Goal: Communication & Community: Answer question/provide support

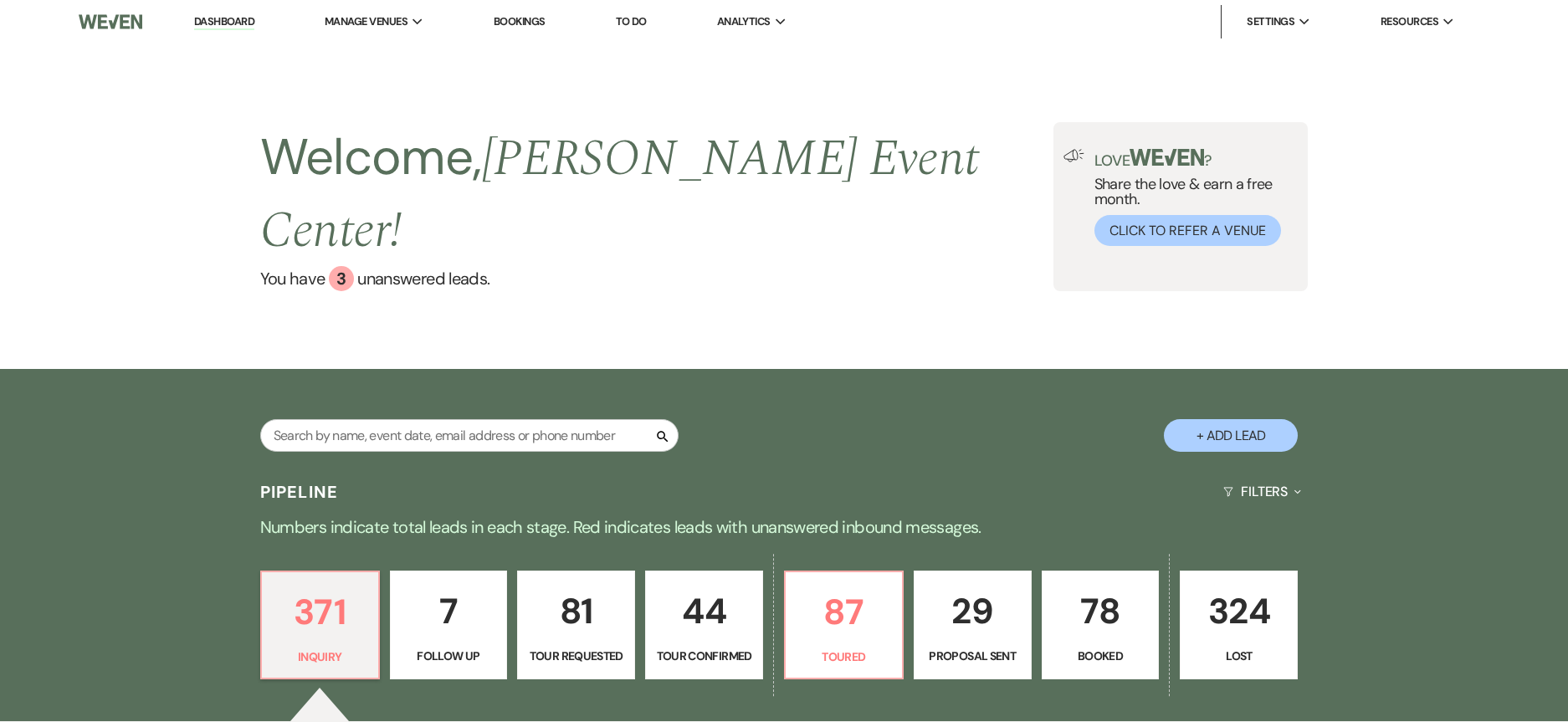
click at [463, 280] on div "Welcome, [PERSON_NAME] Event Center ! You have 3 unanswered lead s . Love ? Sha…" at bounding box center [784, 206] width 1568 height 325
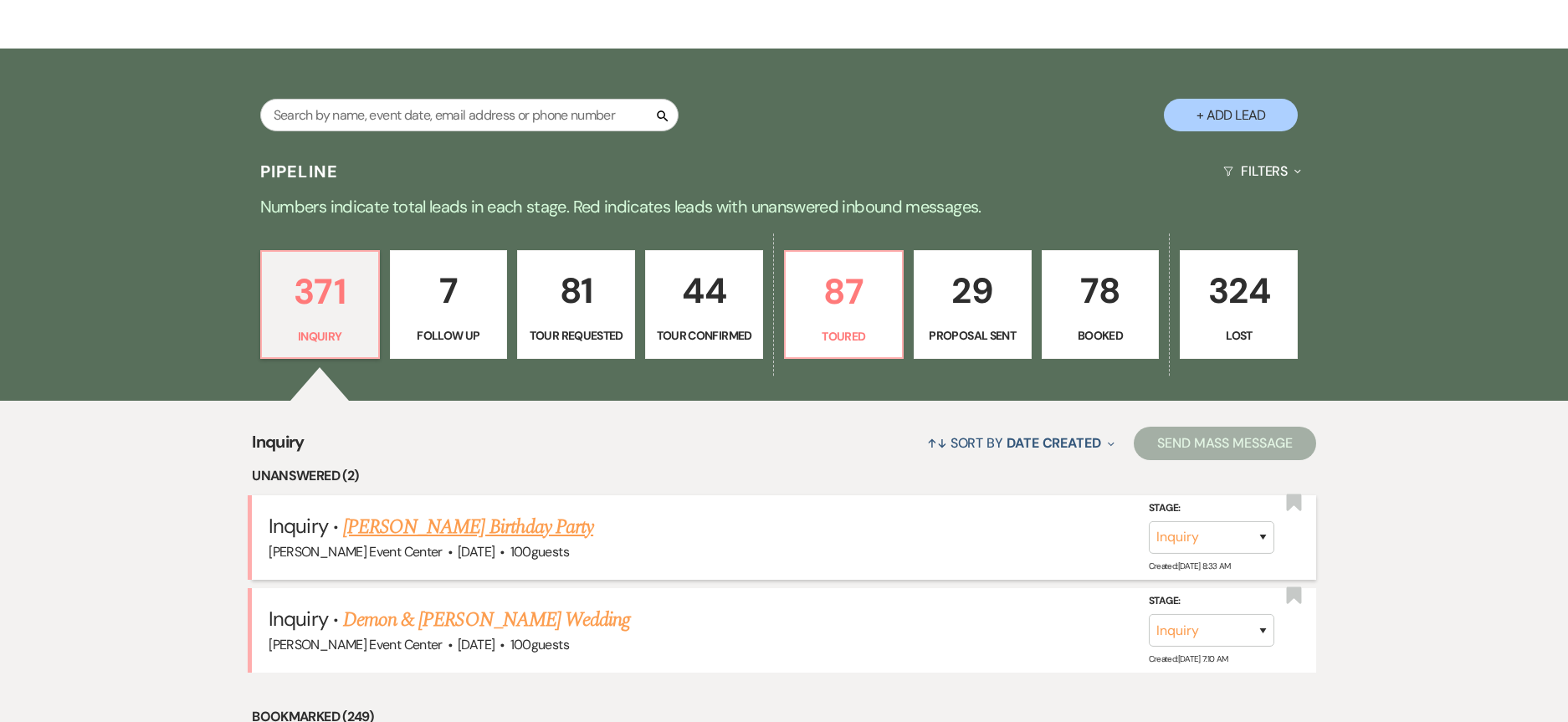
scroll to position [334, 0]
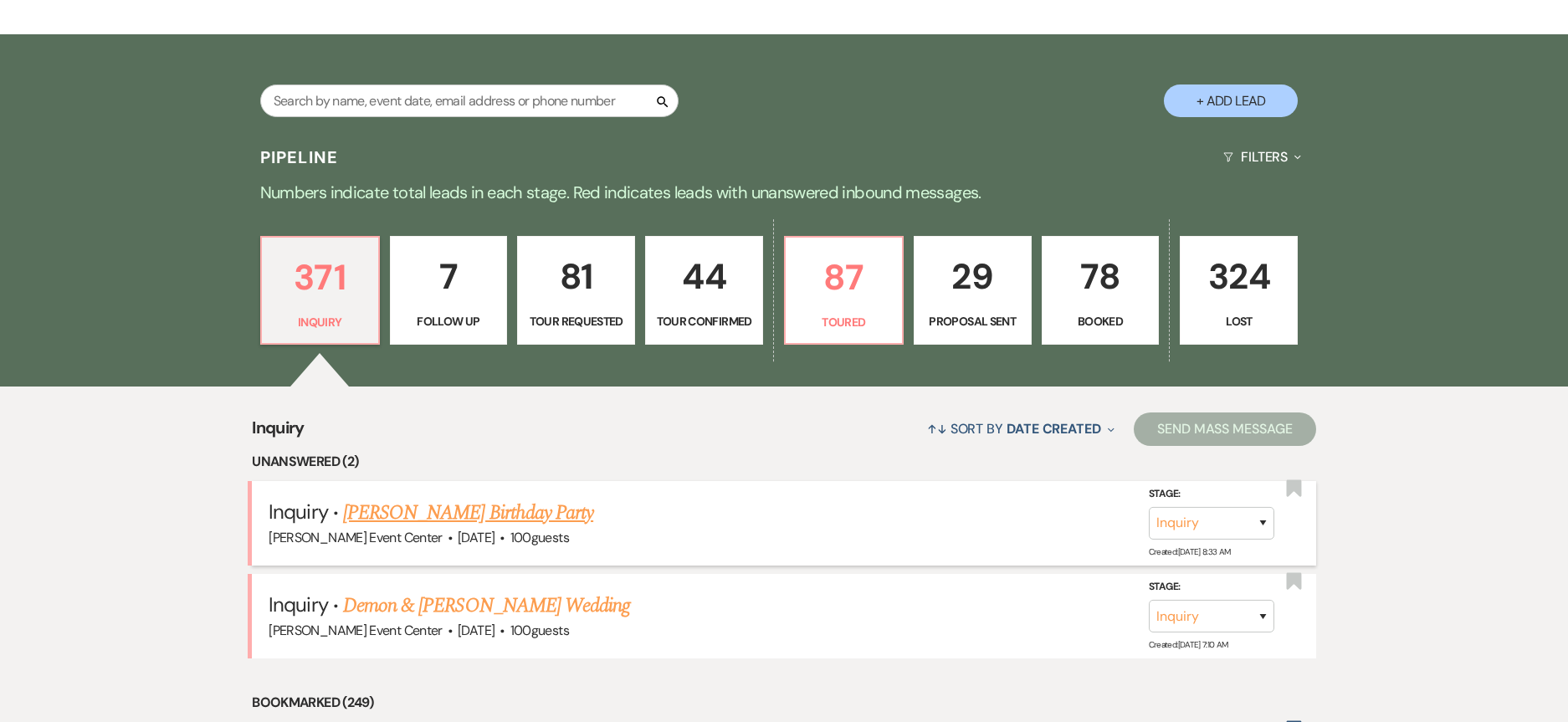
click at [401, 497] on link "[PERSON_NAME] Birthday Party" at bounding box center [469, 512] width 250 height 30
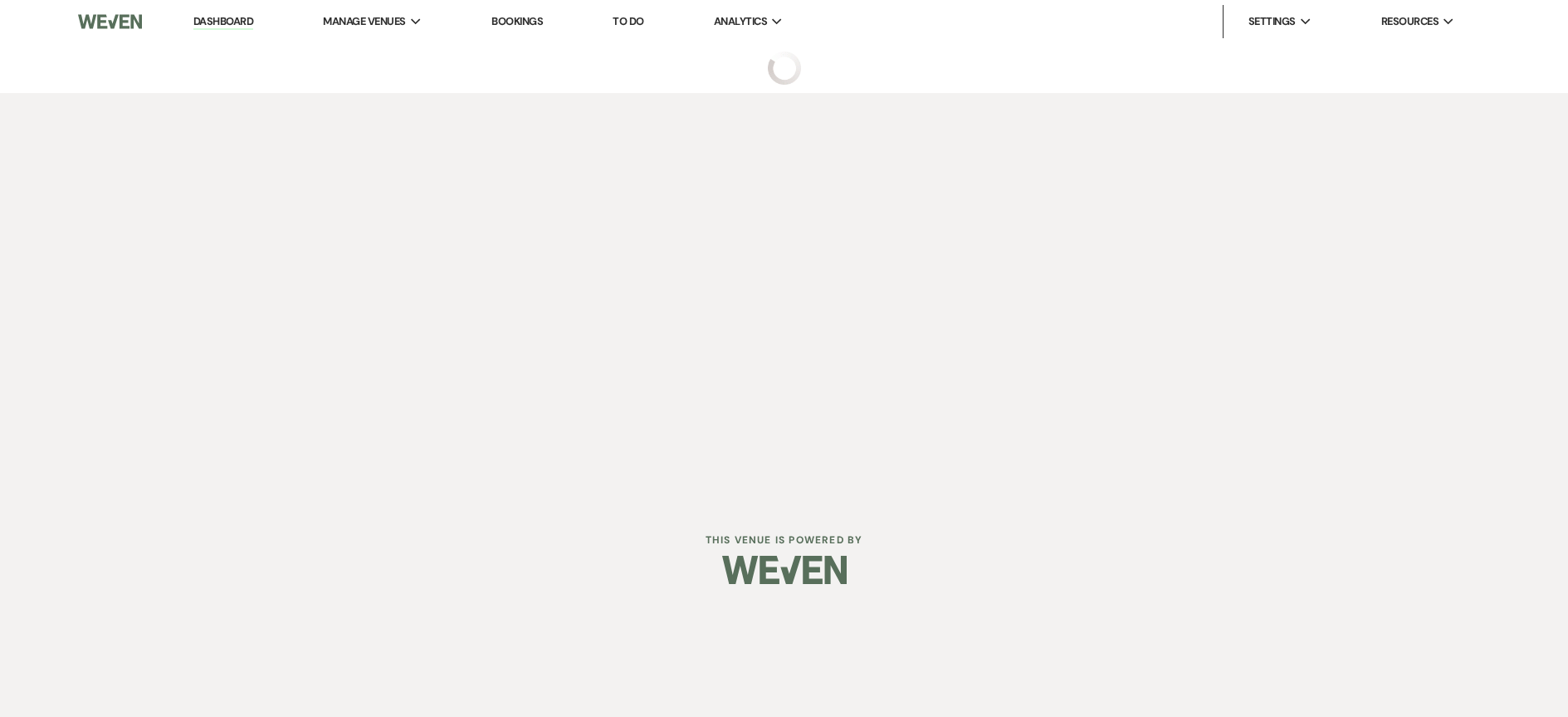
select select "5"
select select "4"
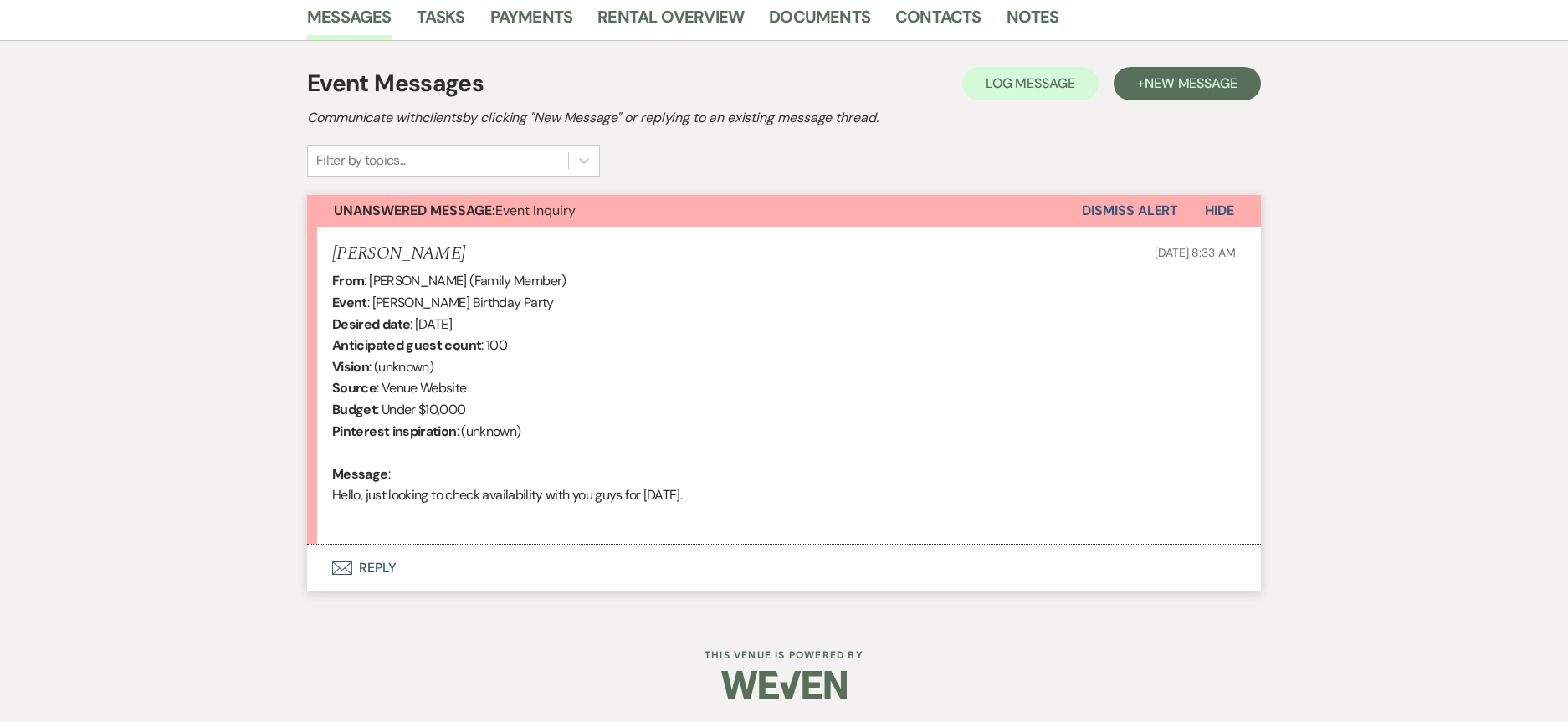
scroll to position [430, 0]
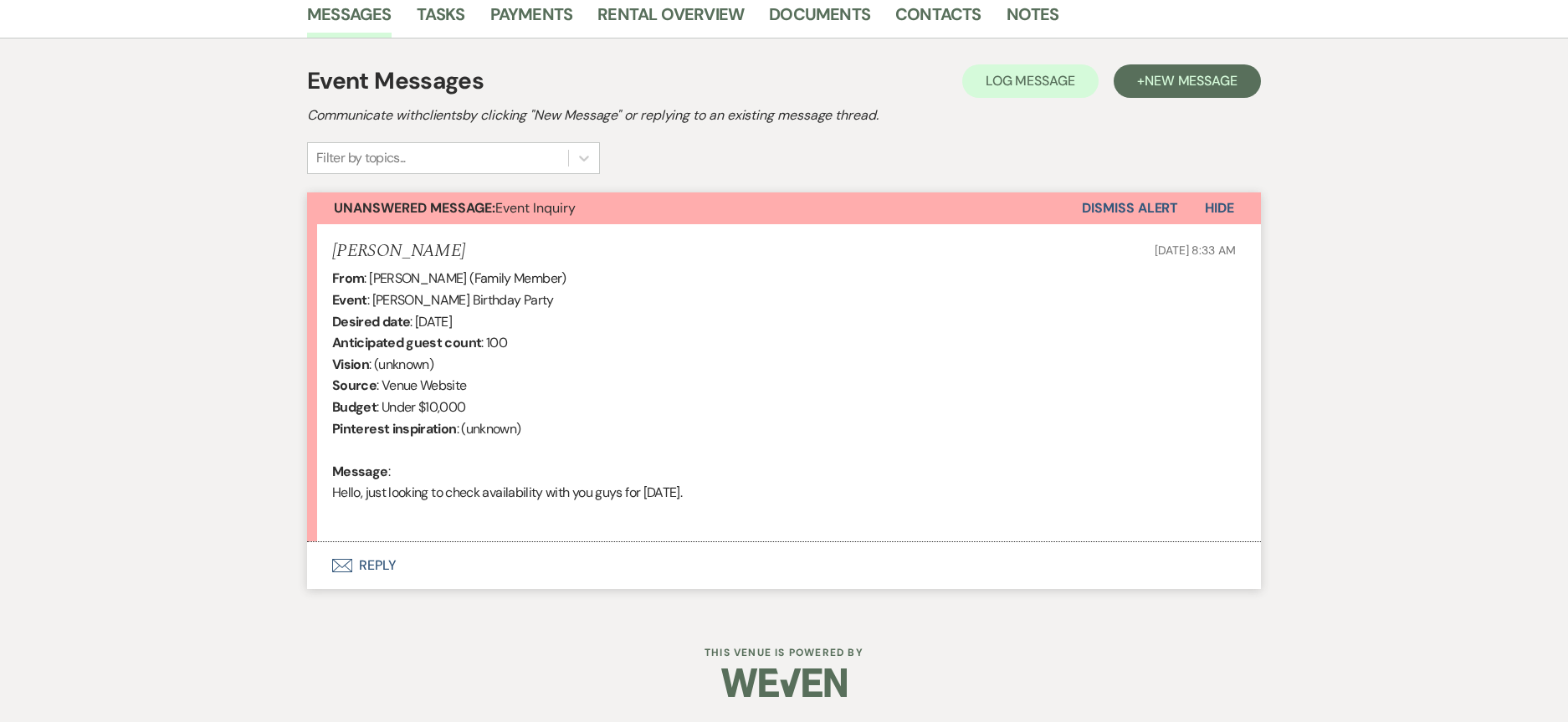
click at [369, 562] on button "Envelope Reply" at bounding box center [784, 565] width 954 height 47
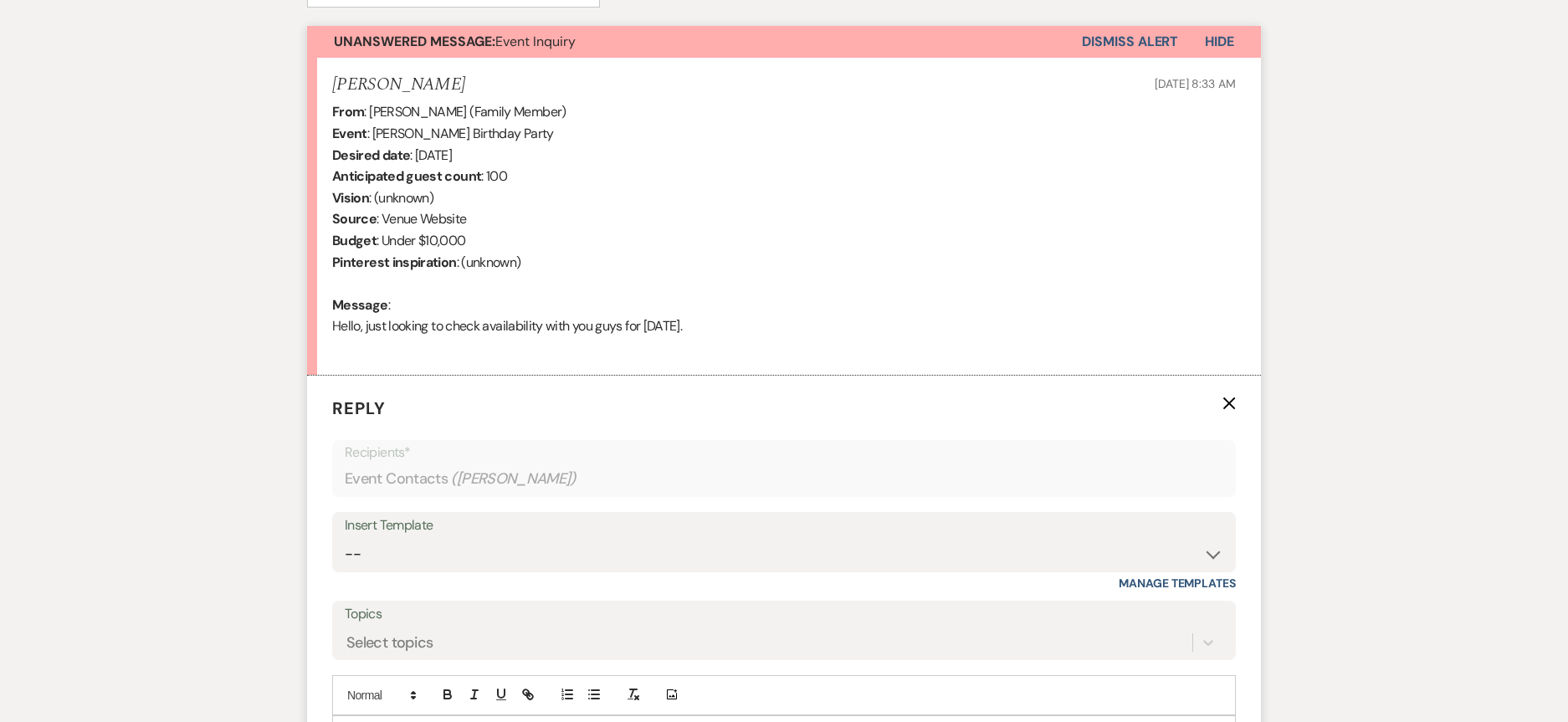
scroll to position [749, 0]
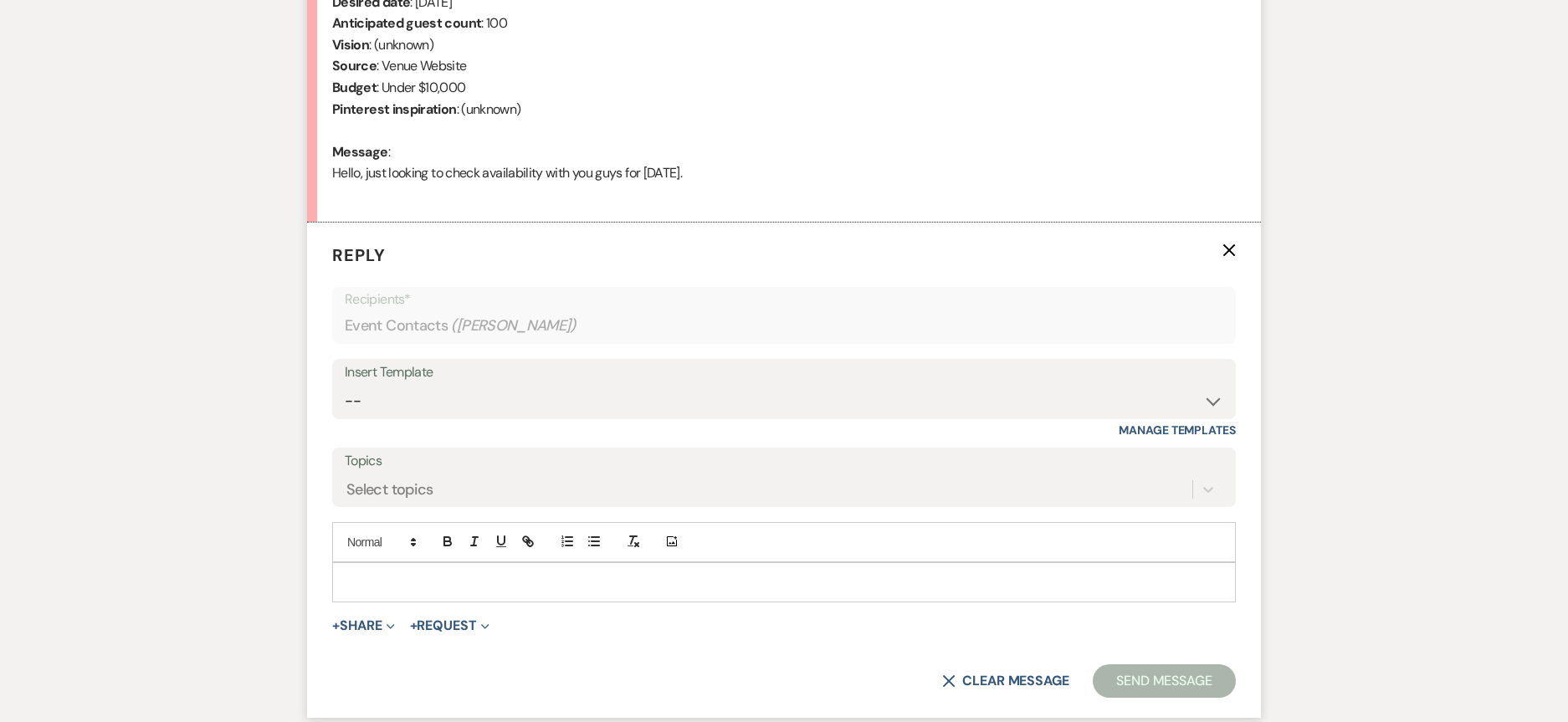
click at [411, 595] on div at bounding box center [783, 582] width 902 height 38
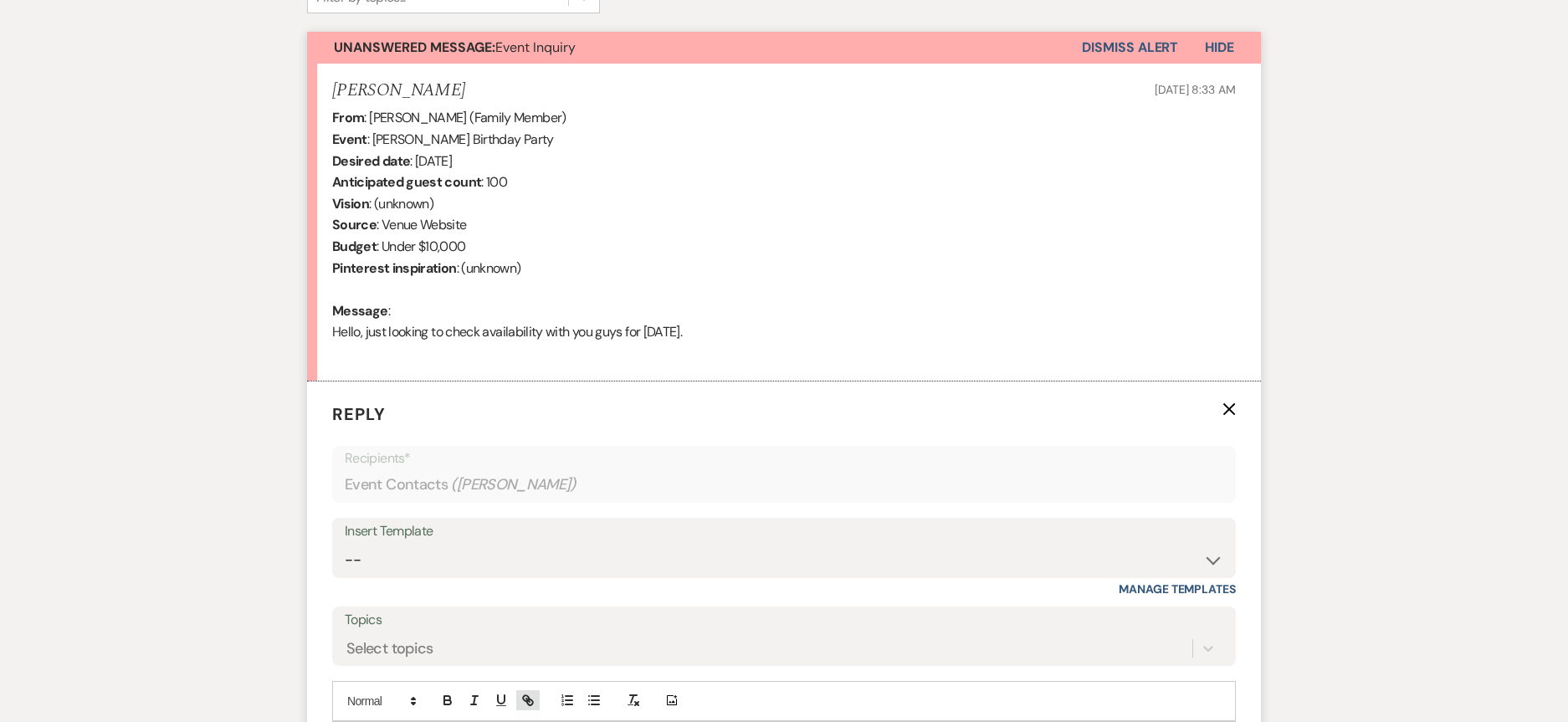
scroll to position [899, 0]
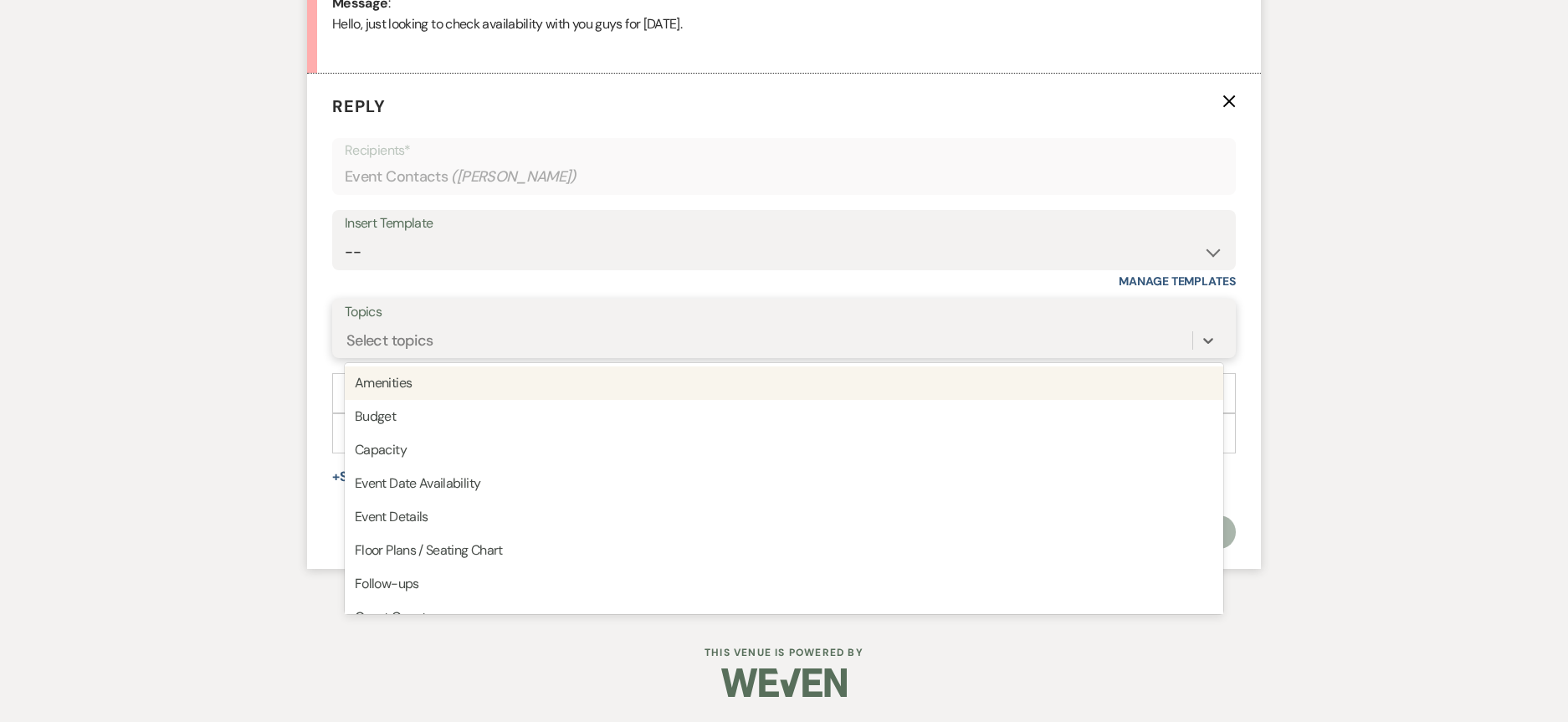
click at [429, 326] on div "Select topics" at bounding box center [768, 340] width 847 height 29
click at [594, 217] on div "Insert Template" at bounding box center [784, 224] width 879 height 24
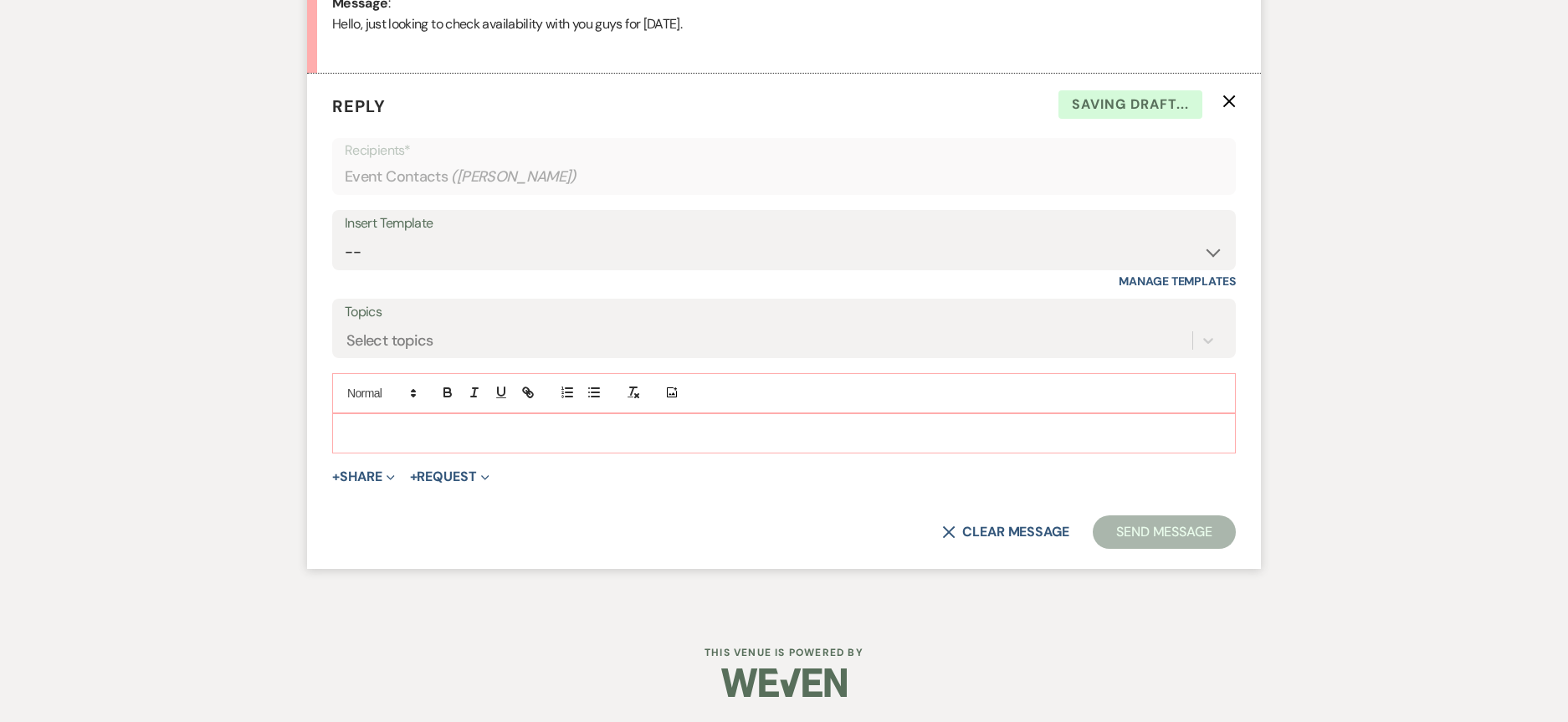
click at [586, 232] on div "Insert Template" at bounding box center [784, 224] width 879 height 24
click at [686, 259] on select "-- Weven Planning Portal Introduction (Booked Events) Initial Inquiry Response …" at bounding box center [784, 252] width 879 height 33
select select "2976"
click at [344, 236] on select "-- Weven Planning Portal Introduction (Booked Events) Initial Inquiry Response …" at bounding box center [784, 252] width 879 height 33
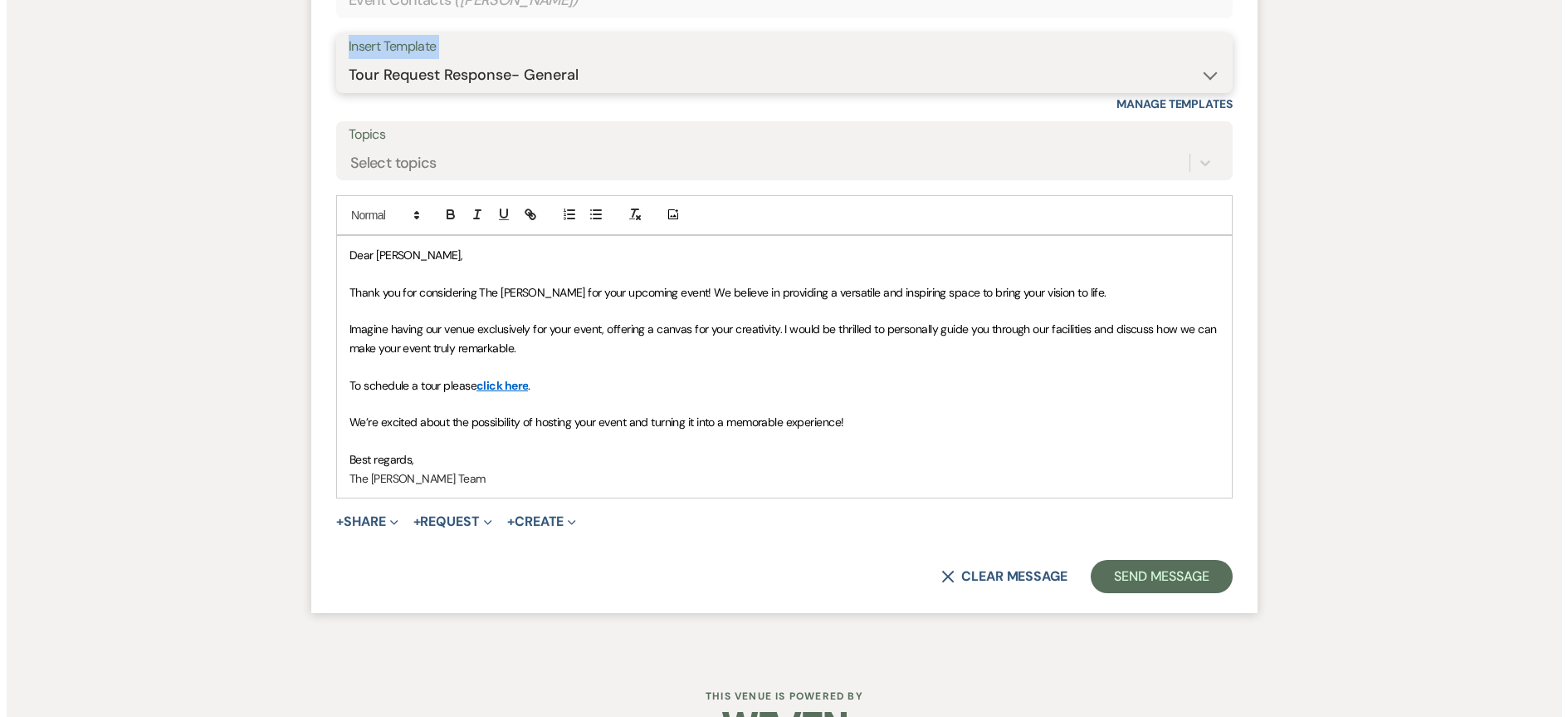
scroll to position [1116, 0]
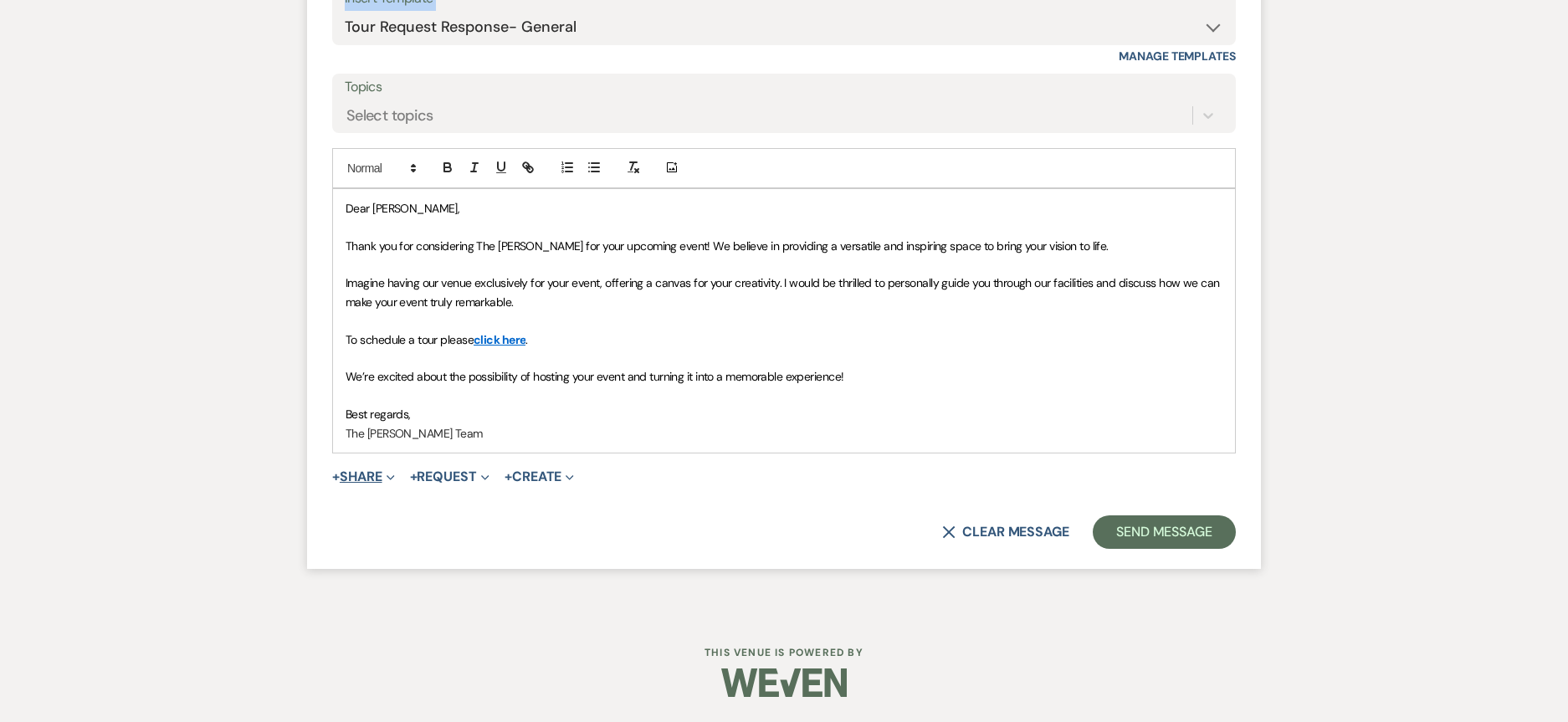
click at [368, 481] on button "+ Share Expand" at bounding box center [363, 477] width 63 height 14
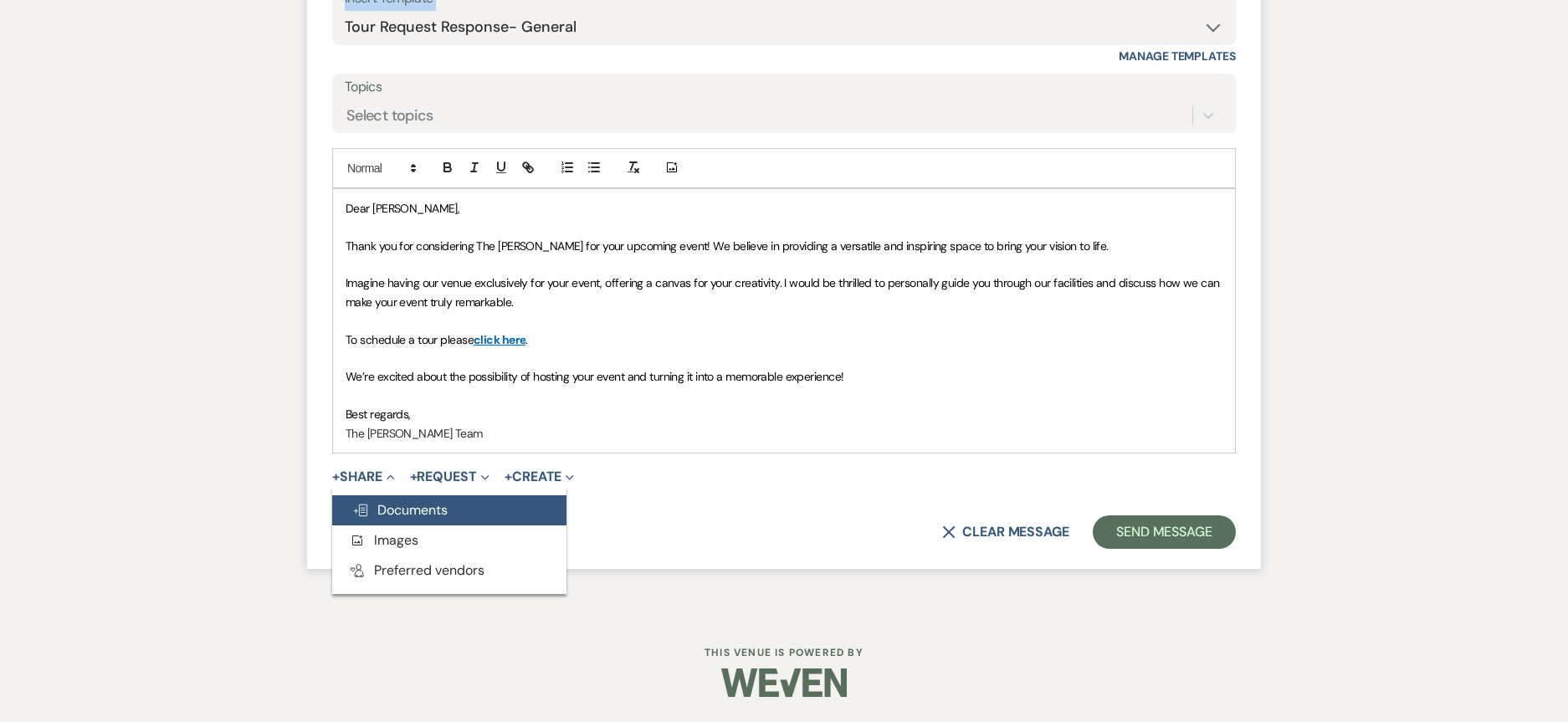
click at [381, 497] on button "Doc Upload Documents" at bounding box center [450, 510] width 235 height 30
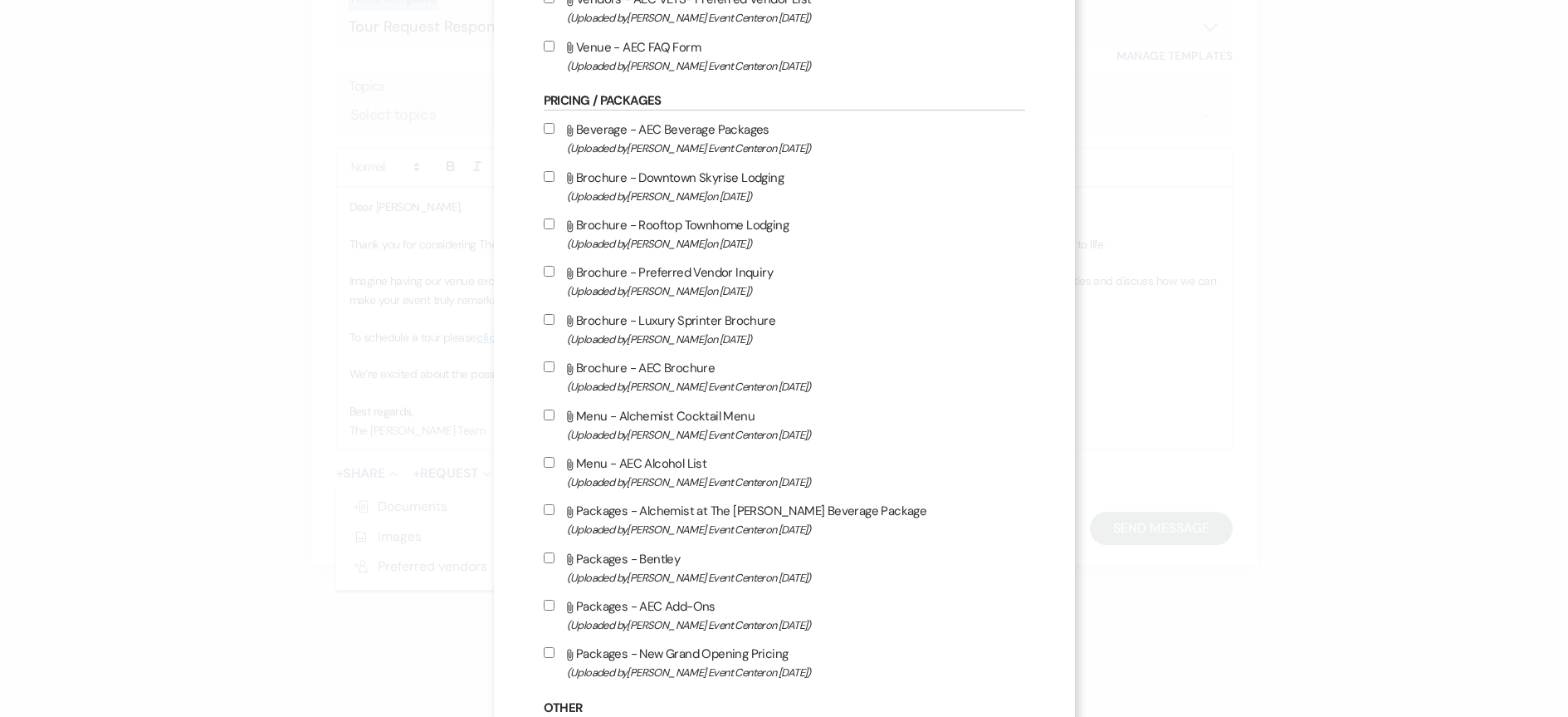
scroll to position [2658, 0]
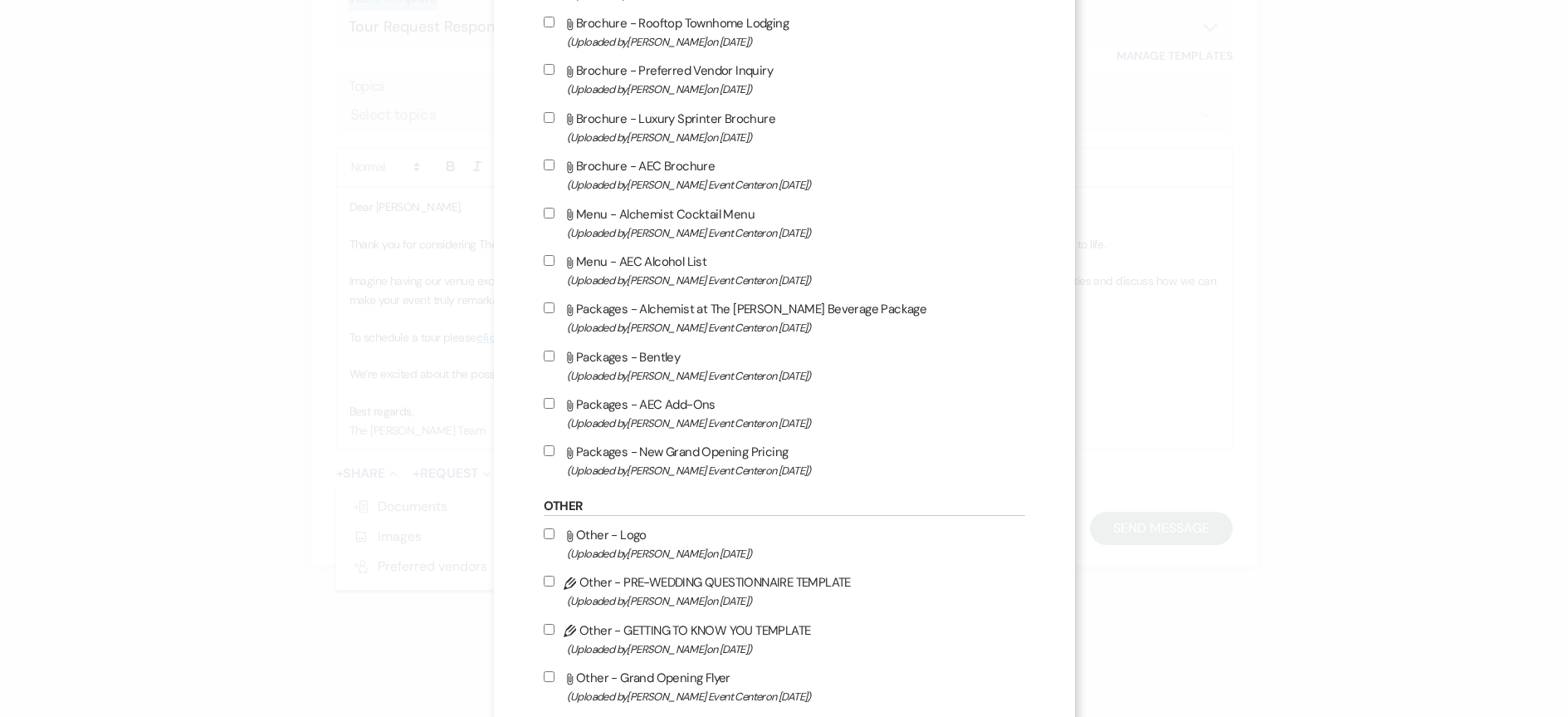
drag, startPoint x: 546, startPoint y: 398, endPoint x: 546, endPoint y: 408, distance: 10.0
click at [547, 398] on input "Attach File Packages - AEC Add-Ons (Uploaded by [PERSON_NAME] Event Center on […" at bounding box center [549, 403] width 11 height 11
checkbox input "true"
click at [544, 448] on input "Attach File Packages - New Grand Opening Pricing (Uploaded by [PERSON_NAME] Eve…" at bounding box center [549, 451] width 11 height 11
checkbox input "true"
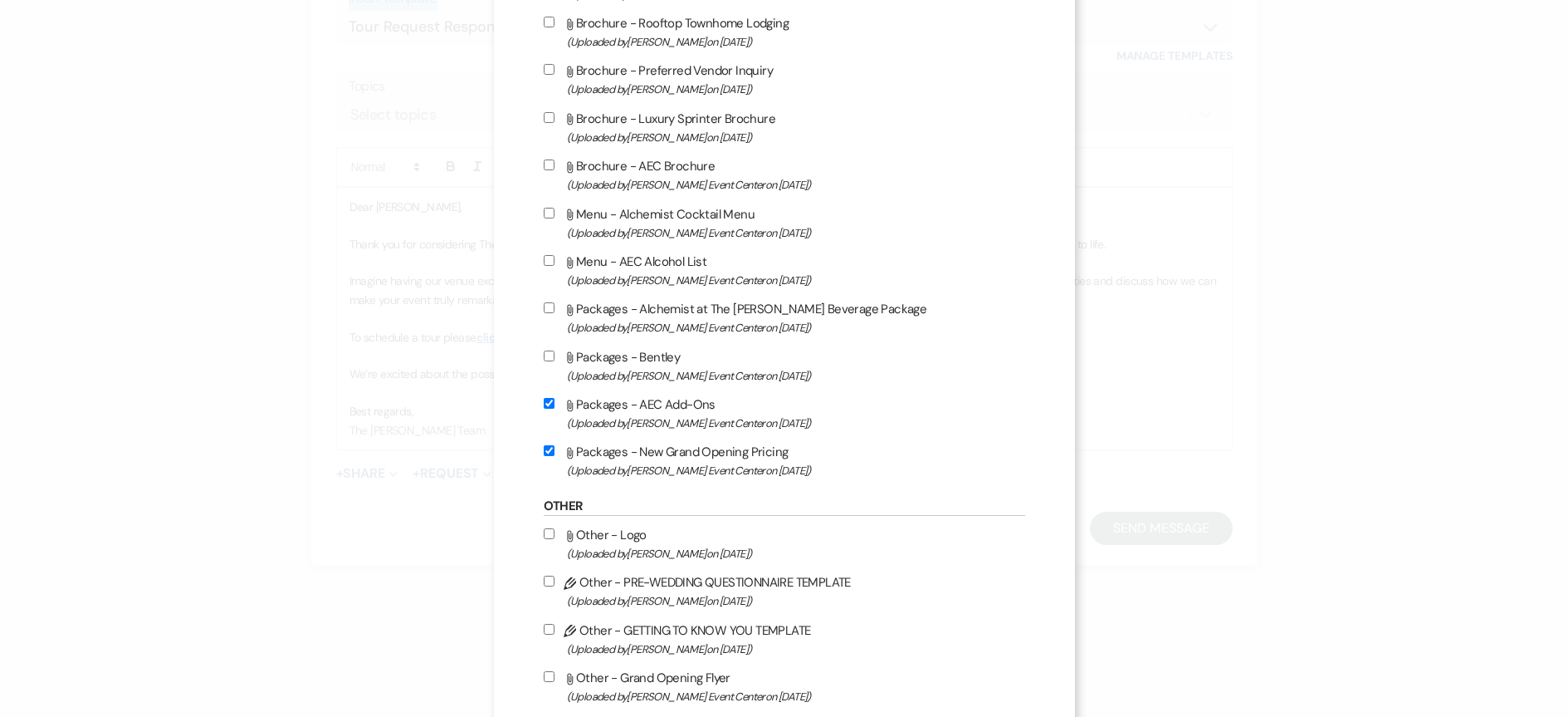
scroll to position [2326, 0]
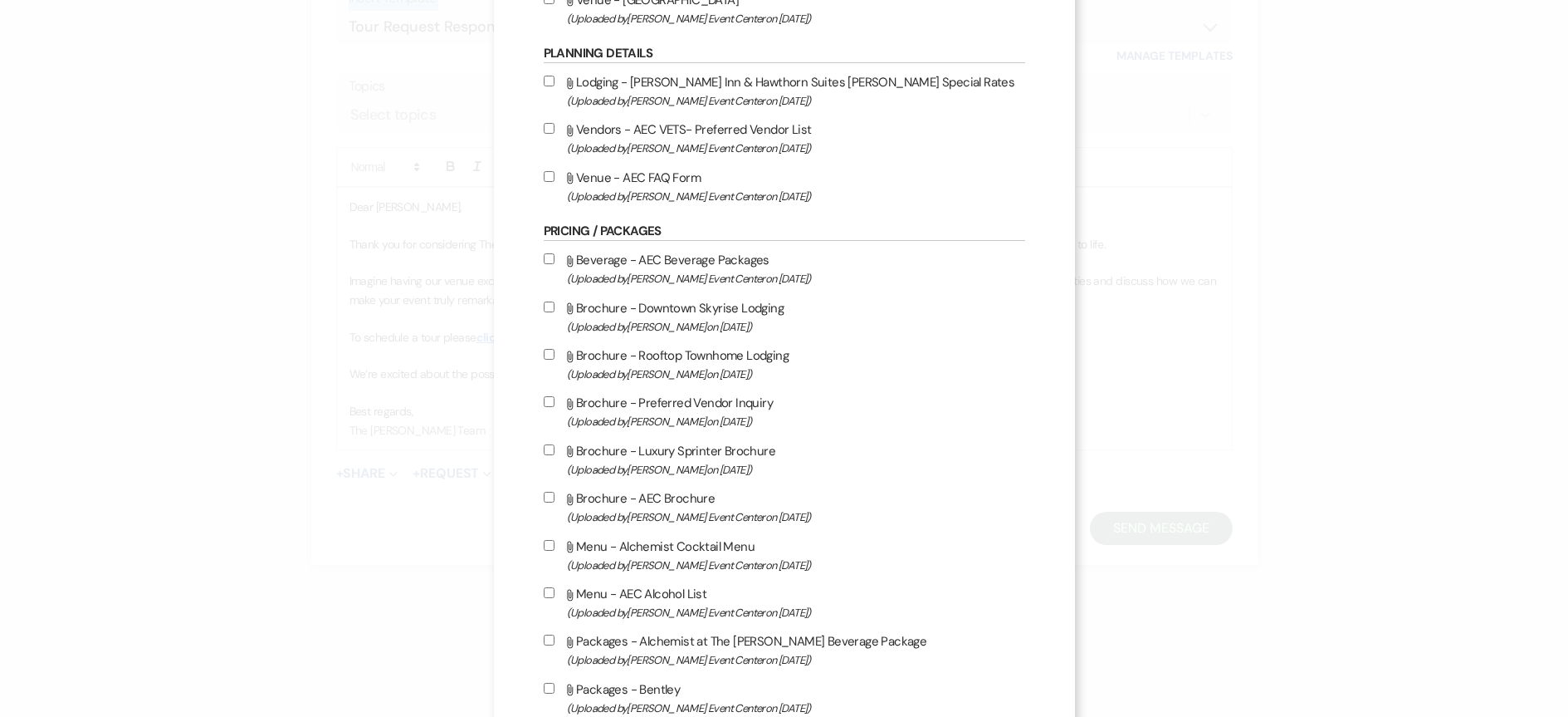
click at [544, 254] on input "Attach File Beverage - AEC Beverage Packages (Uploaded by [PERSON_NAME] Event C…" at bounding box center [549, 259] width 11 height 11
checkbox input "true"
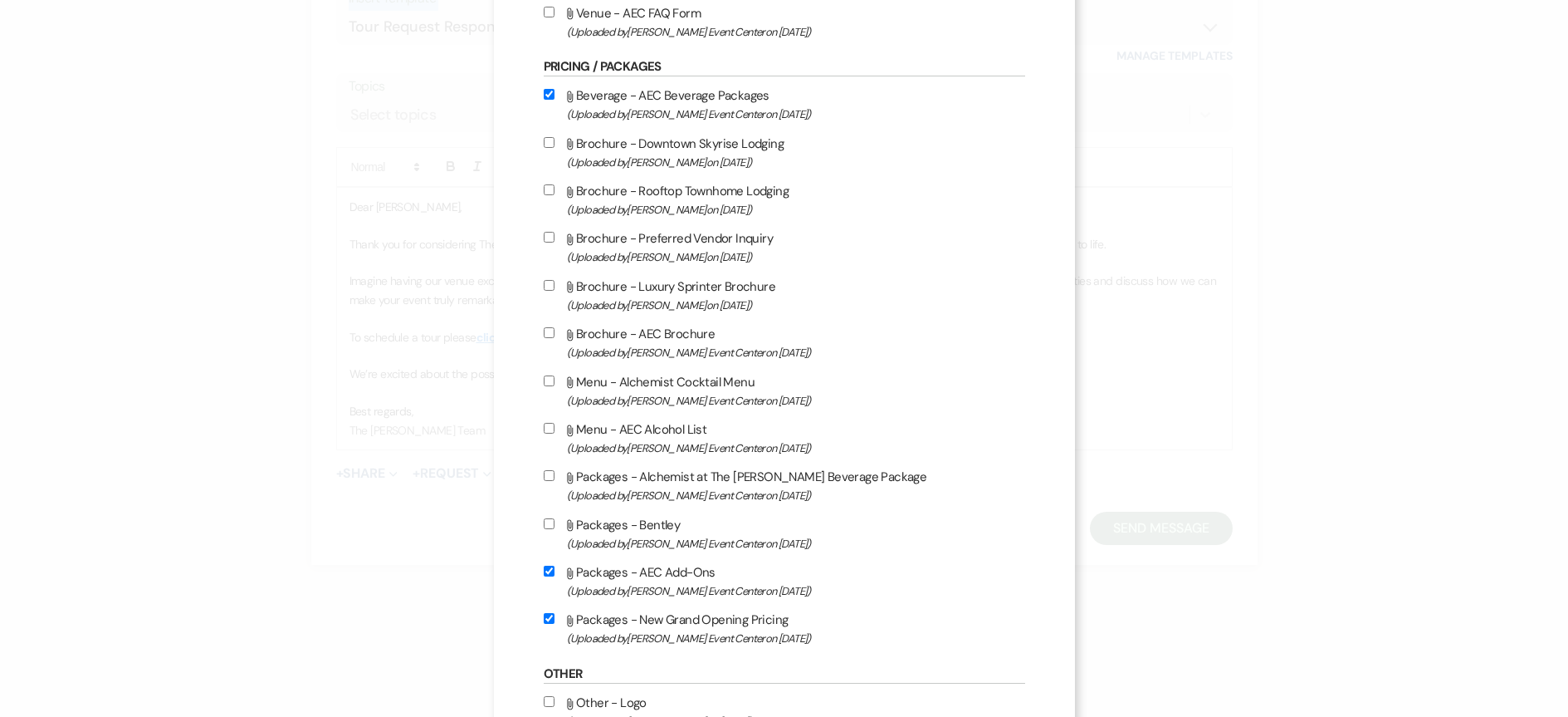
scroll to position [2492, 0]
click at [544, 430] on input "Attach File Menu - AEC Alcohol List (Uploaded by [PERSON_NAME] Event Center on …" at bounding box center [549, 426] width 11 height 11
checkbox input "true"
click at [544, 471] on input "Attach File Packages - Alchemist at The [PERSON_NAME] Beverage Package (Uploade…" at bounding box center [549, 474] width 11 height 11
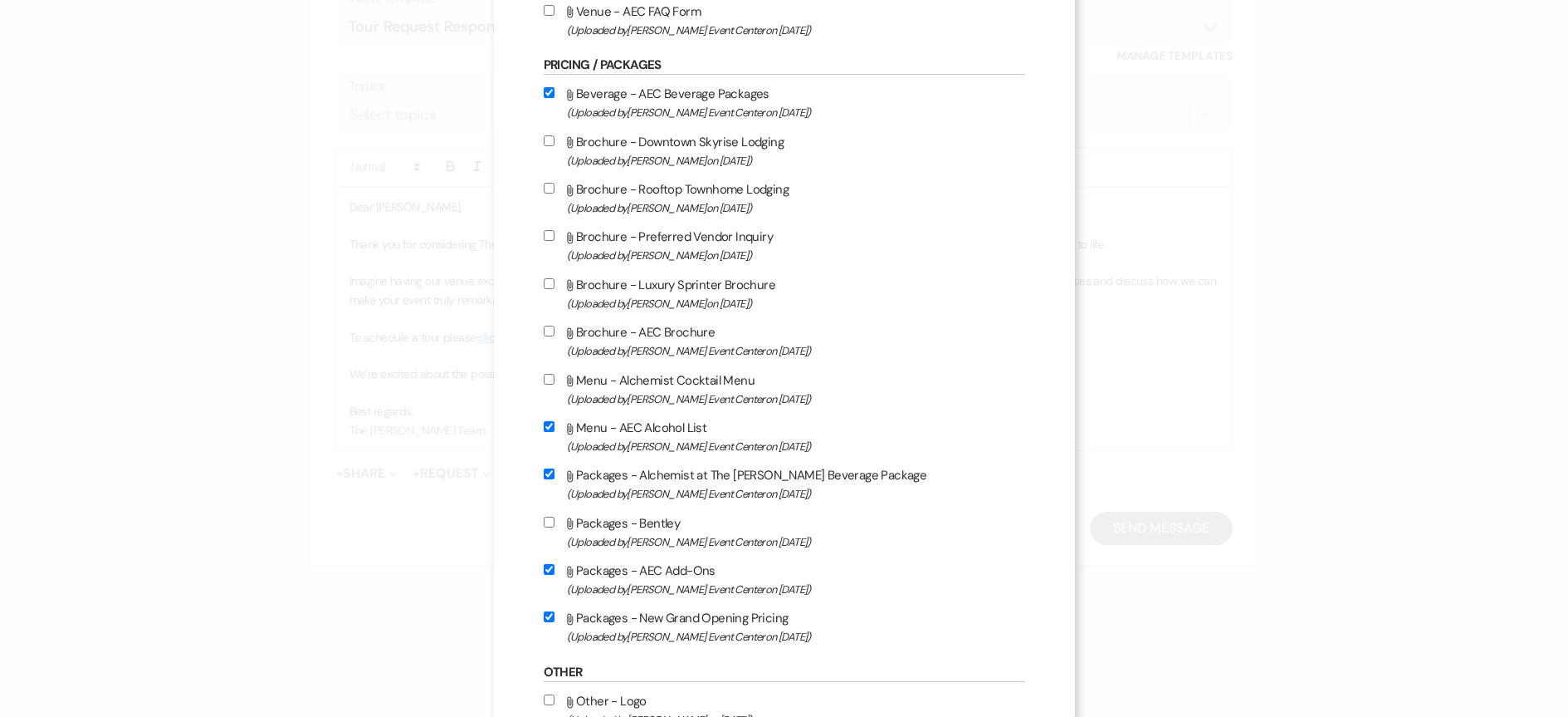
checkbox input "true"
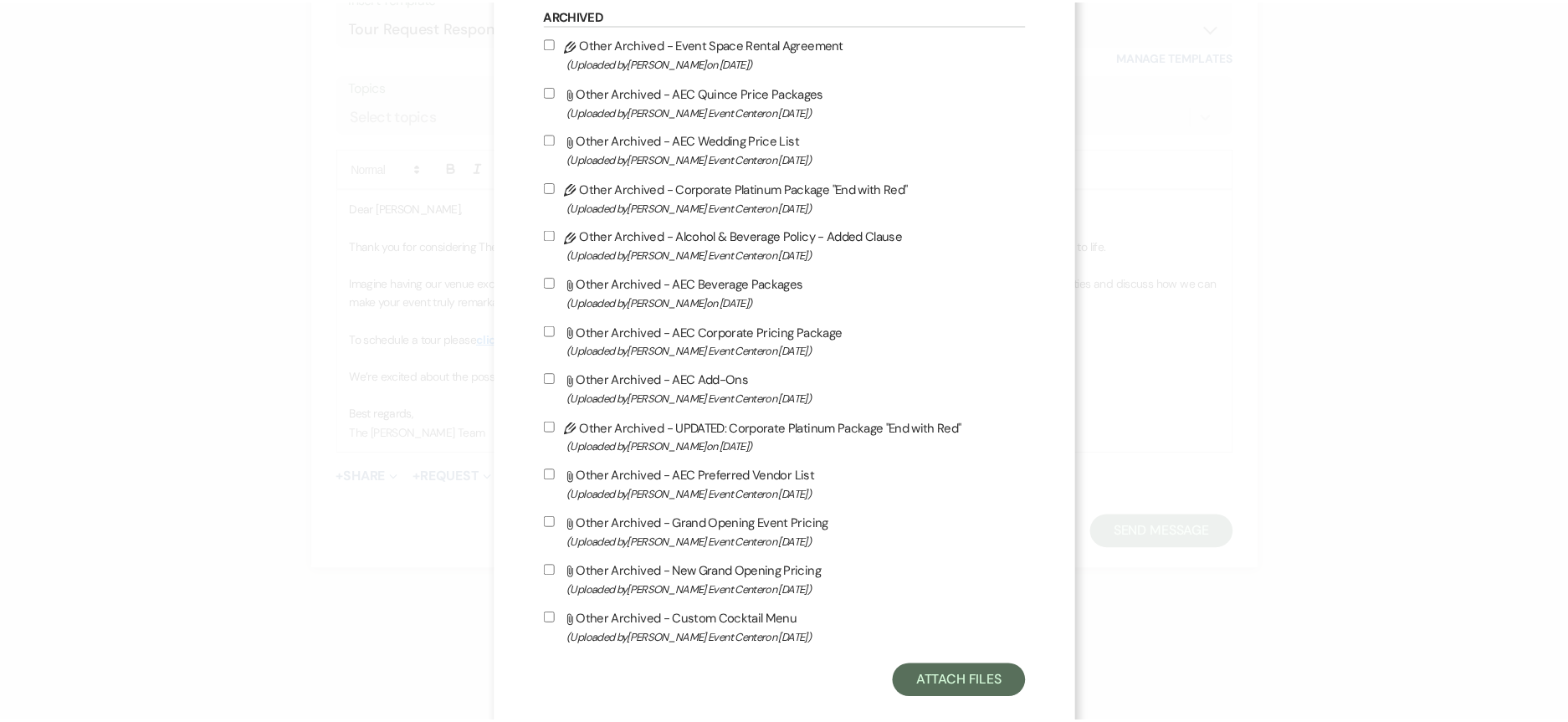
scroll to position [3425, 0]
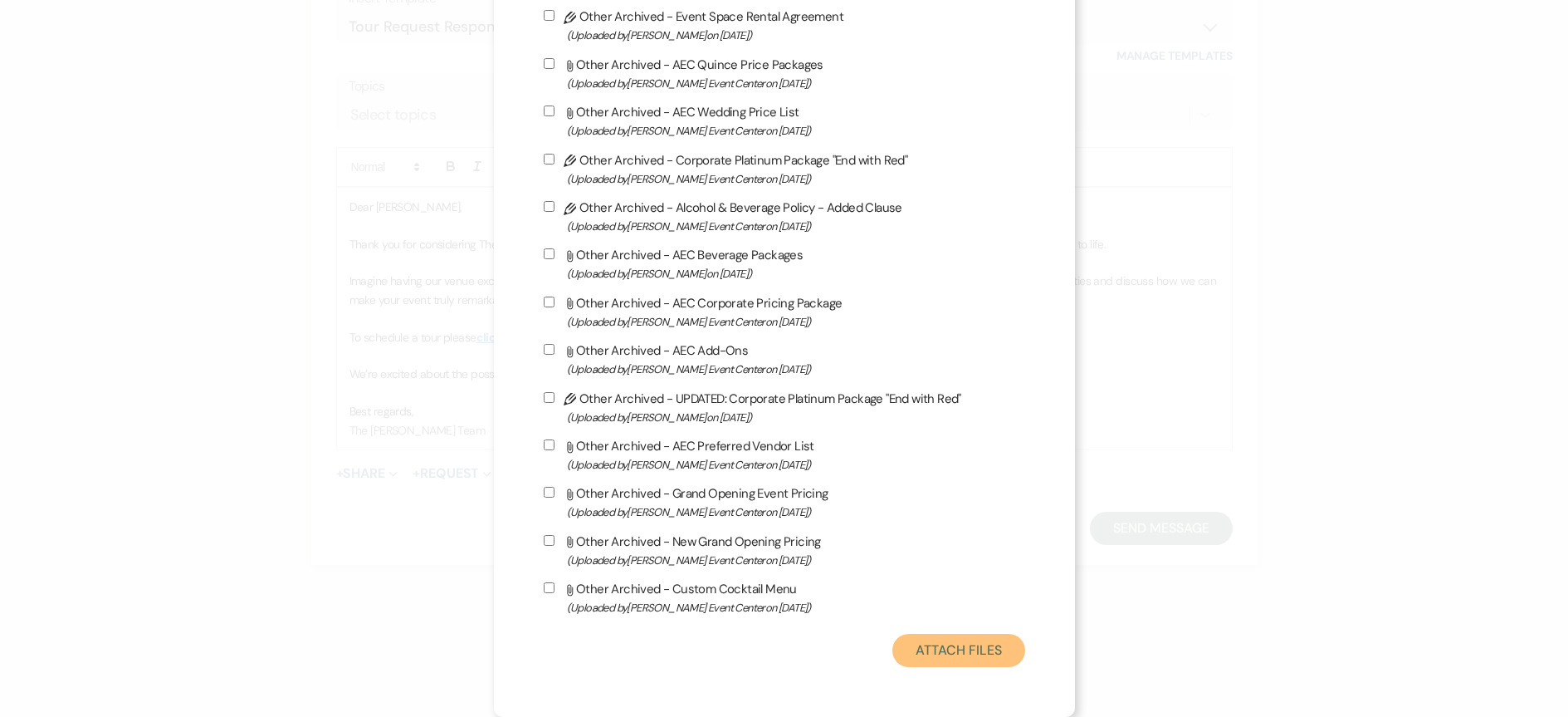
click at [922, 640] on button "Attach Files" at bounding box center [958, 650] width 132 height 33
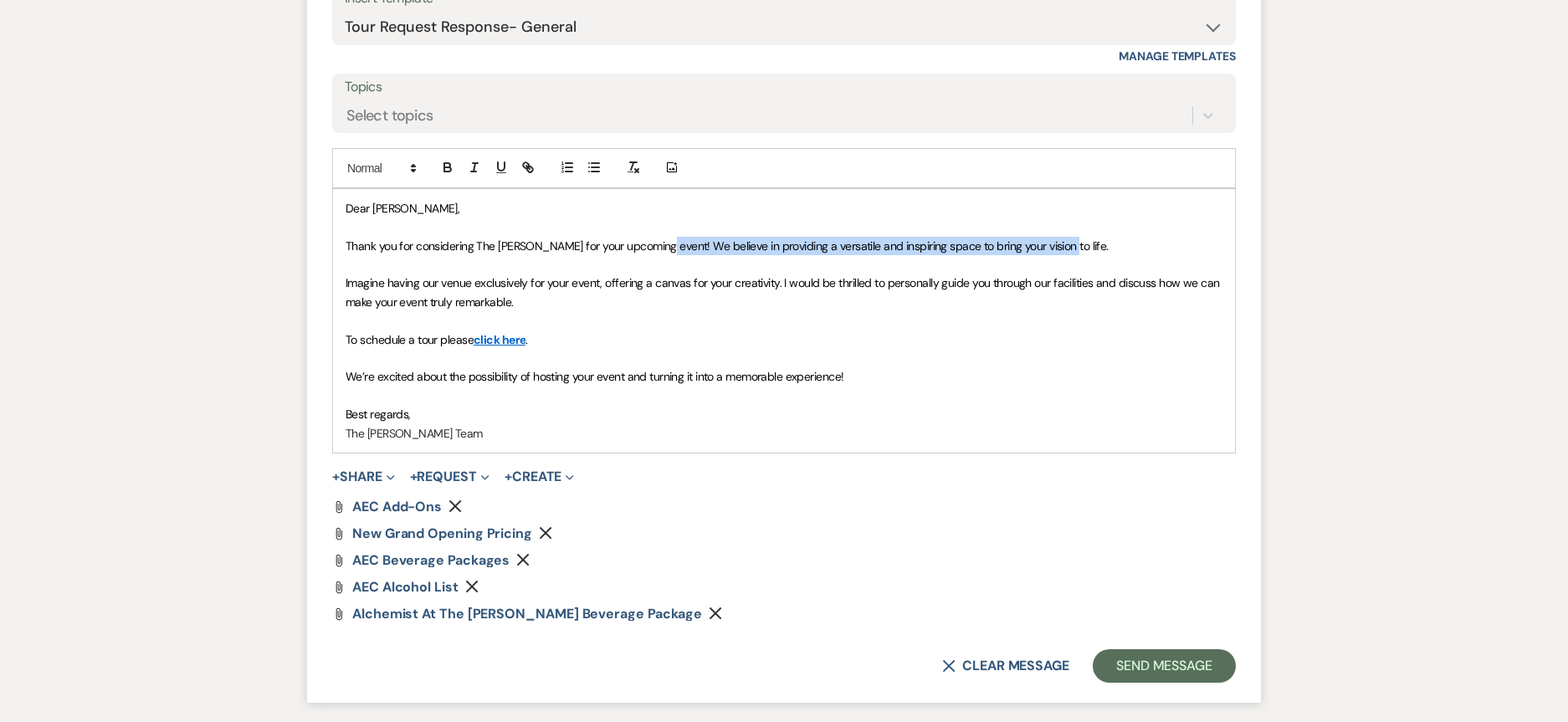
drag, startPoint x: 651, startPoint y: 245, endPoint x: 1079, endPoint y: 244, distance: 428.0
click at [1079, 244] on p "Thank you for considering The [PERSON_NAME] for your upcoming event! We believe…" at bounding box center [784, 245] width 877 height 18
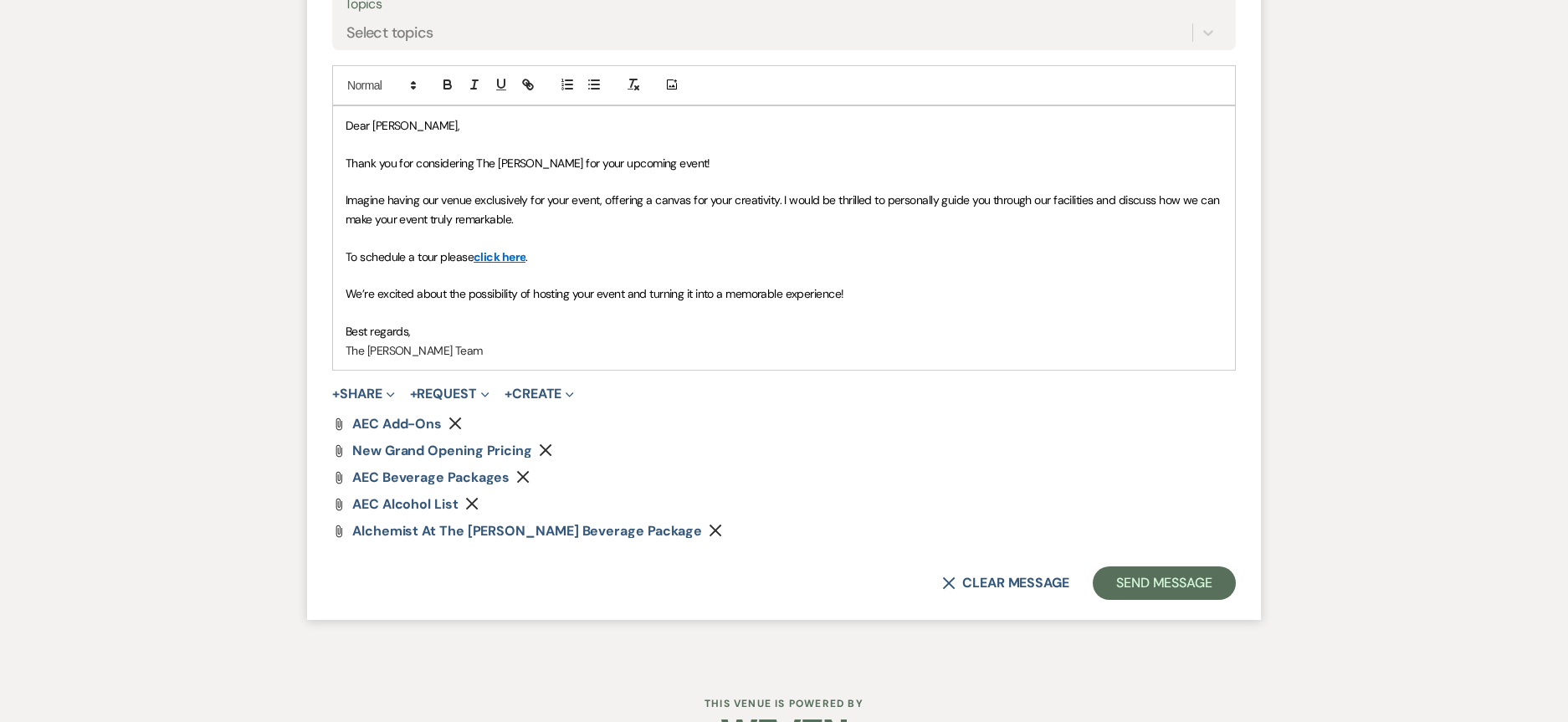
scroll to position [1207, 0]
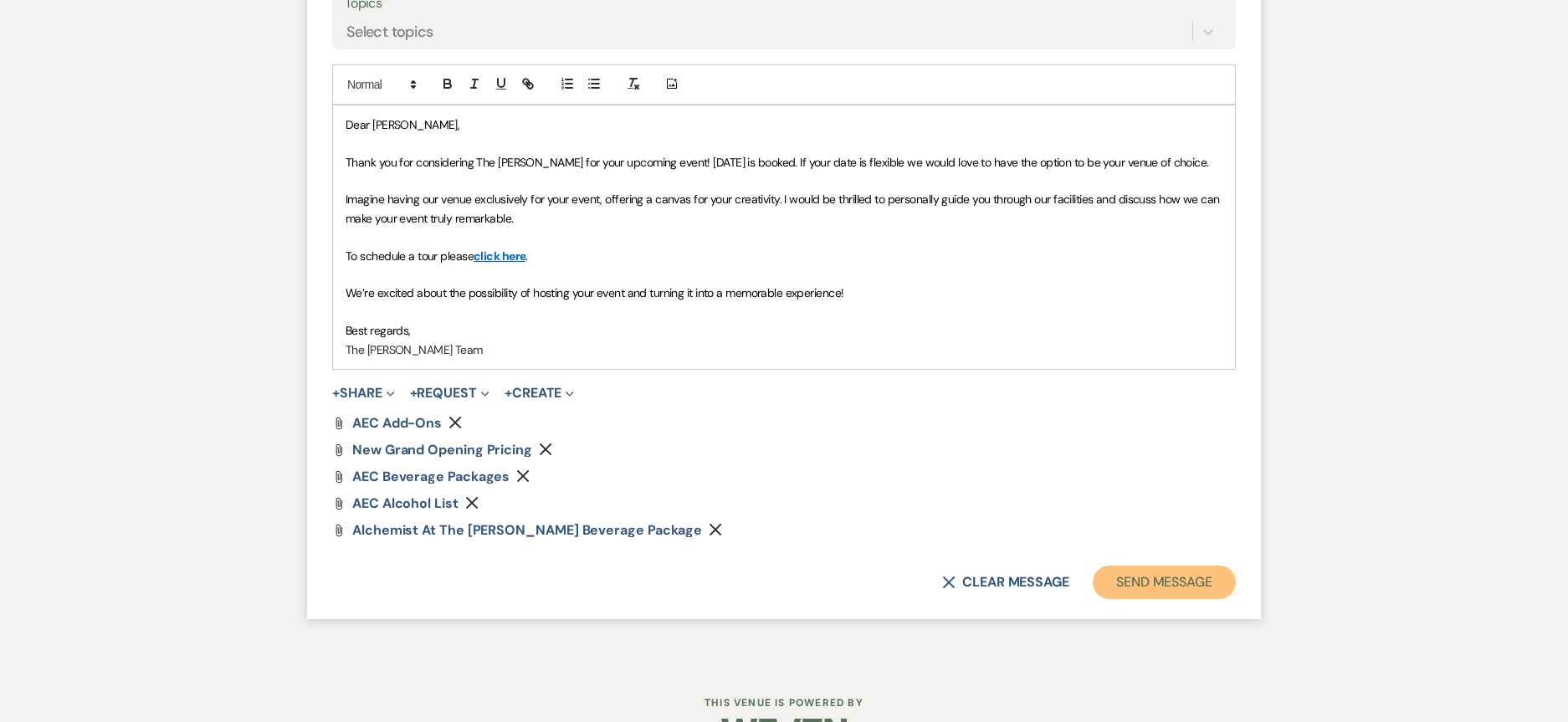
click at [1154, 575] on button "Send Message" at bounding box center [1165, 582] width 143 height 34
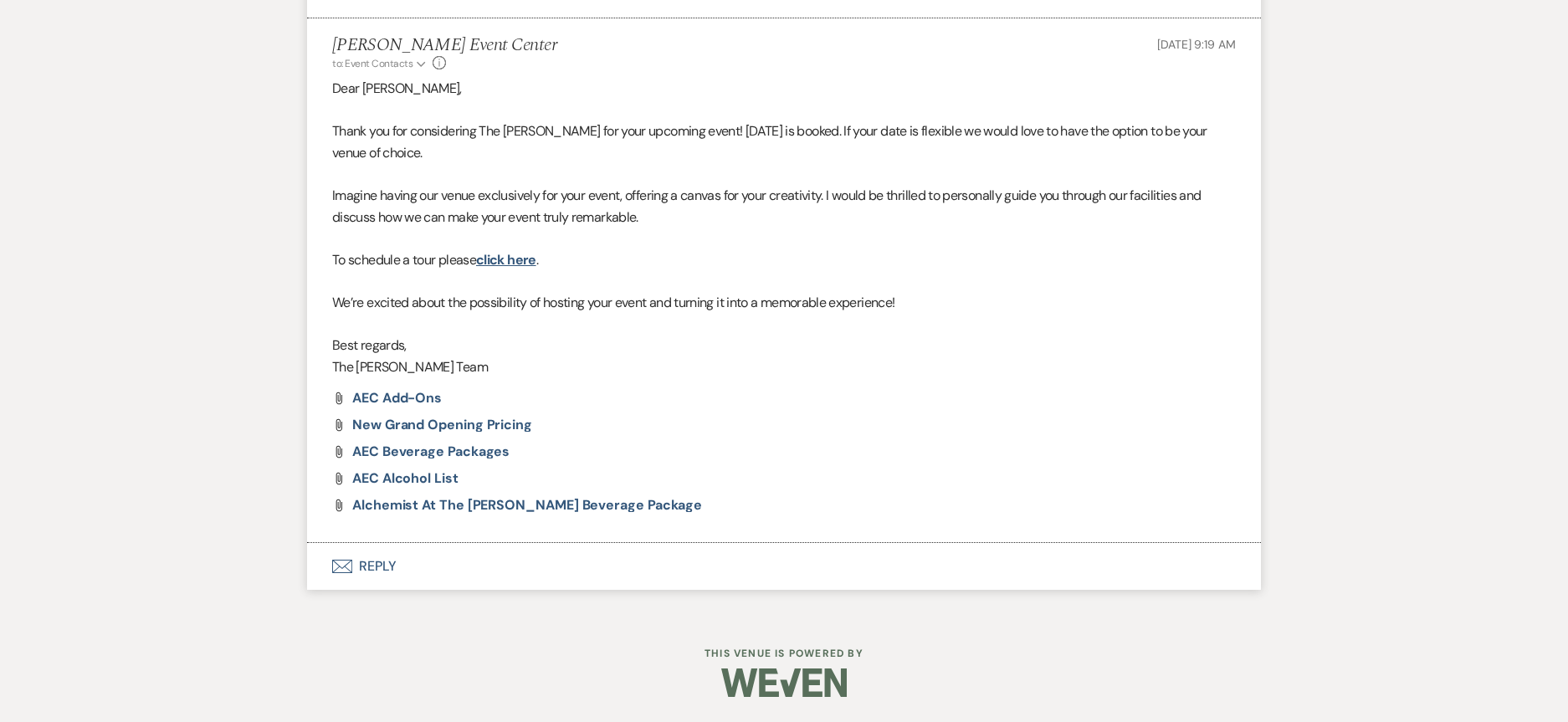
scroll to position [368, 0]
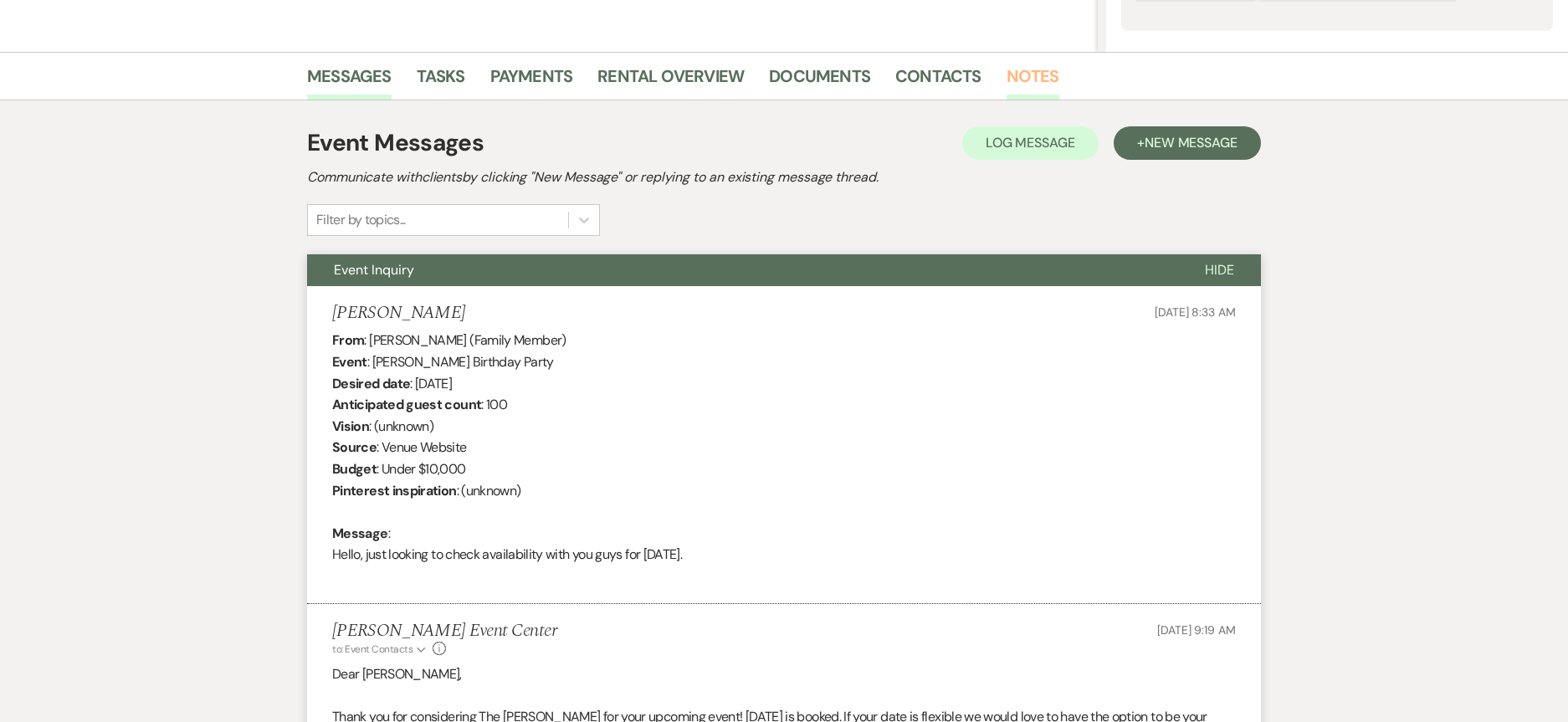
click at [1047, 71] on link "Notes" at bounding box center [1033, 81] width 53 height 37
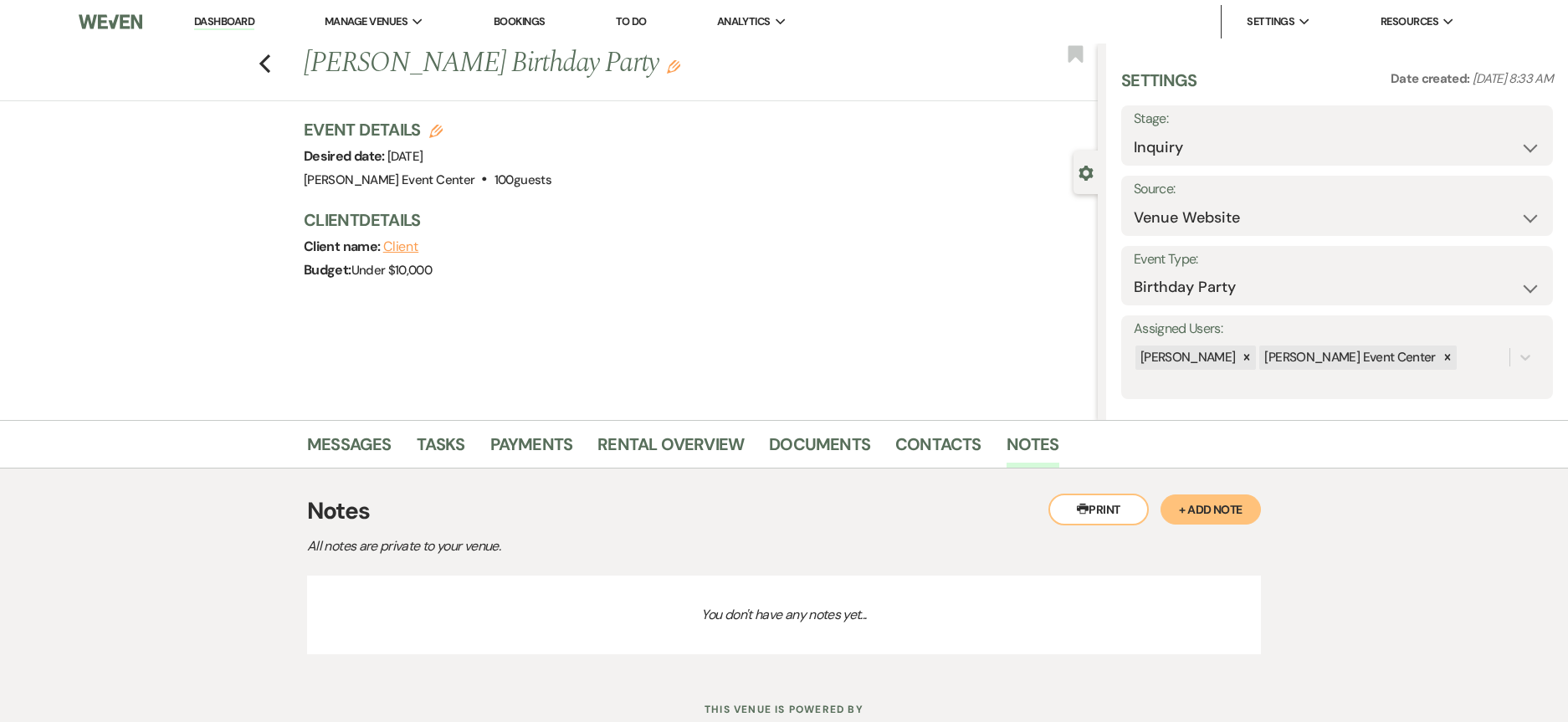
click at [1210, 522] on button "+ Add Note" at bounding box center [1211, 509] width 101 height 30
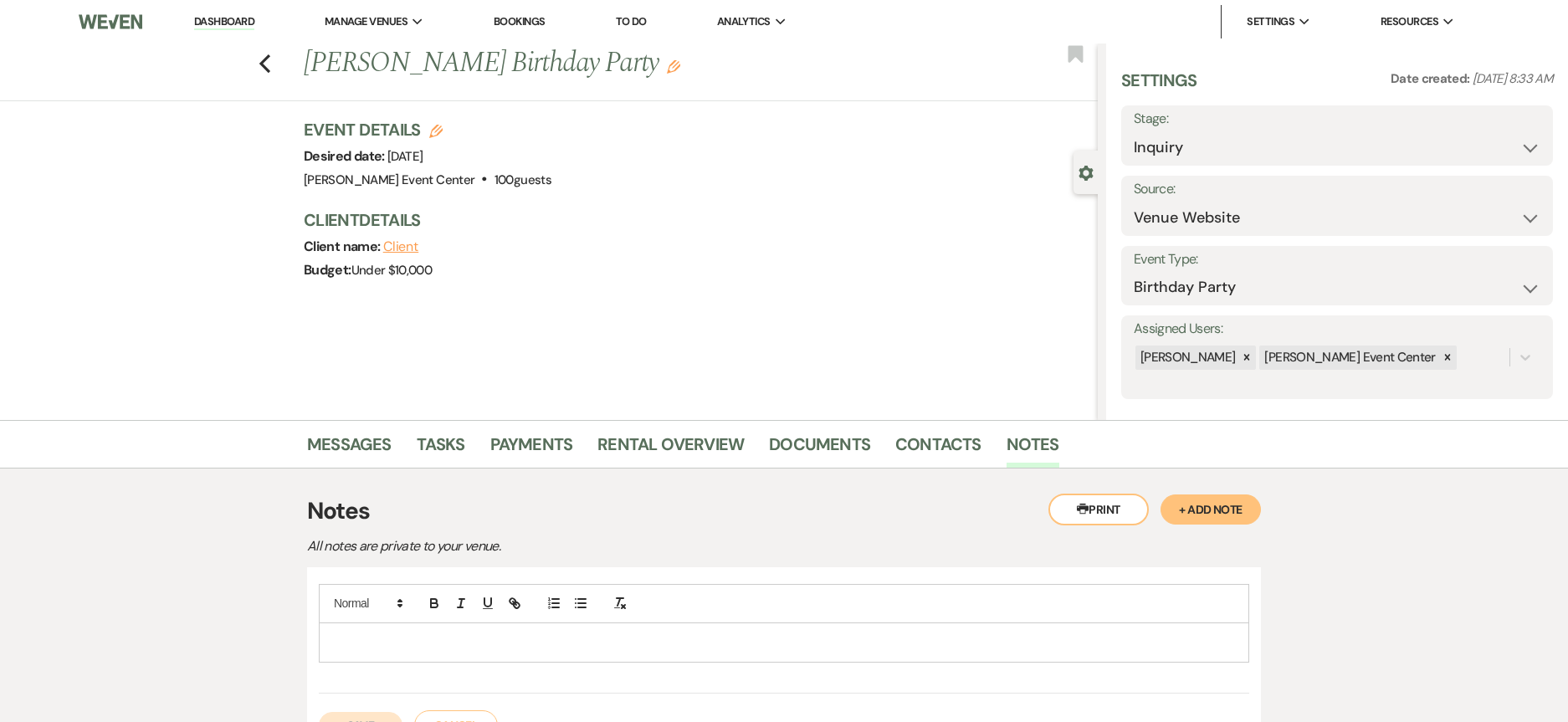
click at [715, 633] on p at bounding box center [784, 642] width 904 height 18
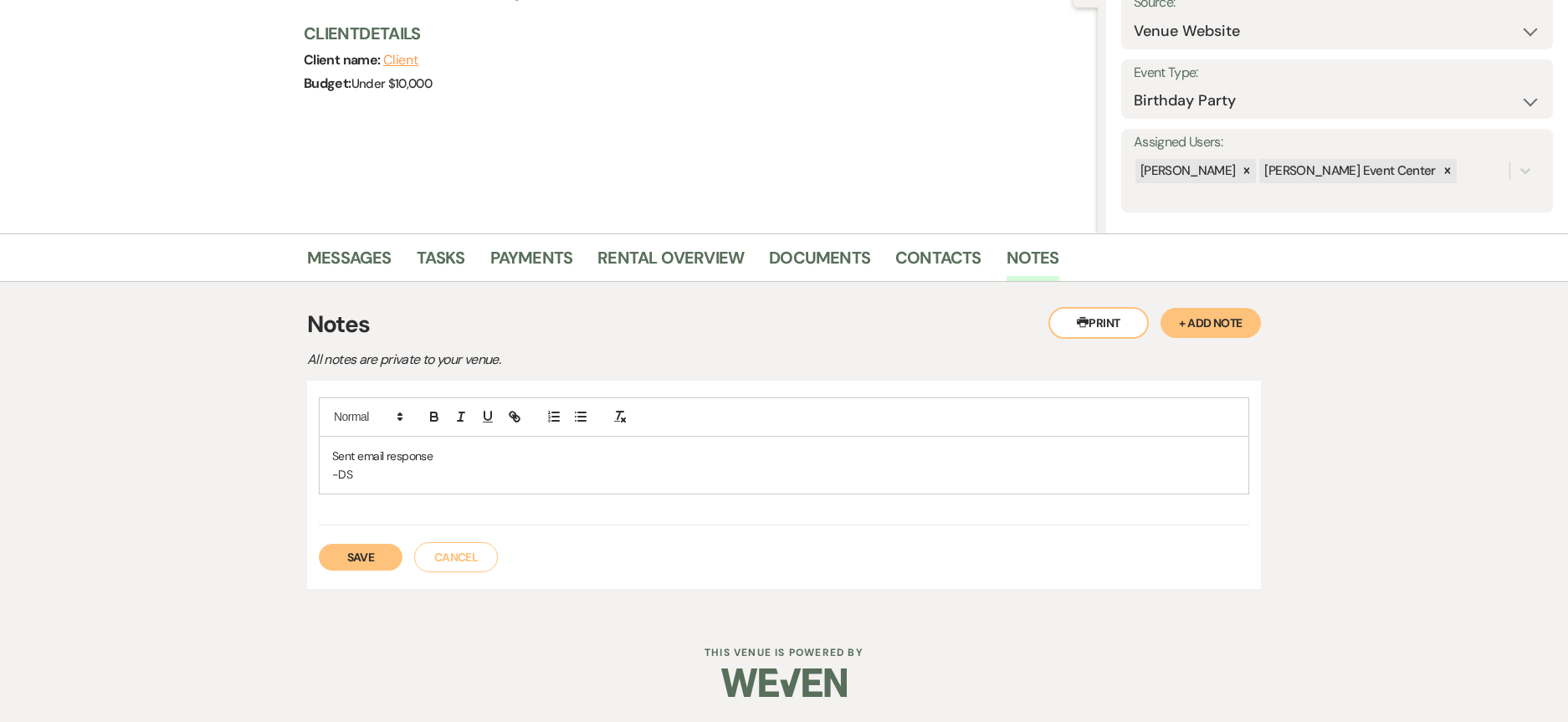
click at [385, 549] on button "Save" at bounding box center [361, 557] width 83 height 27
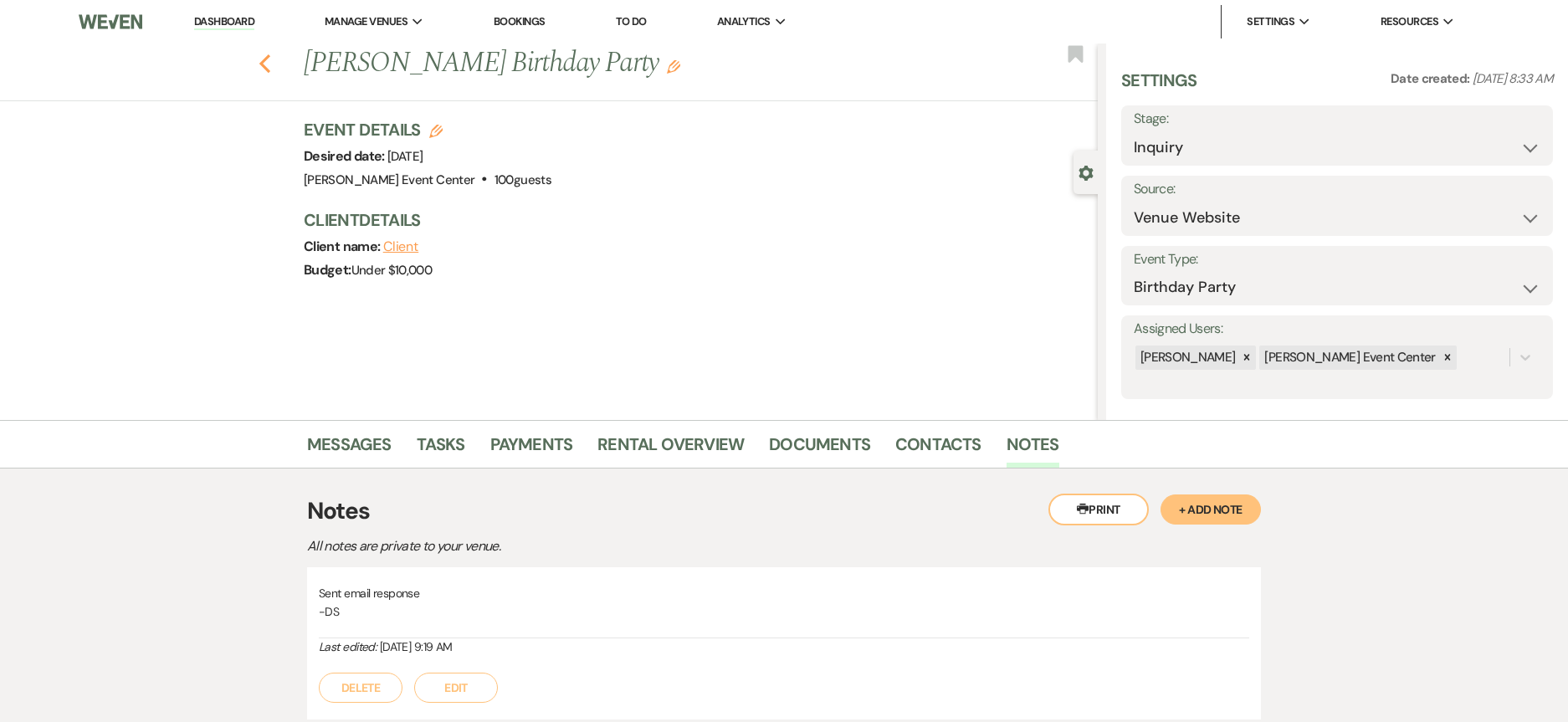
click at [271, 65] on icon "Previous" at bounding box center [265, 63] width 13 height 20
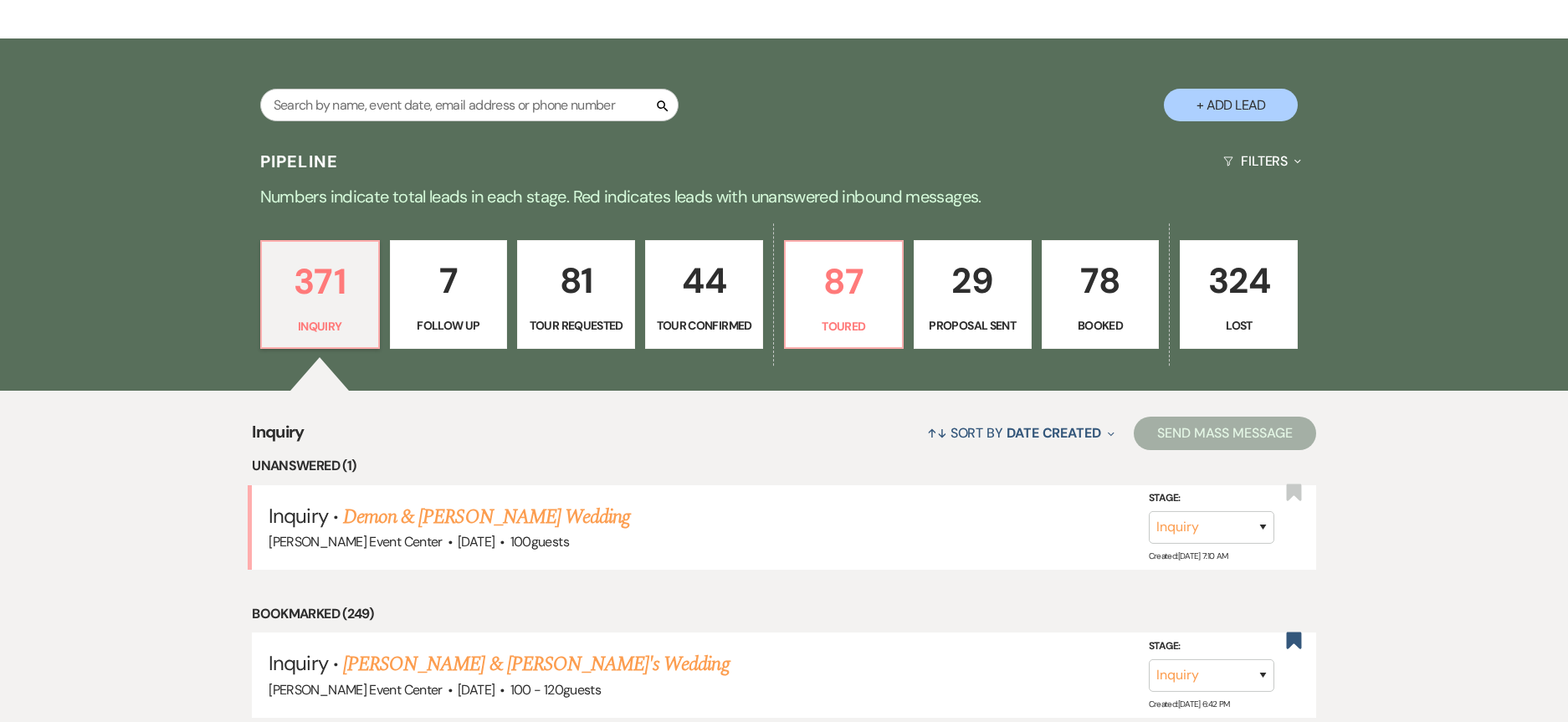
scroll to position [334, 0]
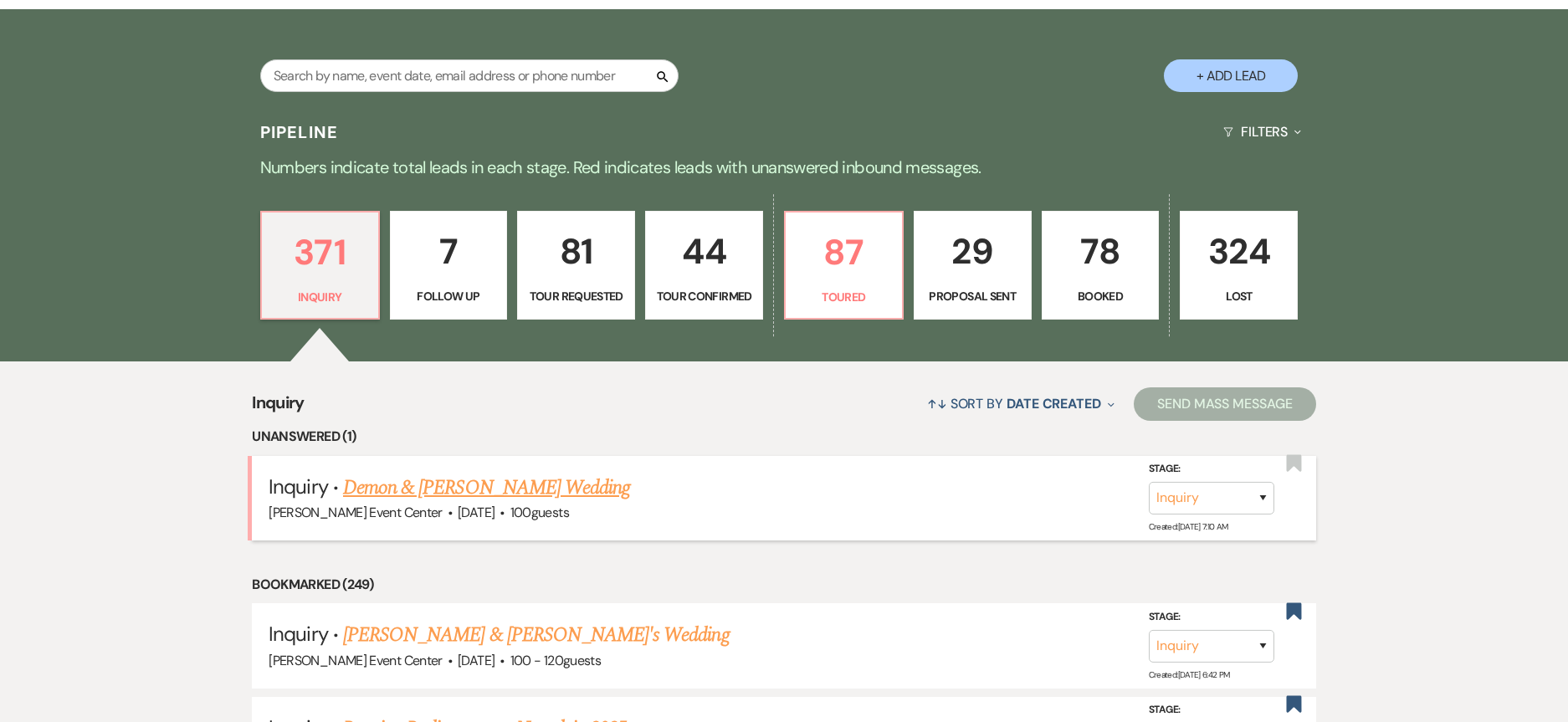
click at [446, 475] on link "Demon & [PERSON_NAME] Wedding" at bounding box center [487, 487] width 287 height 30
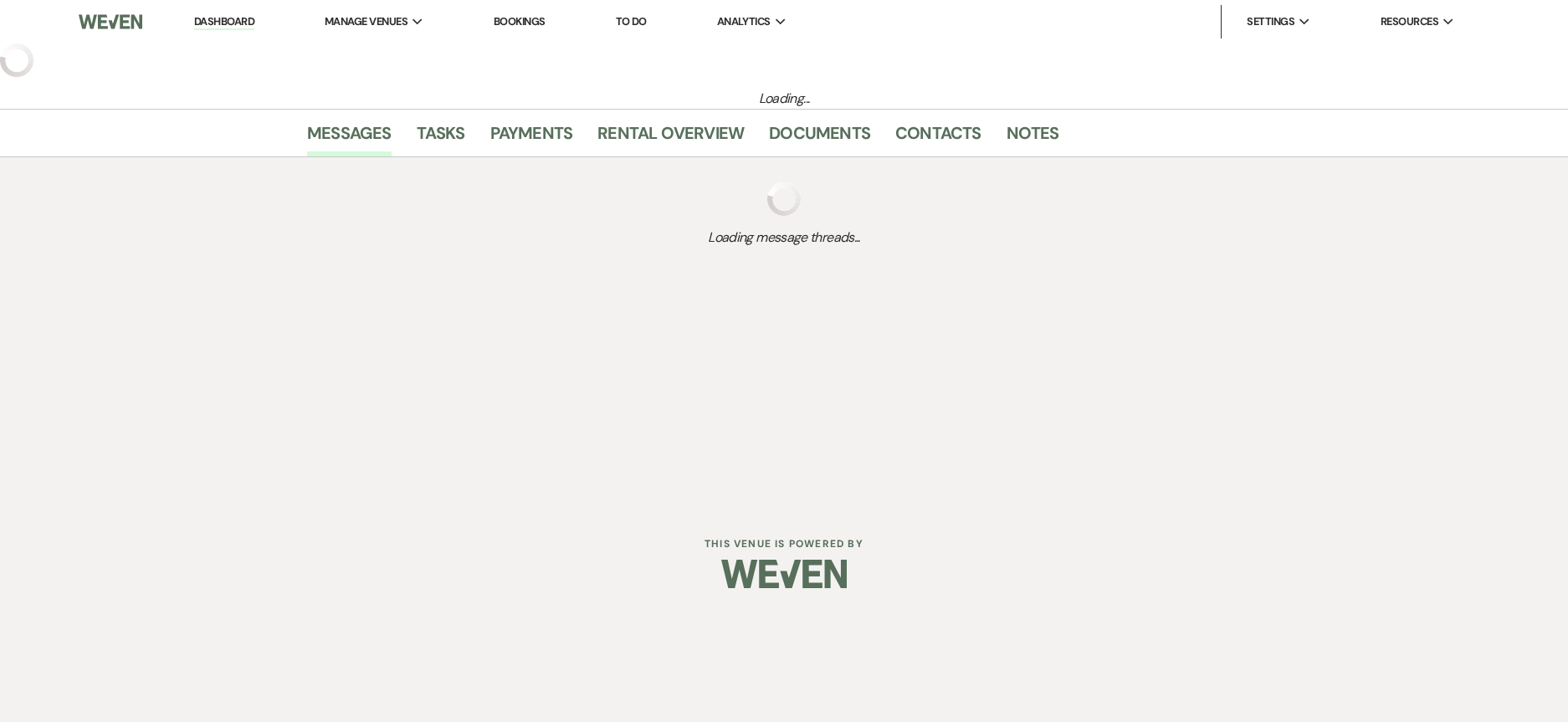
select select "5"
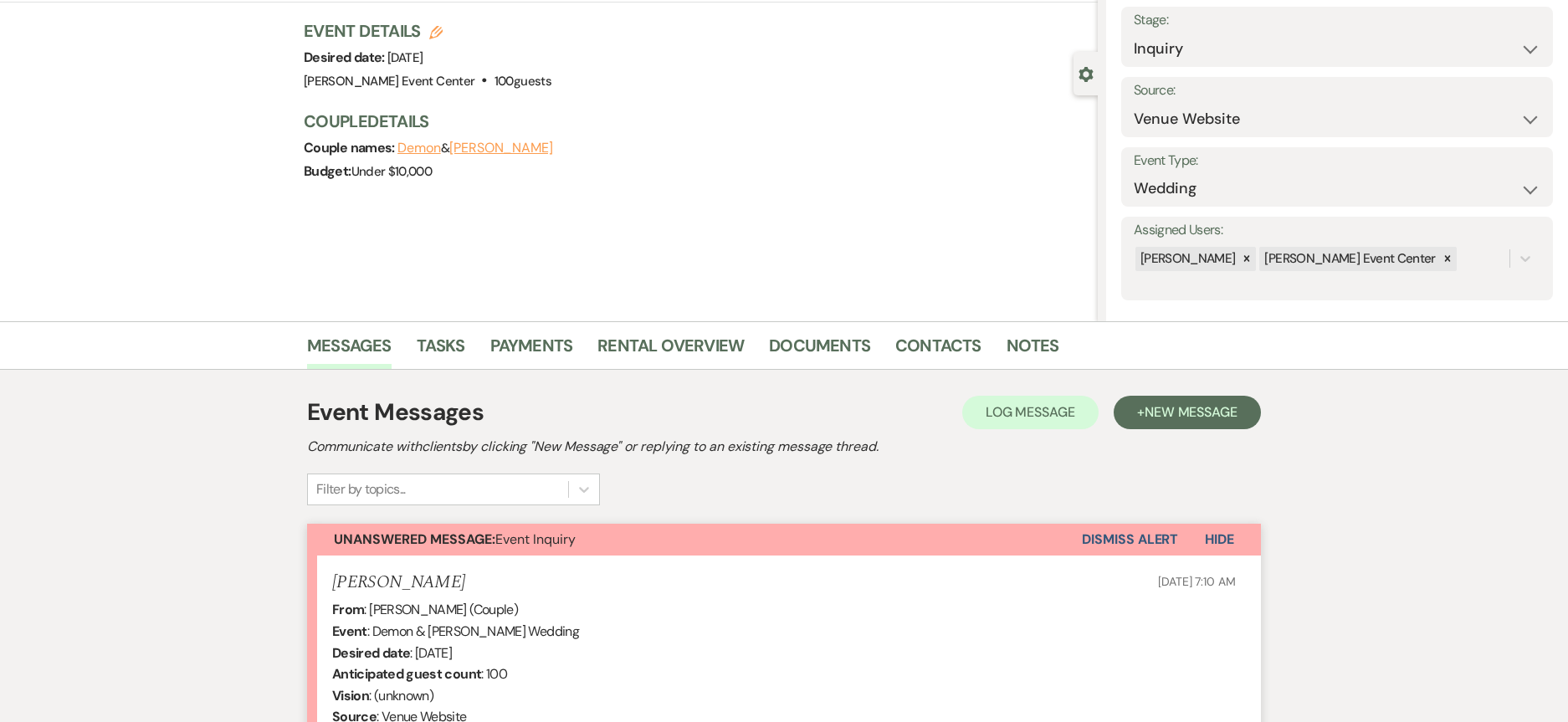
scroll to position [419, 0]
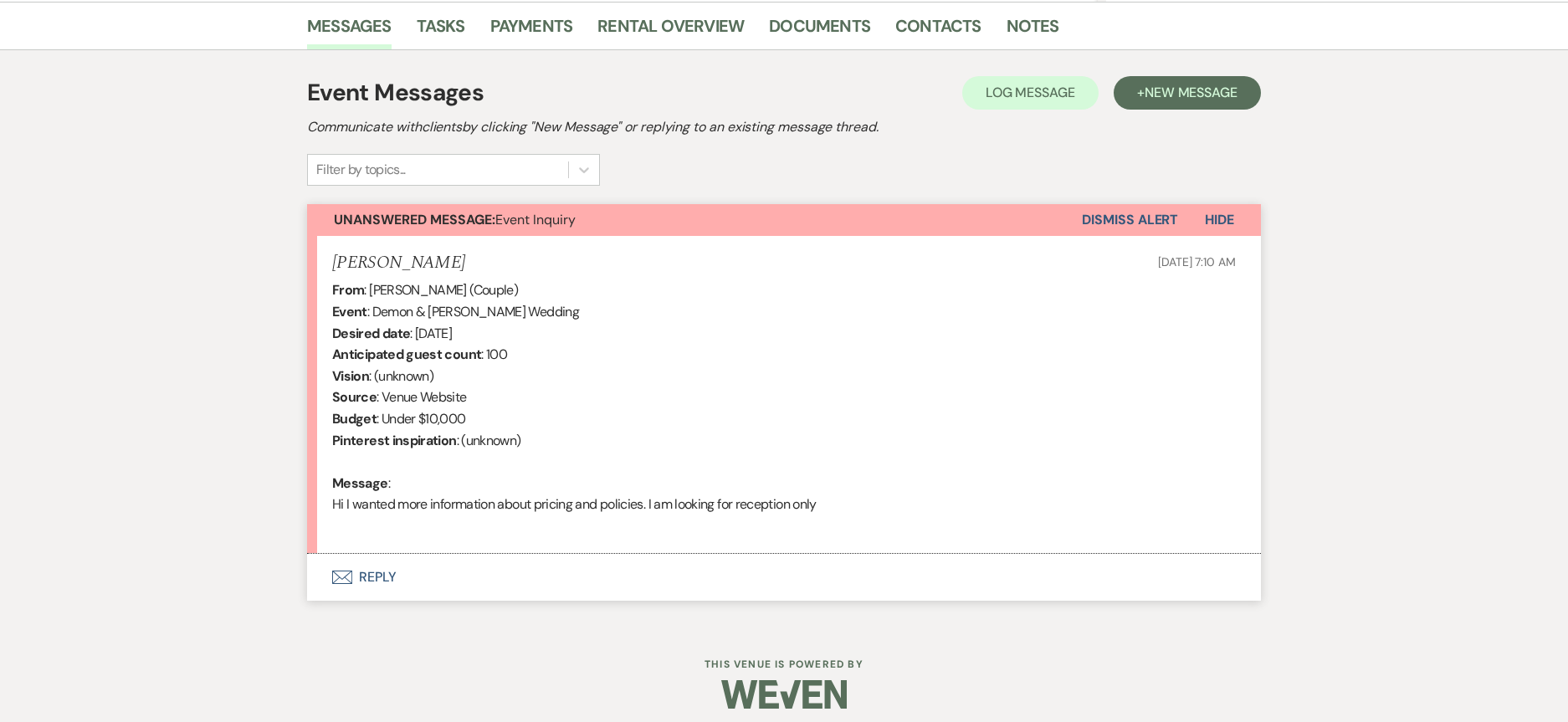
click at [362, 577] on button "Envelope Reply" at bounding box center [784, 577] width 954 height 47
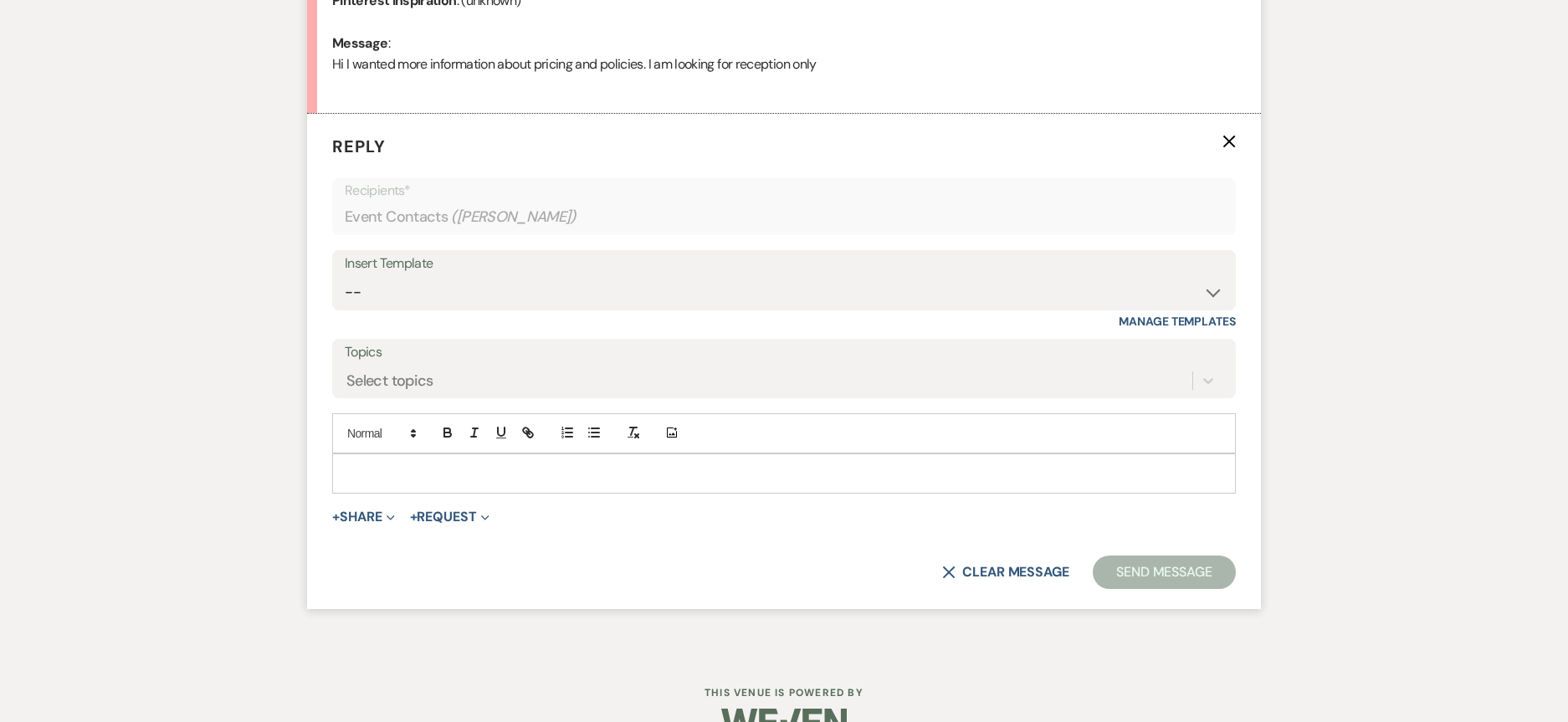
scroll to position [859, 0]
click at [443, 453] on div at bounding box center [783, 472] width 902 height 38
click at [447, 477] on p at bounding box center [784, 473] width 877 height 18
click at [562, 289] on select "-- Weven Planning Portal Introduction (Booked Events) Initial Inquiry Response …" at bounding box center [784, 292] width 879 height 33
select select "2976"
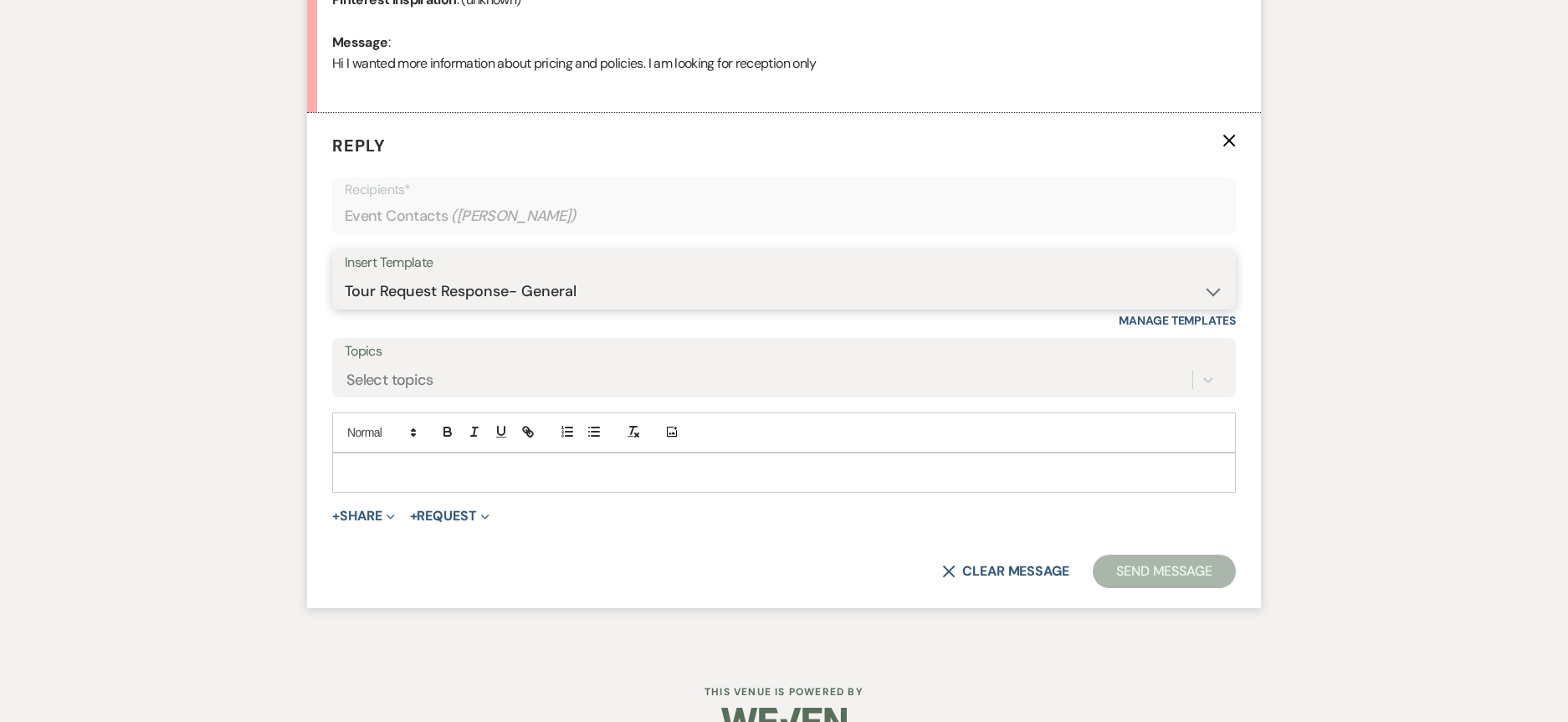
click at [344, 275] on select "-- Weven Planning Portal Introduction (Booked Events) Initial Inquiry Response …" at bounding box center [784, 292] width 879 height 33
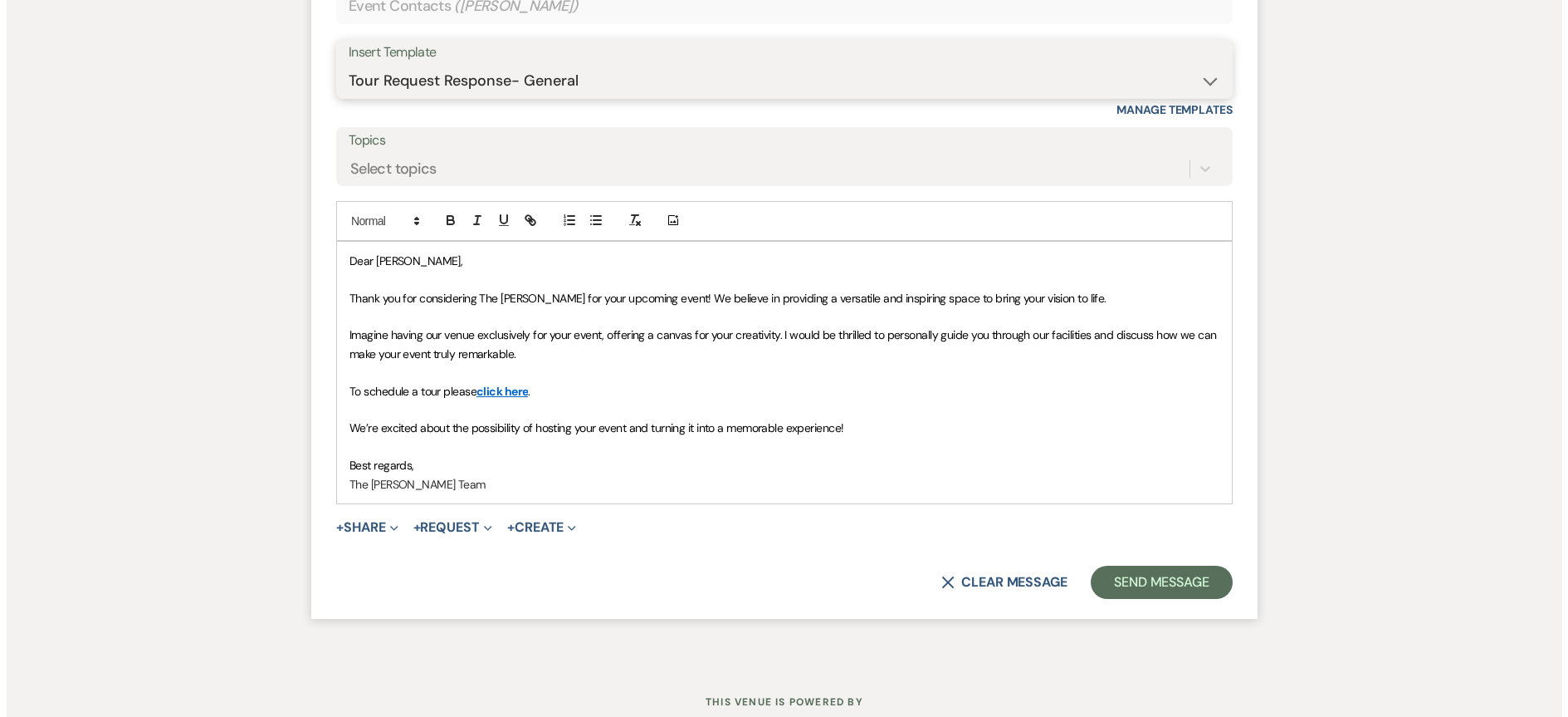
scroll to position [1116, 0]
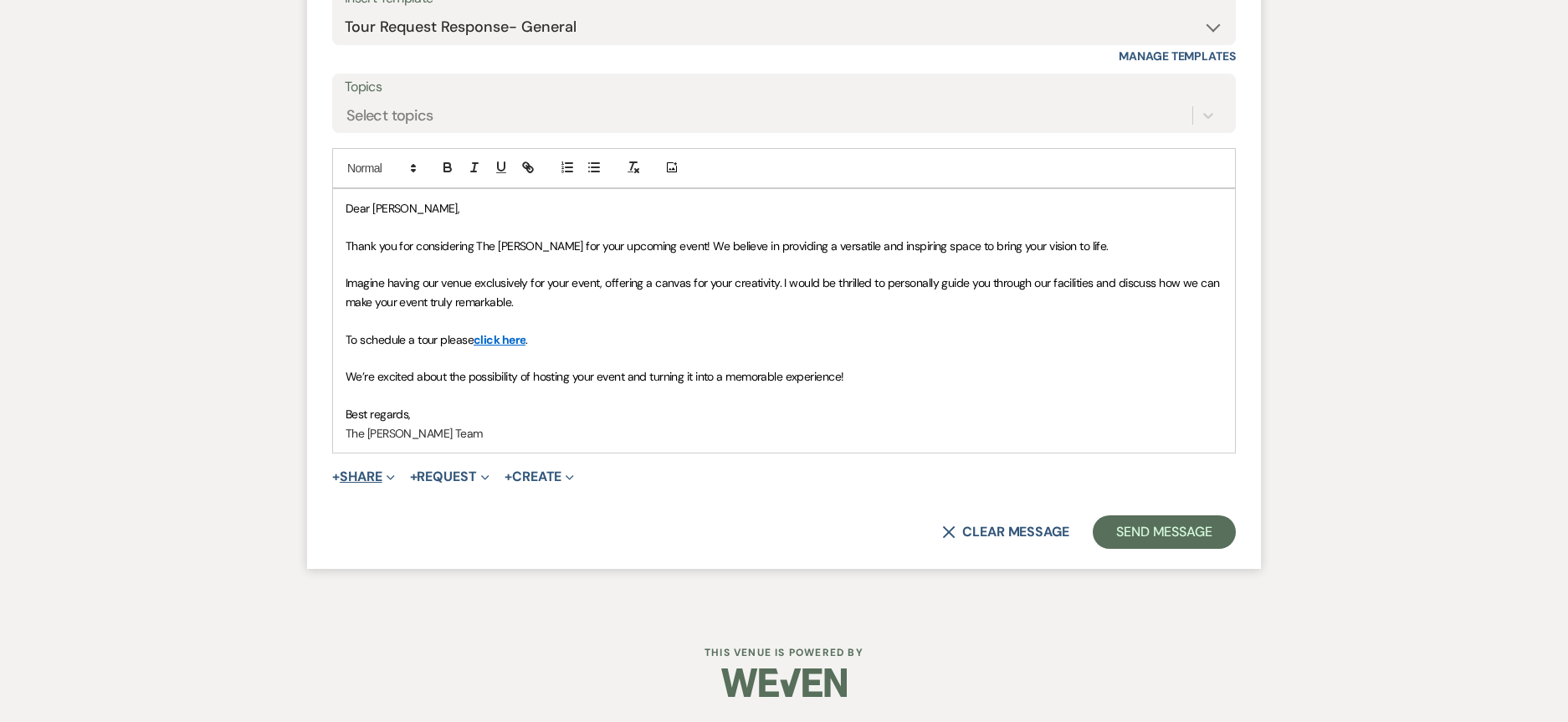
click at [366, 470] on button "+ Share Expand" at bounding box center [363, 477] width 63 height 14
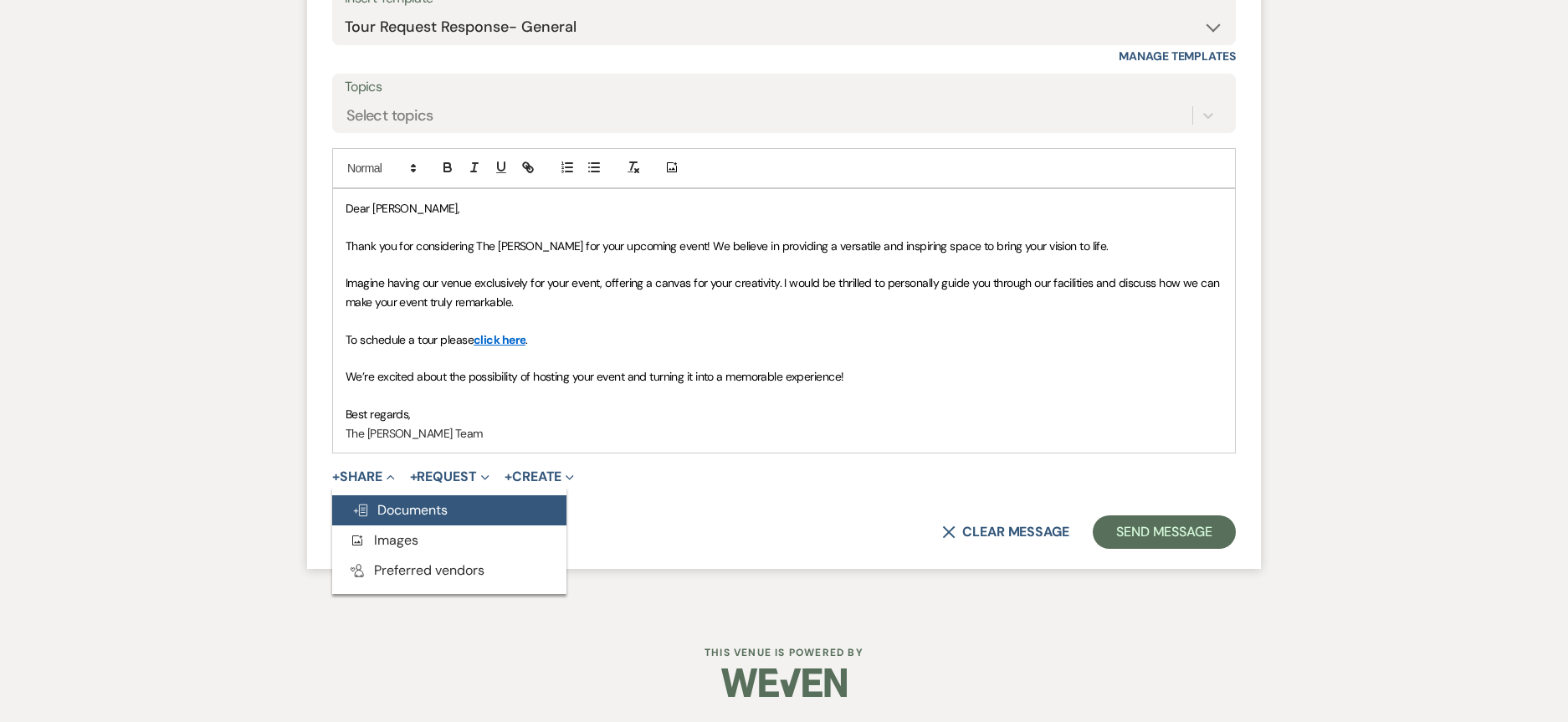
click at [425, 509] on span "Doc Upload Documents" at bounding box center [400, 509] width 95 height 17
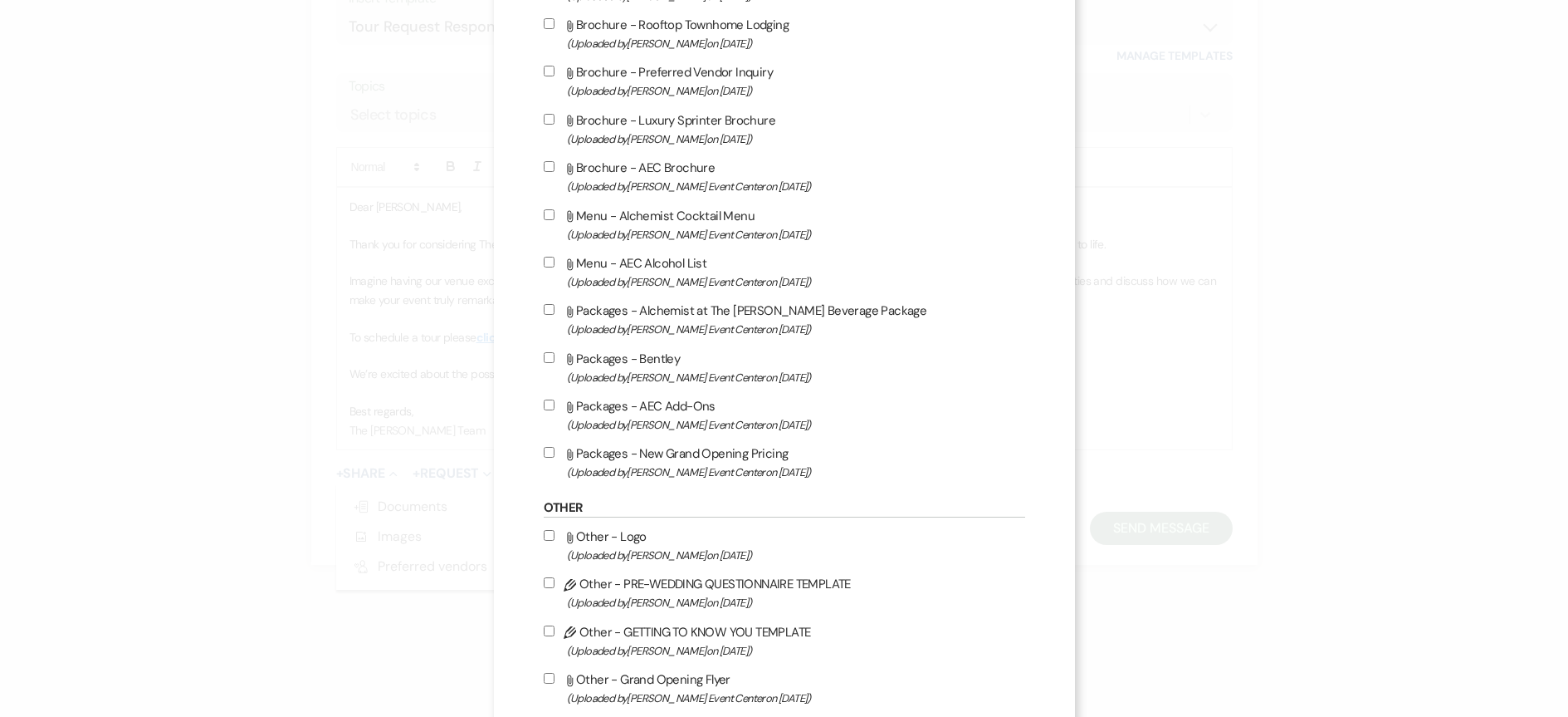
scroll to position [2658, 0]
click at [544, 404] on input "Attach File Packages - AEC Add-Ons (Uploaded by [PERSON_NAME] Event Center on […" at bounding box center [549, 403] width 11 height 11
checkbox input "true"
click at [544, 453] on input "Attach File Packages - New Grand Opening Pricing (Uploaded by [PERSON_NAME] Eve…" at bounding box center [549, 451] width 11 height 11
checkbox input "true"
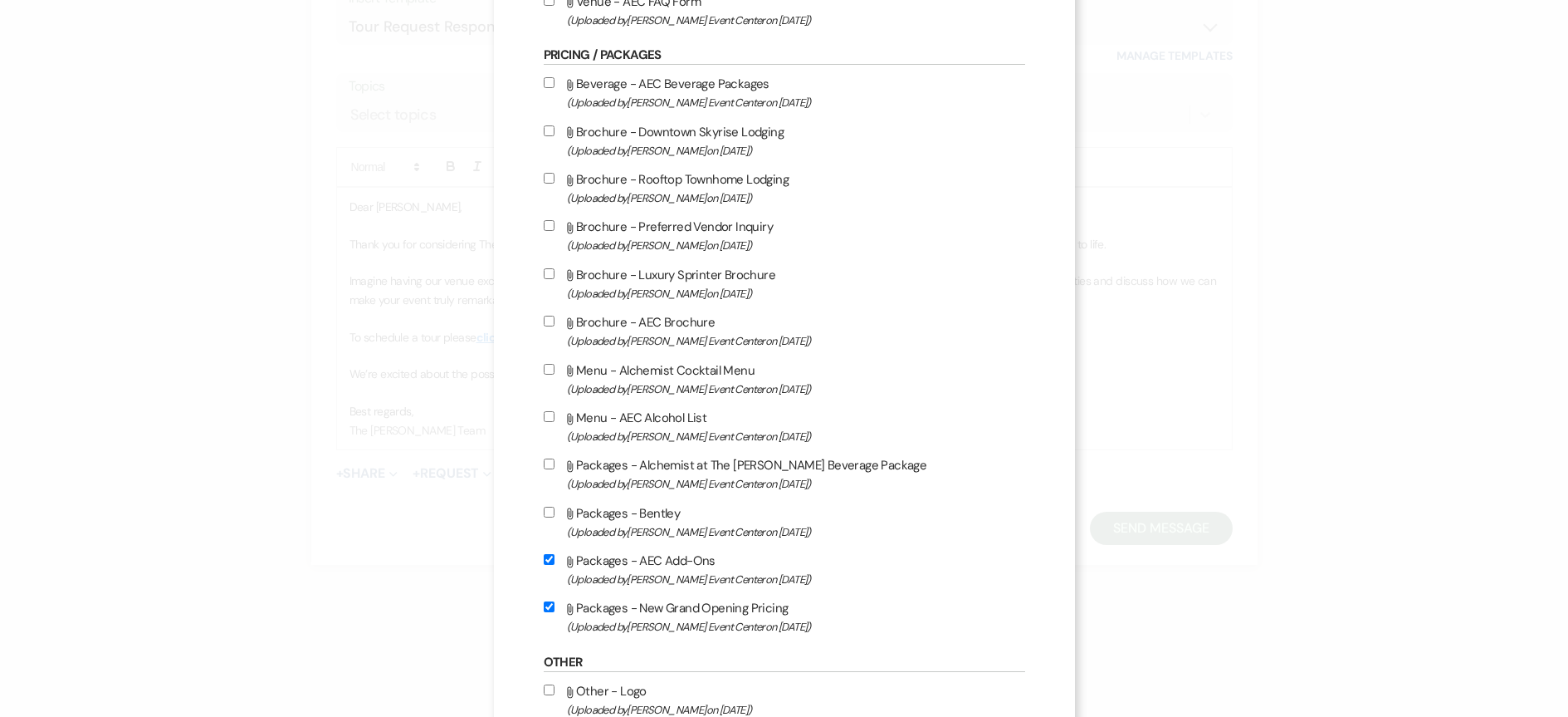
scroll to position [2492, 0]
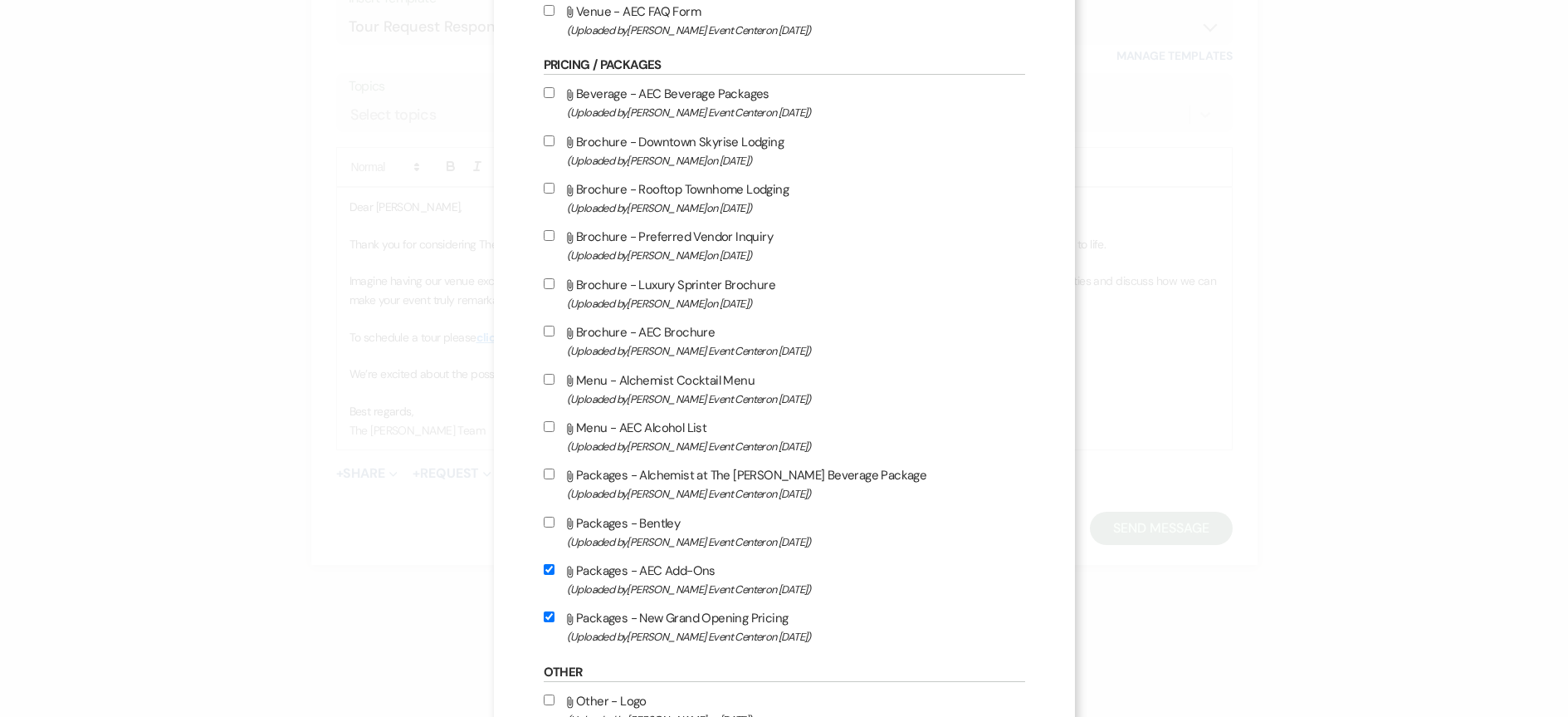
click at [544, 93] on input "Attach File Beverage - AEC Beverage Packages (Uploaded by [PERSON_NAME] Event C…" at bounding box center [549, 93] width 11 height 11
checkbox input "true"
click at [544, 423] on input "Attach File Menu - AEC Alcohol List (Uploaded by [PERSON_NAME] Event Center on …" at bounding box center [549, 426] width 11 height 11
checkbox input "true"
click at [547, 478] on input "Attach File Packages - Alchemist at The [PERSON_NAME] Beverage Package (Uploade…" at bounding box center [549, 474] width 11 height 11
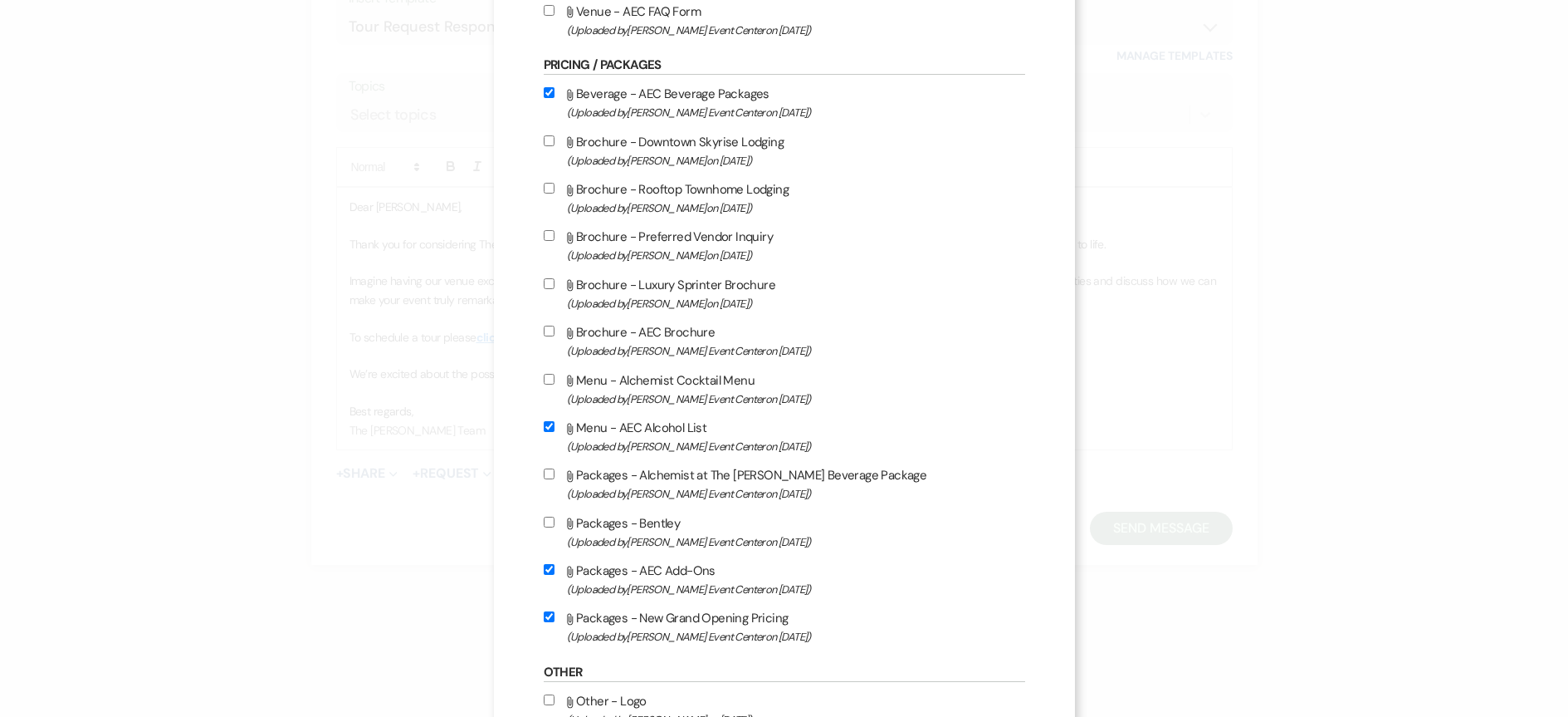
checkbox input "true"
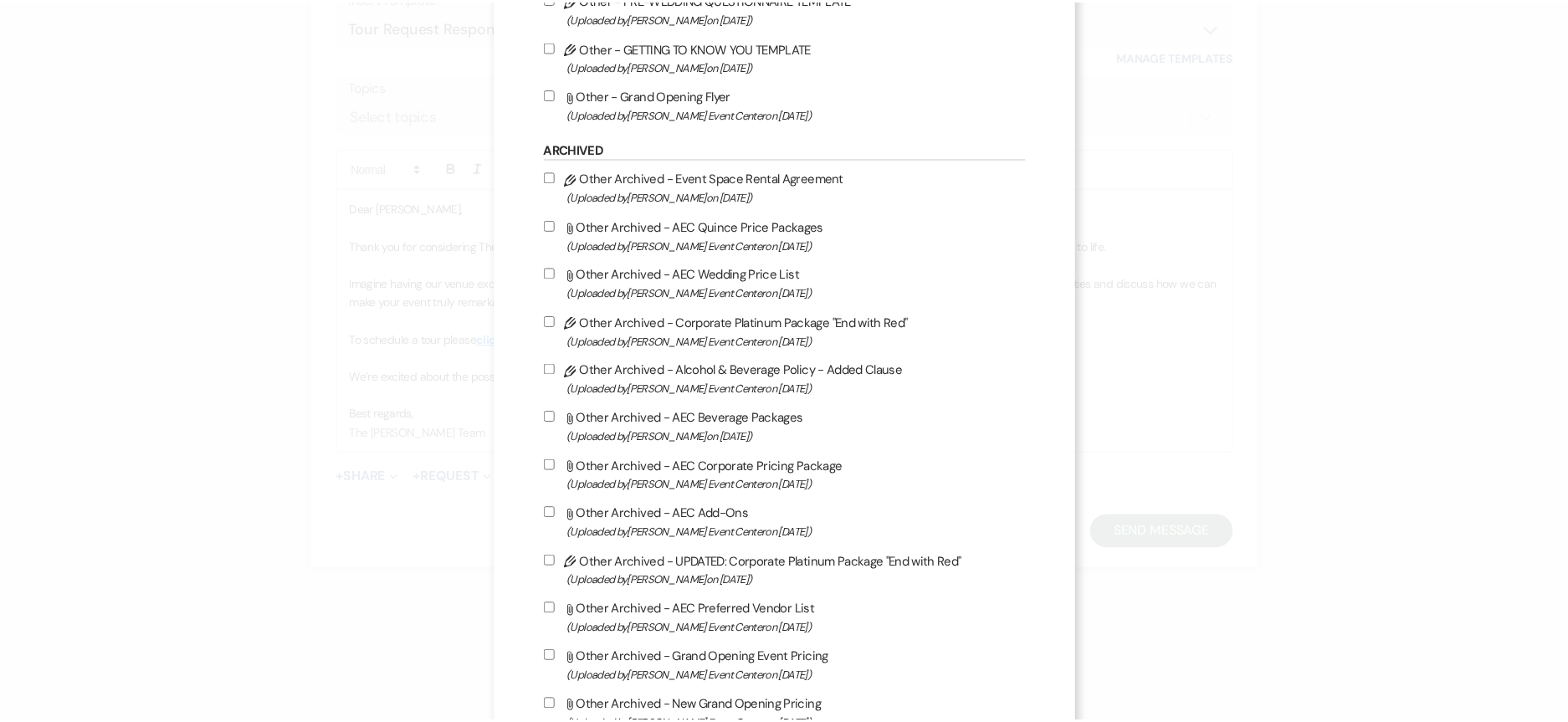
scroll to position [3425, 0]
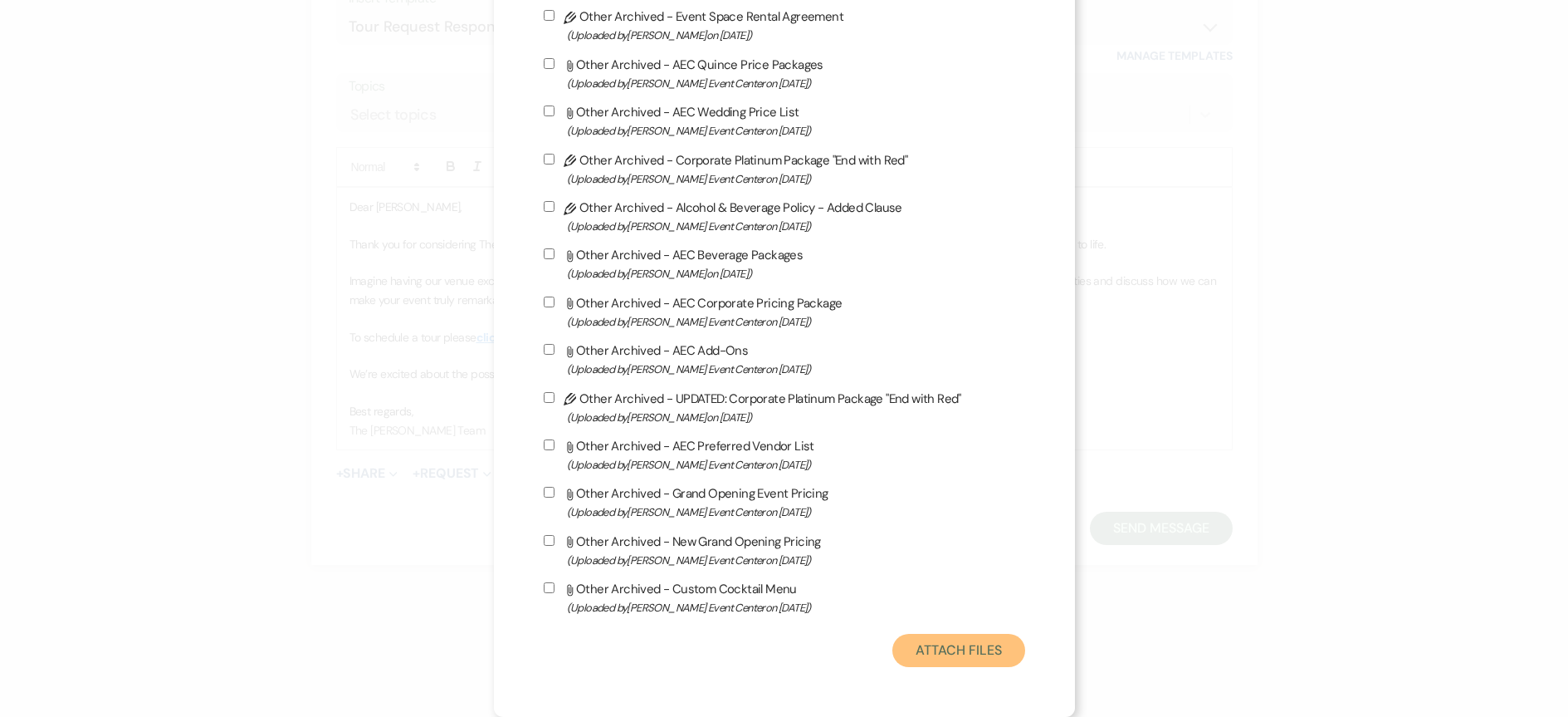
click at [971, 658] on button "Attach Files" at bounding box center [958, 650] width 132 height 33
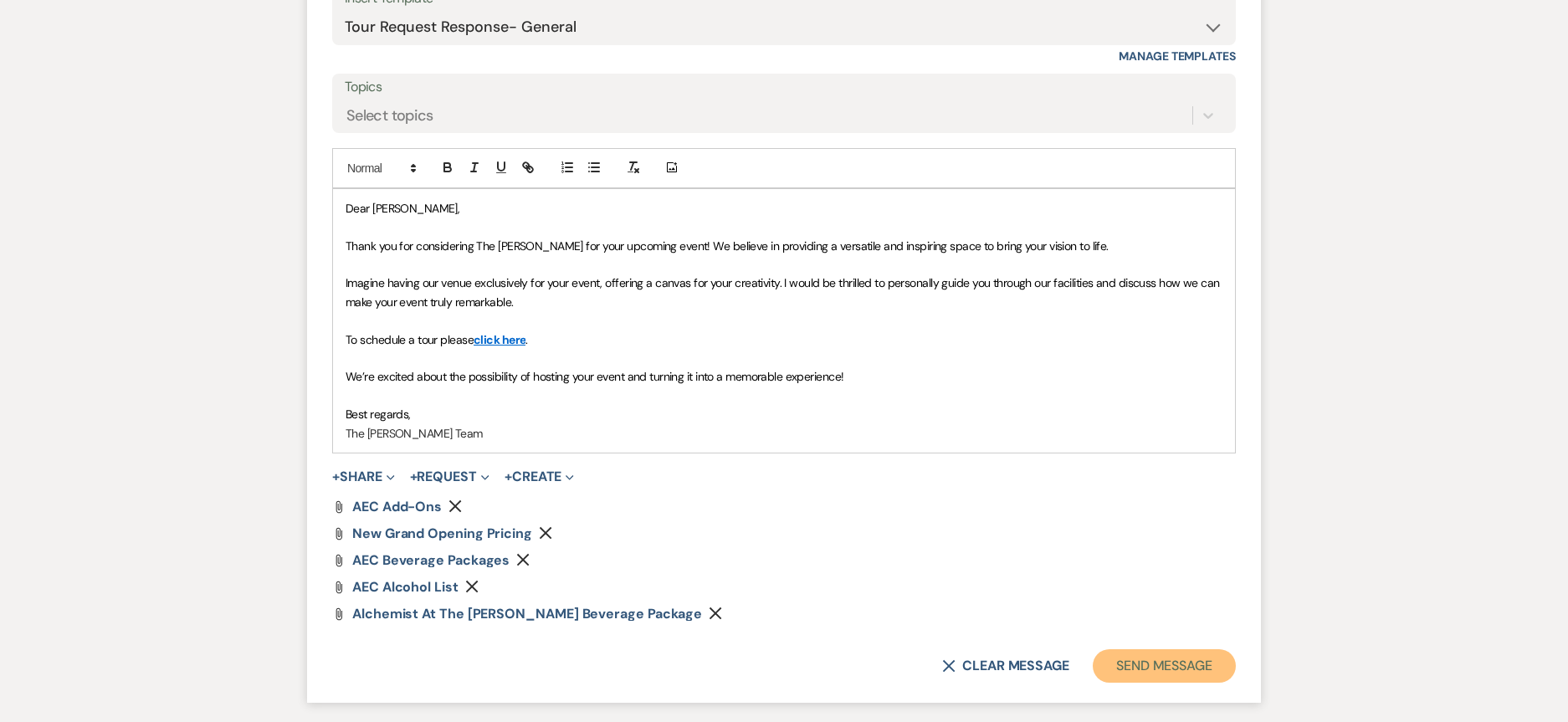
click at [1163, 670] on button "Send Message" at bounding box center [1165, 666] width 143 height 34
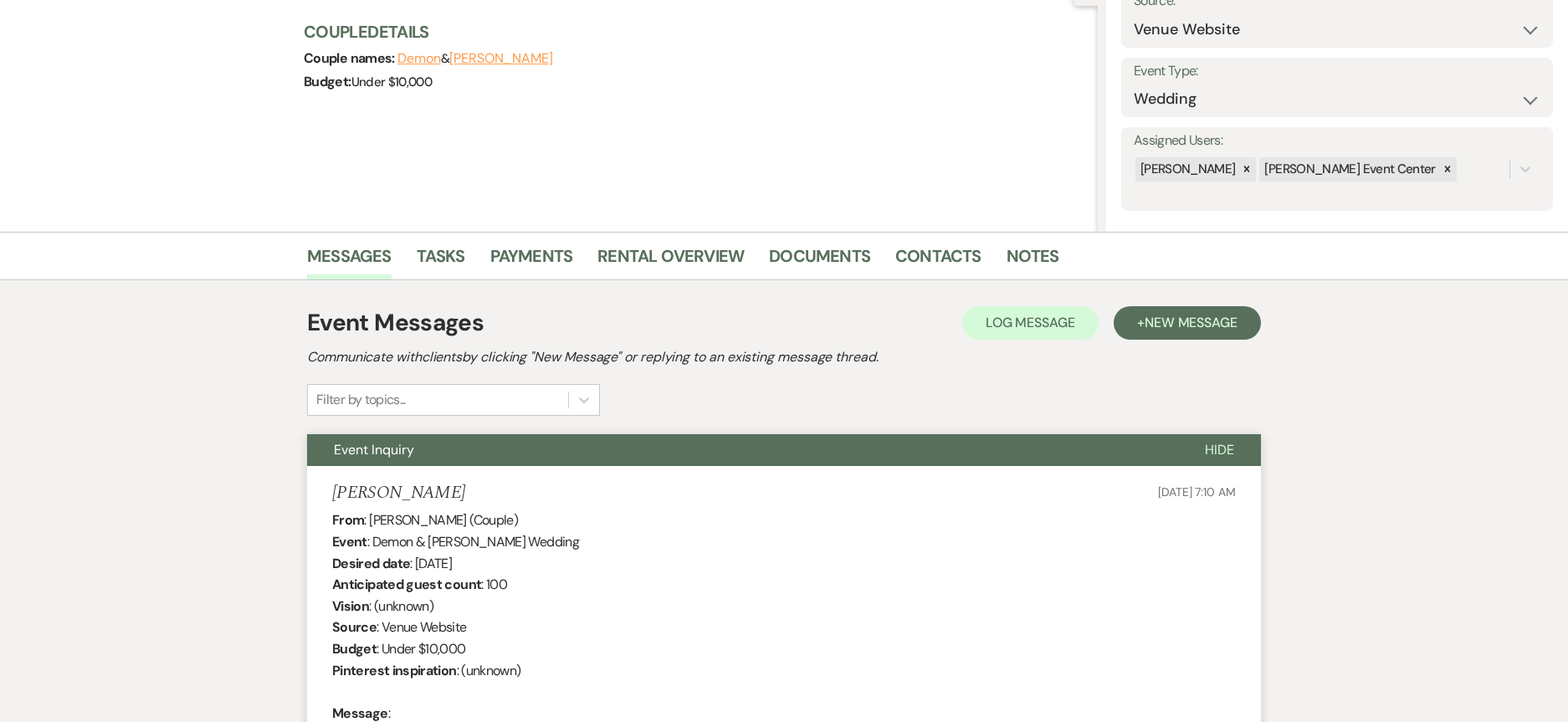
scroll to position [96, 0]
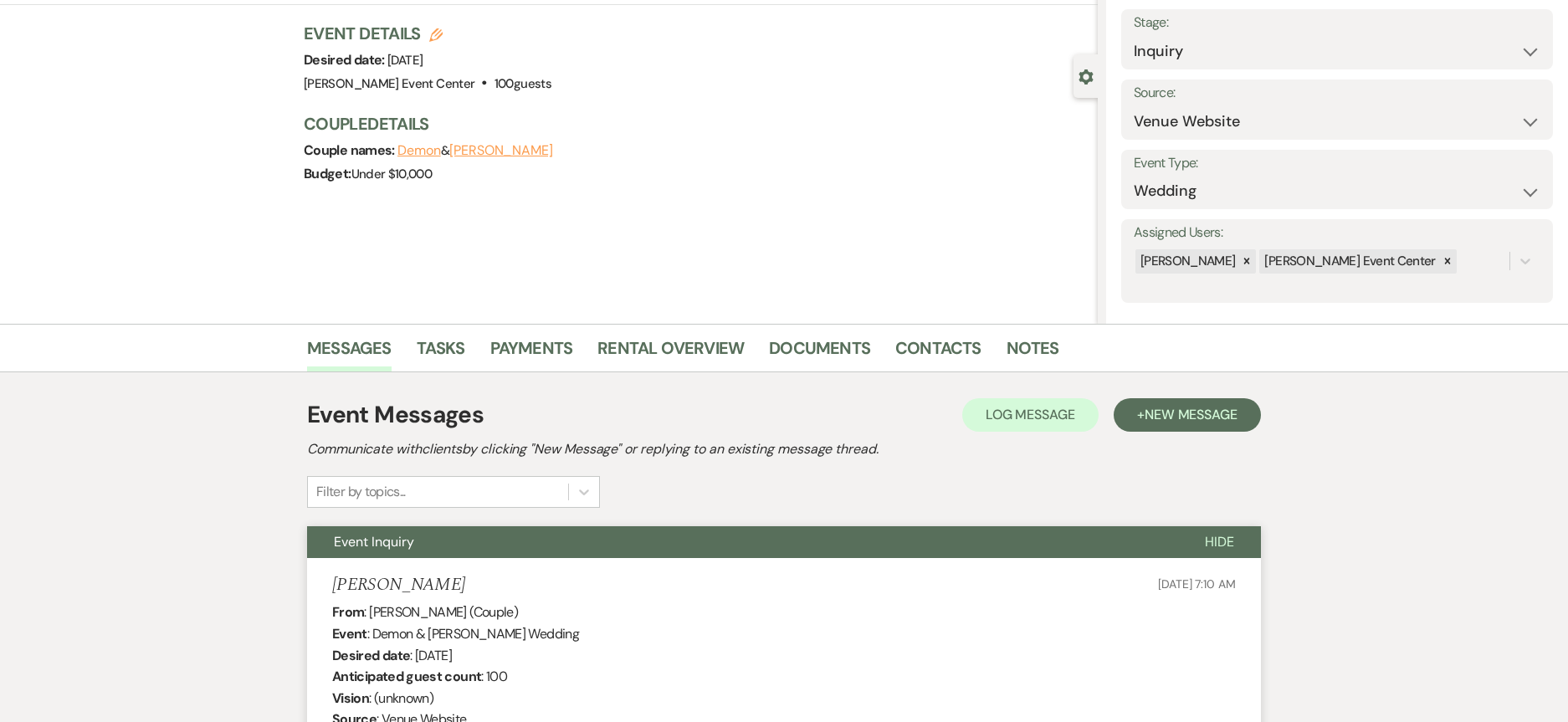
click at [1029, 330] on div "Messages Tasks Payments Rental Overview Documents Contacts Notes" at bounding box center [784, 348] width 1568 height 49
click at [1031, 348] on link "Notes" at bounding box center [1033, 352] width 53 height 37
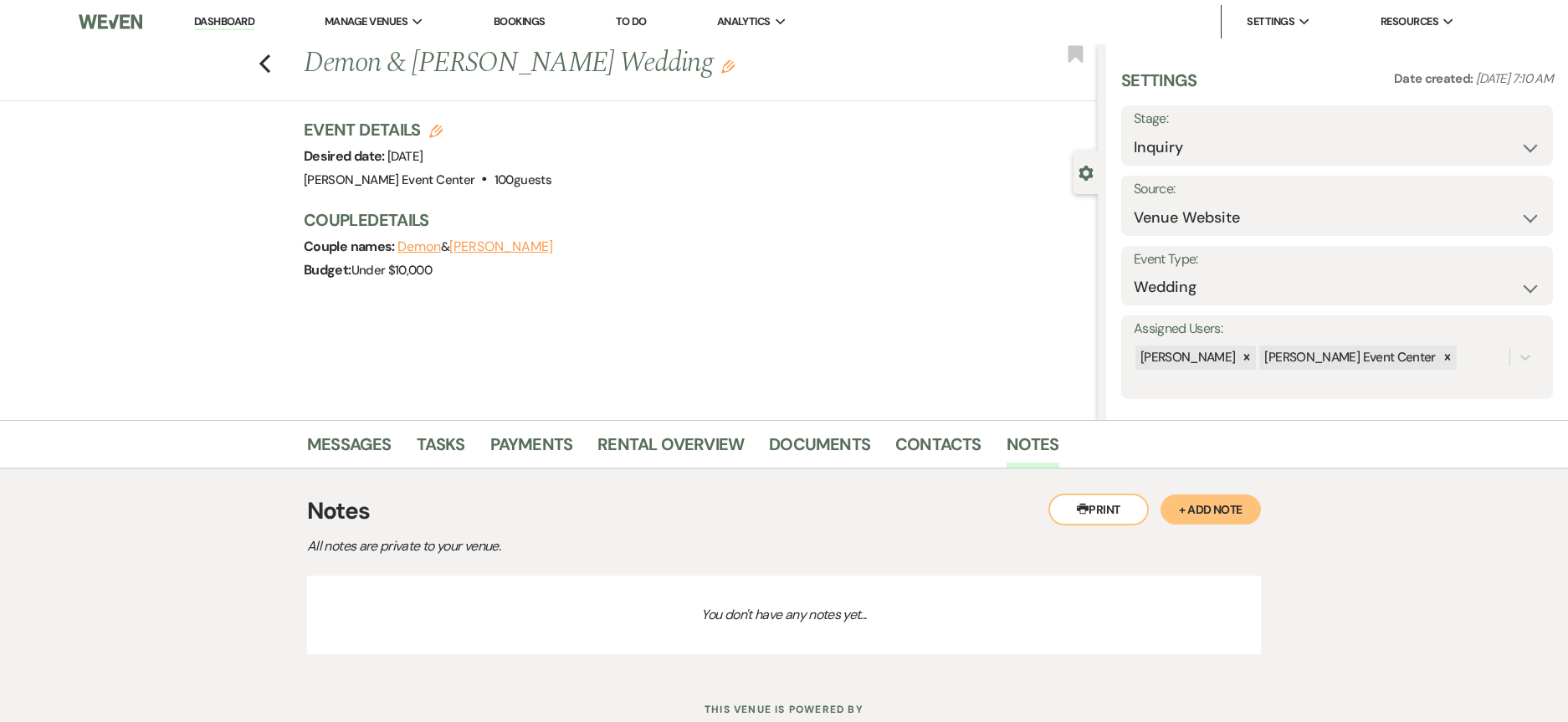
click at [1224, 511] on button "+ Add Note" at bounding box center [1211, 509] width 101 height 30
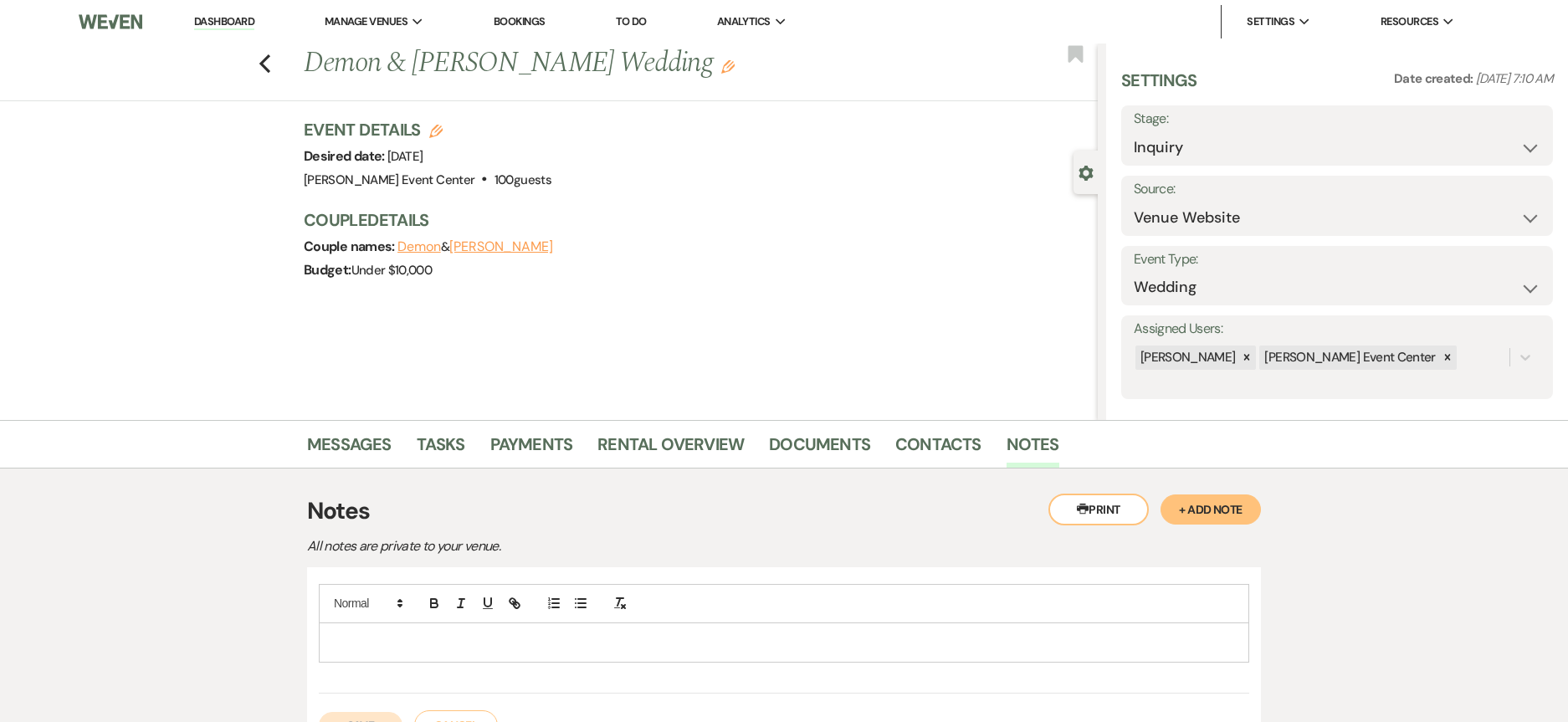
click at [756, 637] on p at bounding box center [784, 642] width 904 height 18
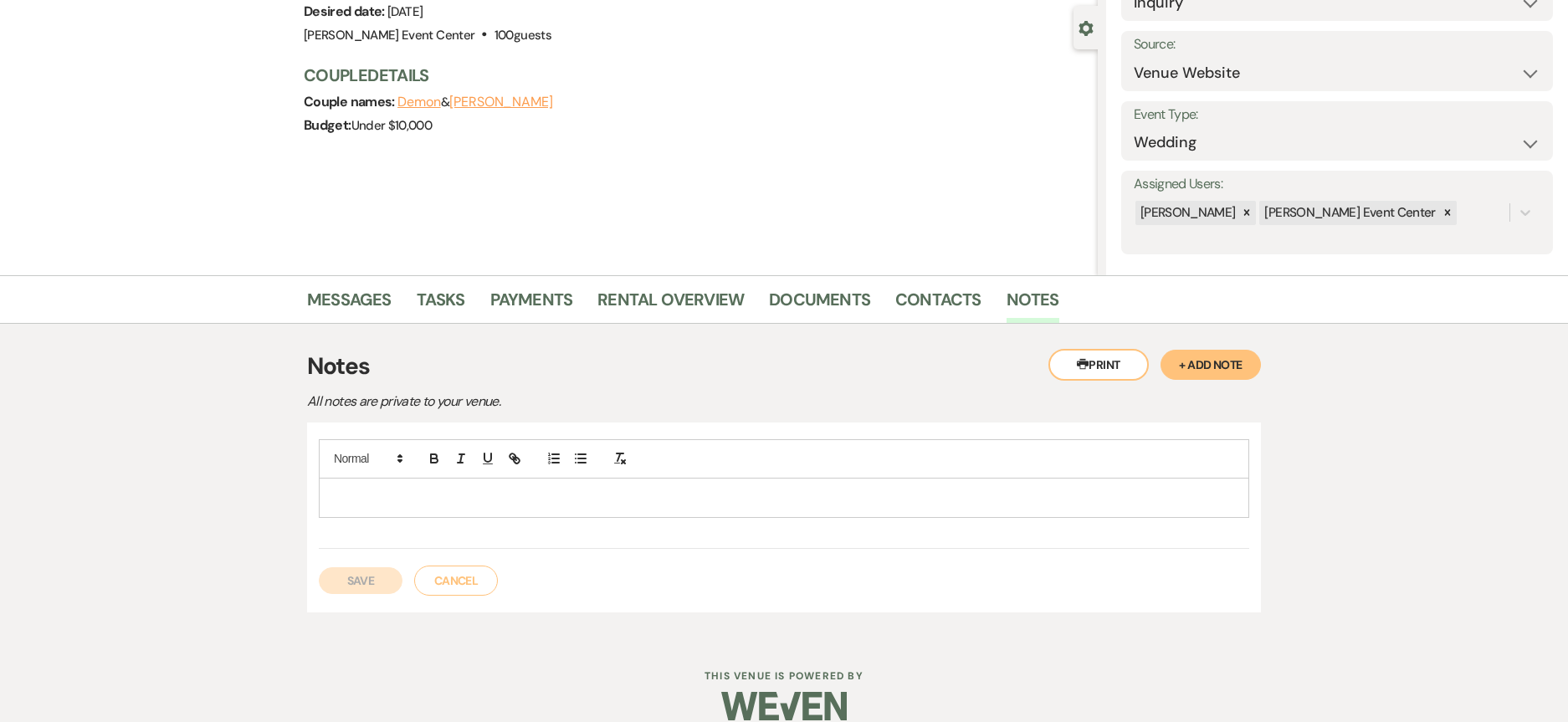
scroll to position [168, 0]
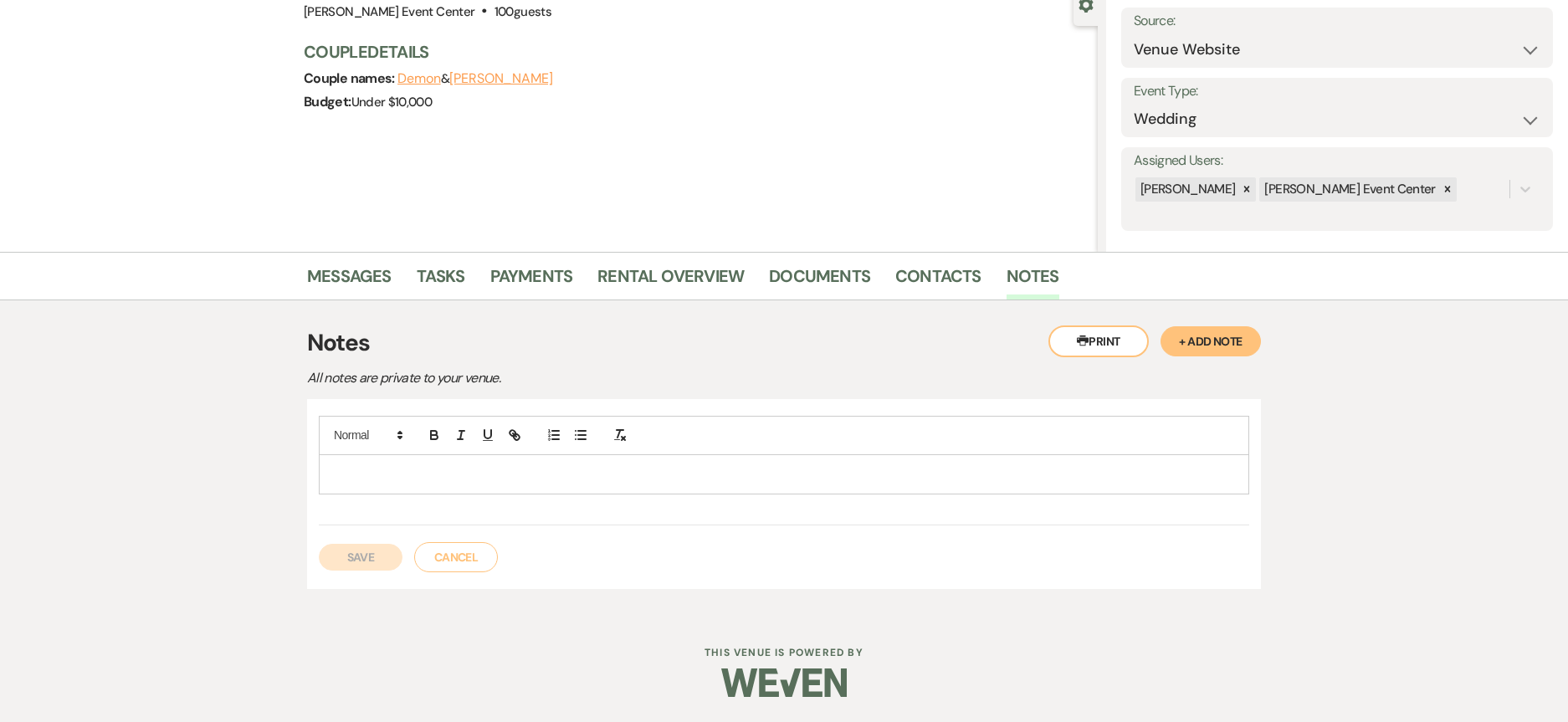
click at [436, 459] on div at bounding box center [784, 474] width 929 height 38
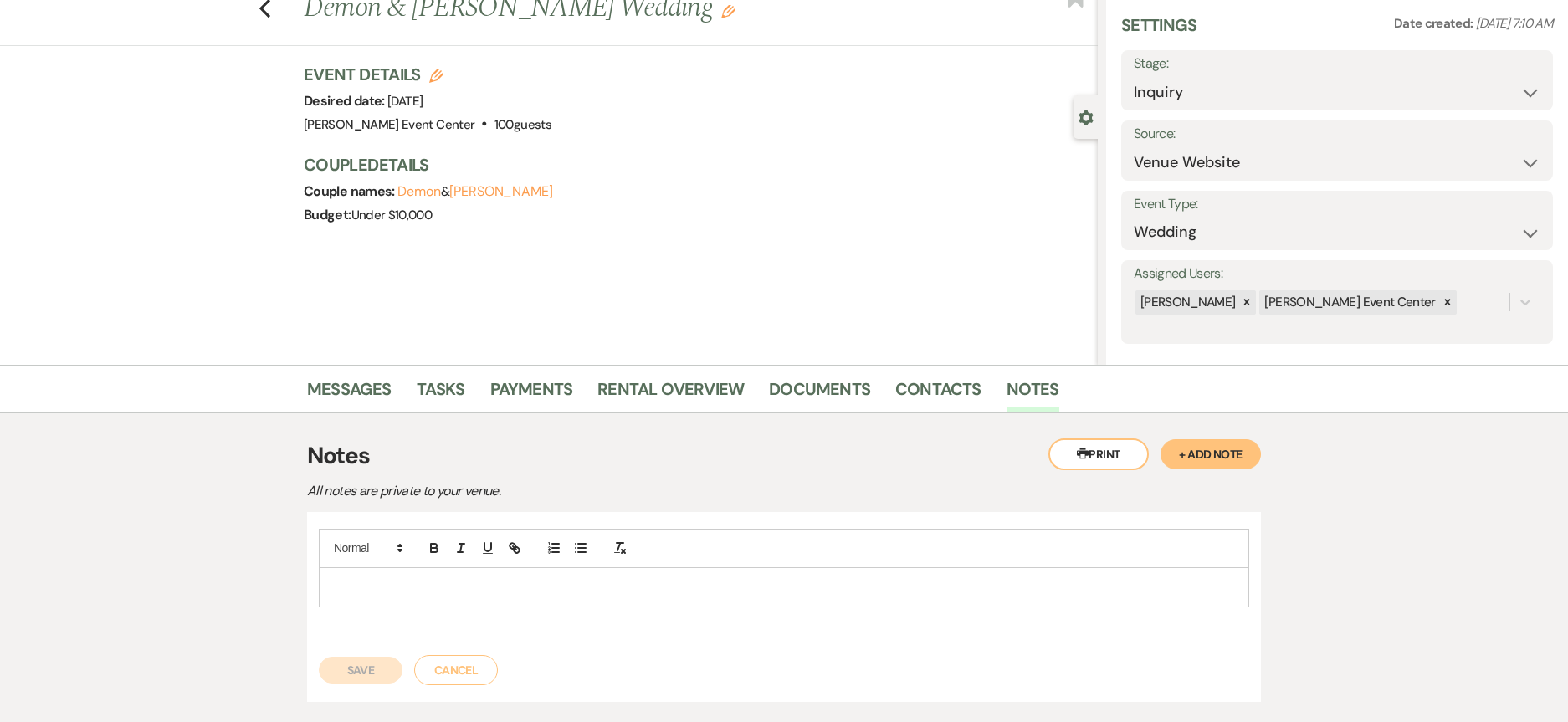
scroll to position [83, 0]
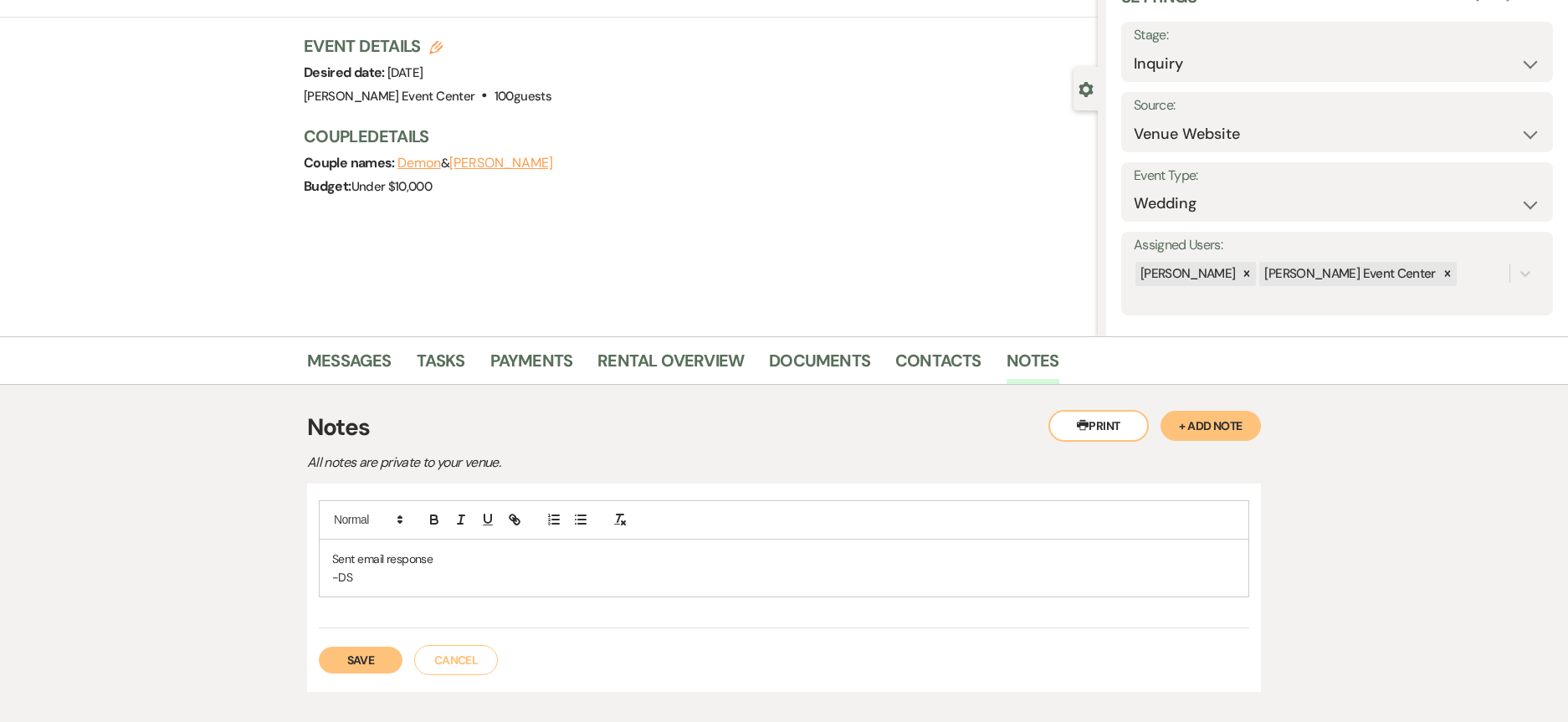
click at [324, 650] on button "Save" at bounding box center [361, 660] width 83 height 27
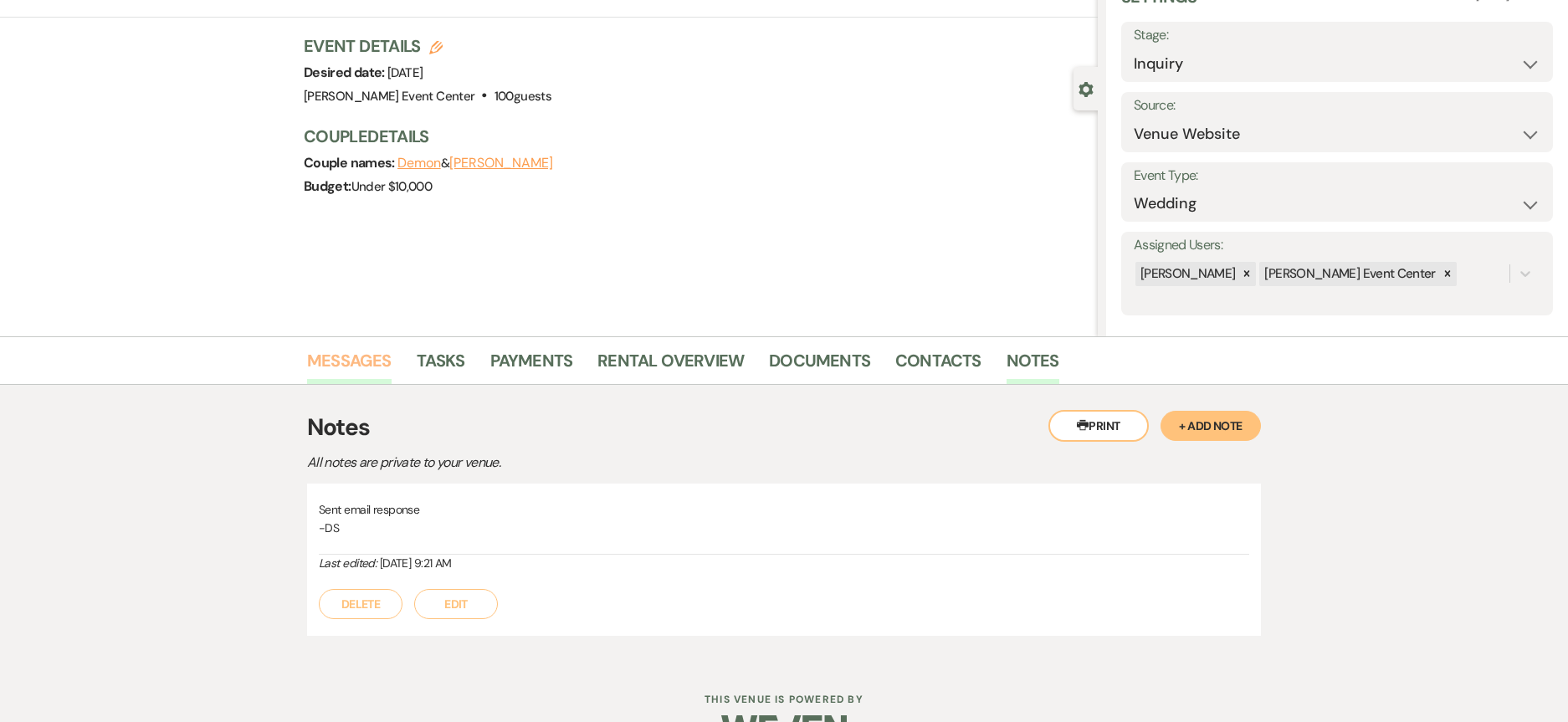
click at [367, 367] on link "Messages" at bounding box center [349, 365] width 84 height 37
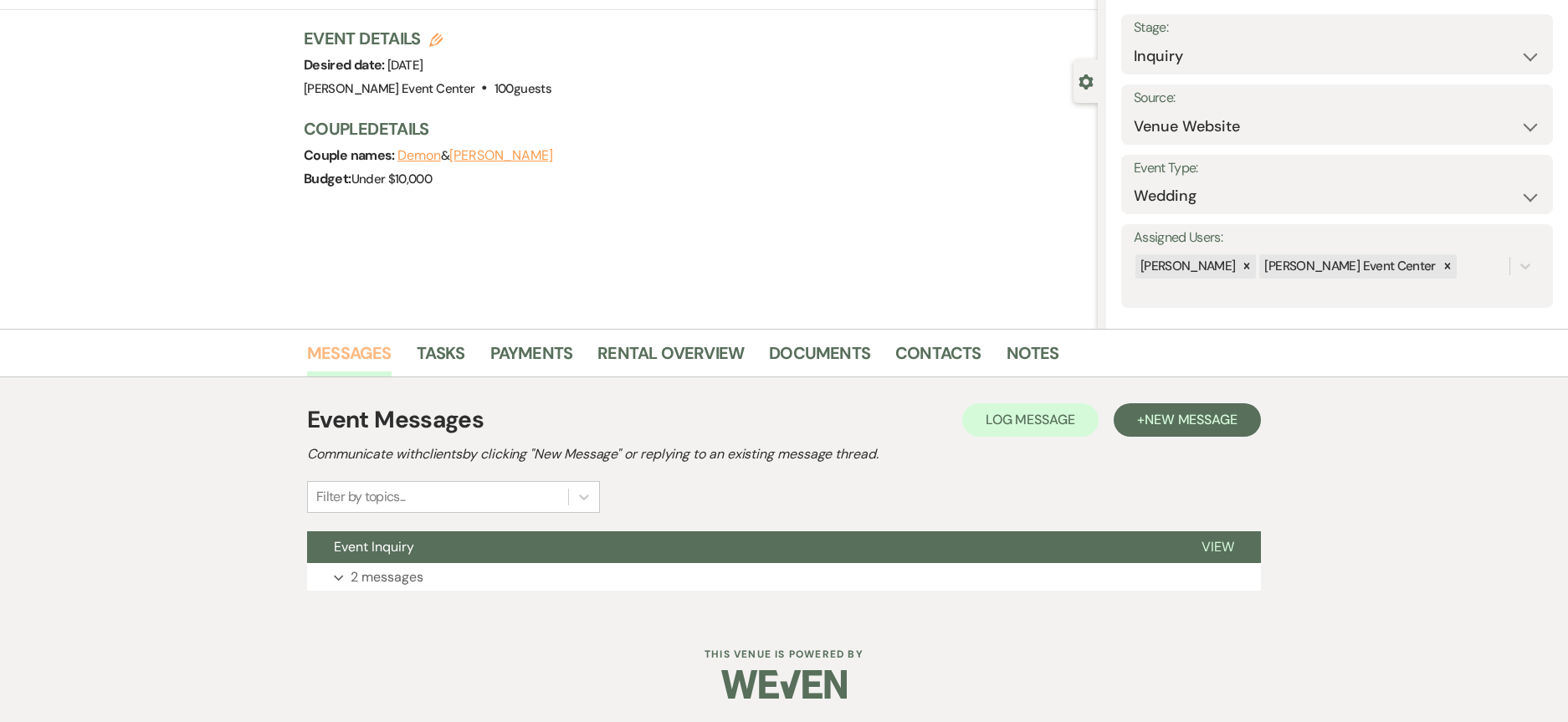
scroll to position [92, 0]
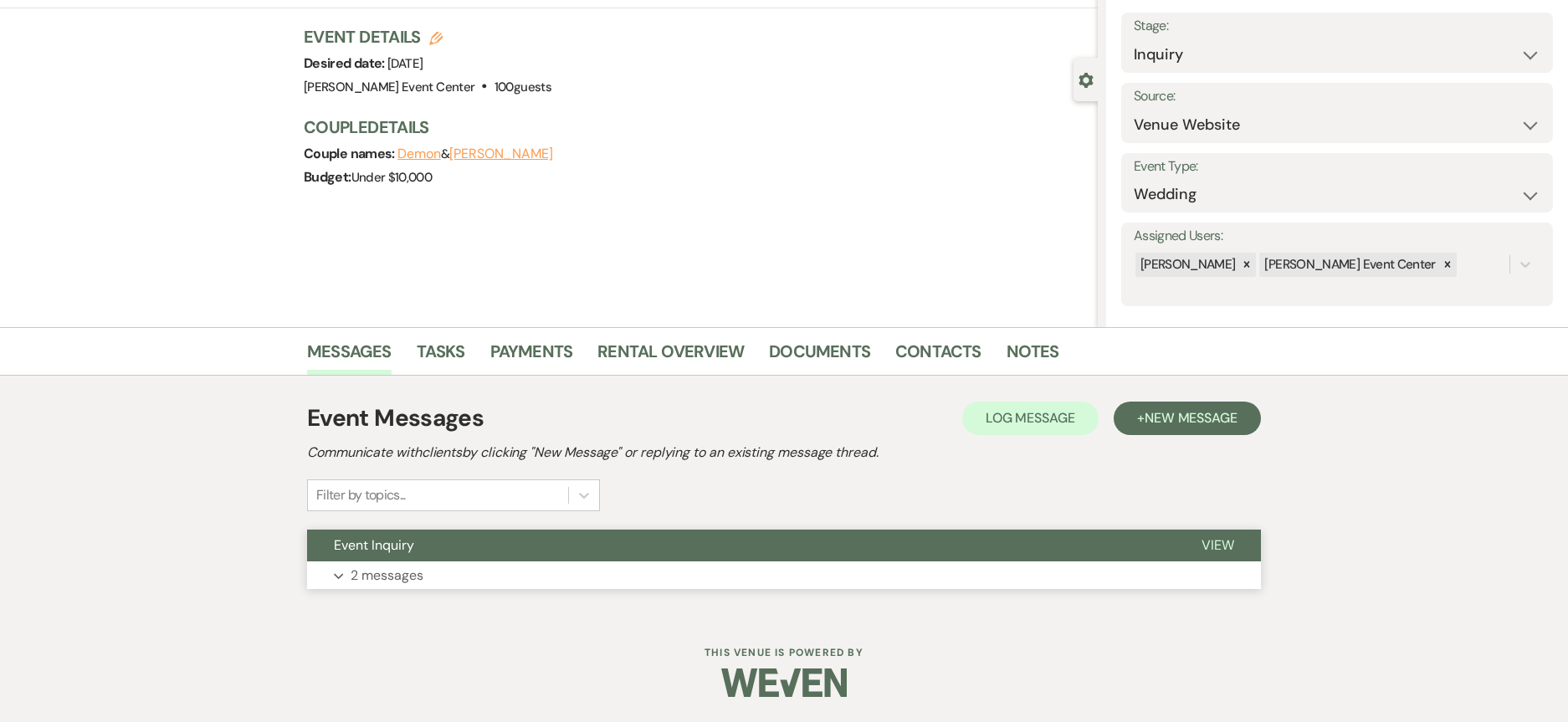
click at [399, 583] on p "2 messages" at bounding box center [387, 575] width 73 height 22
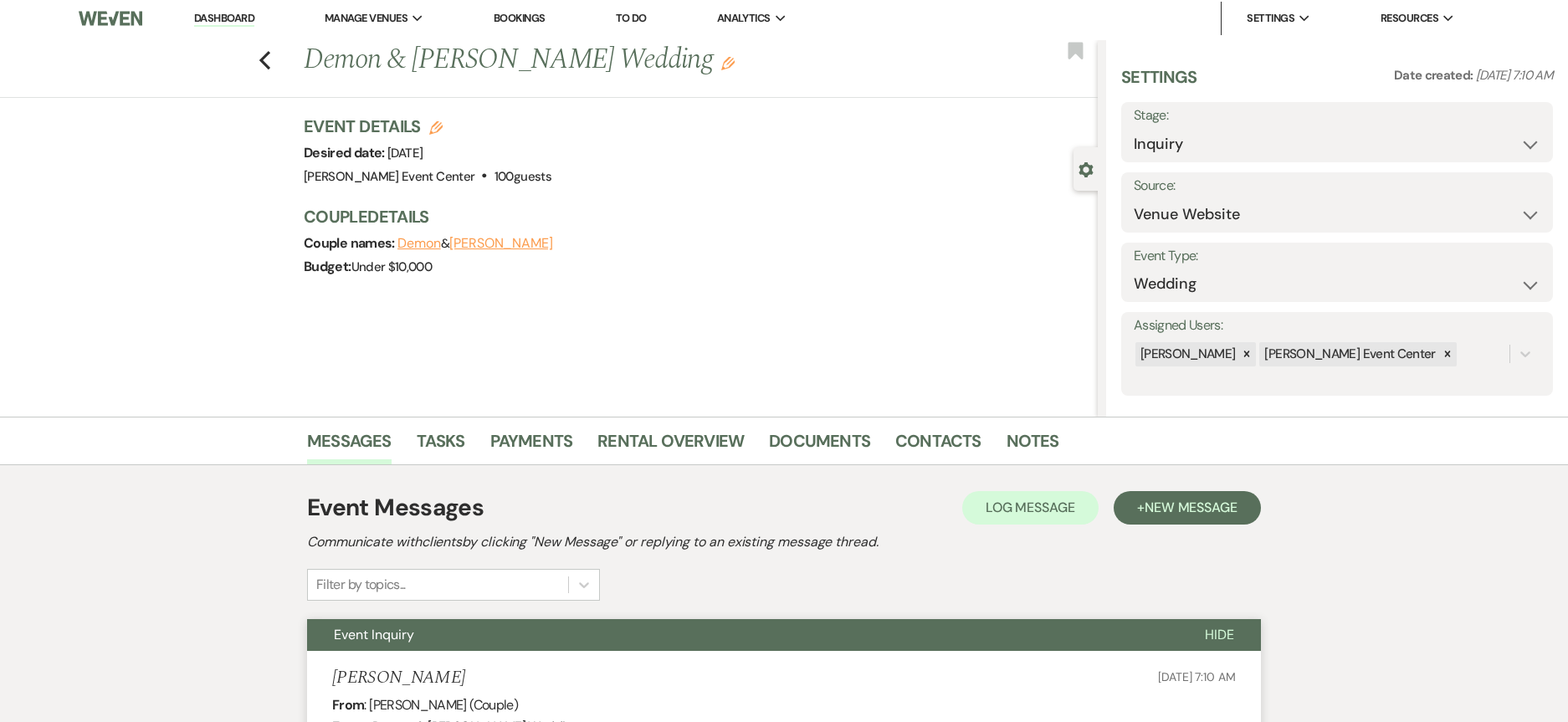
scroll to position [0, 0]
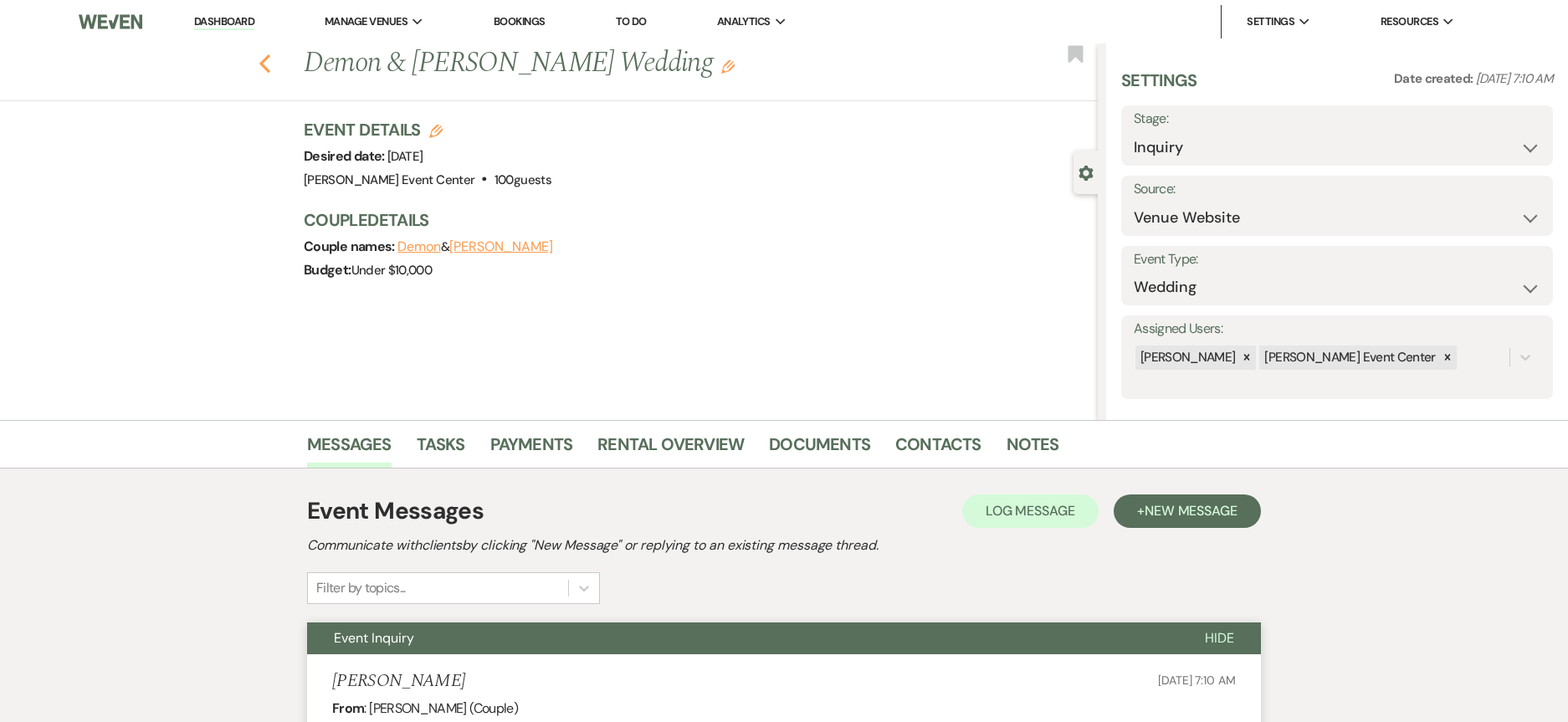
click at [270, 63] on icon "Previous" at bounding box center [265, 63] width 13 height 20
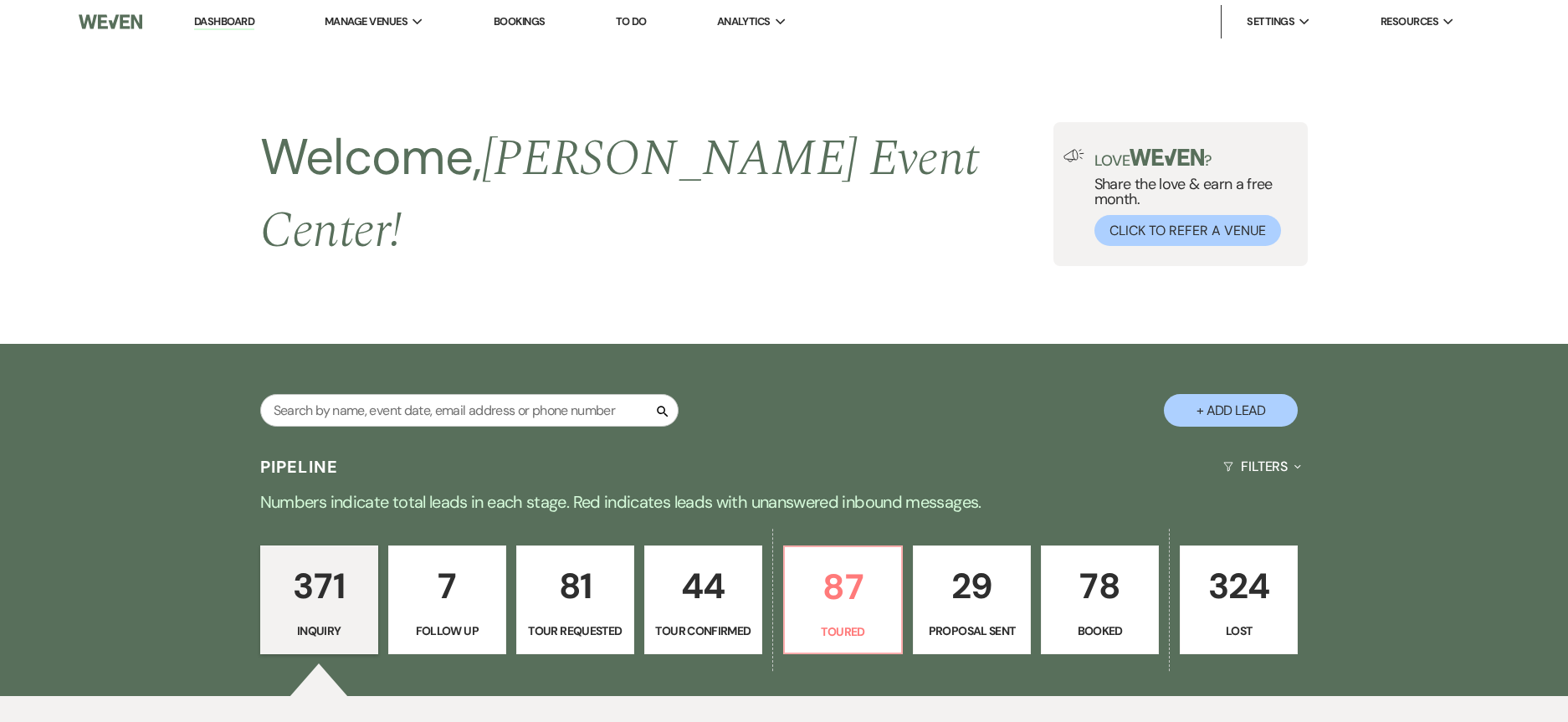
scroll to position [334, 0]
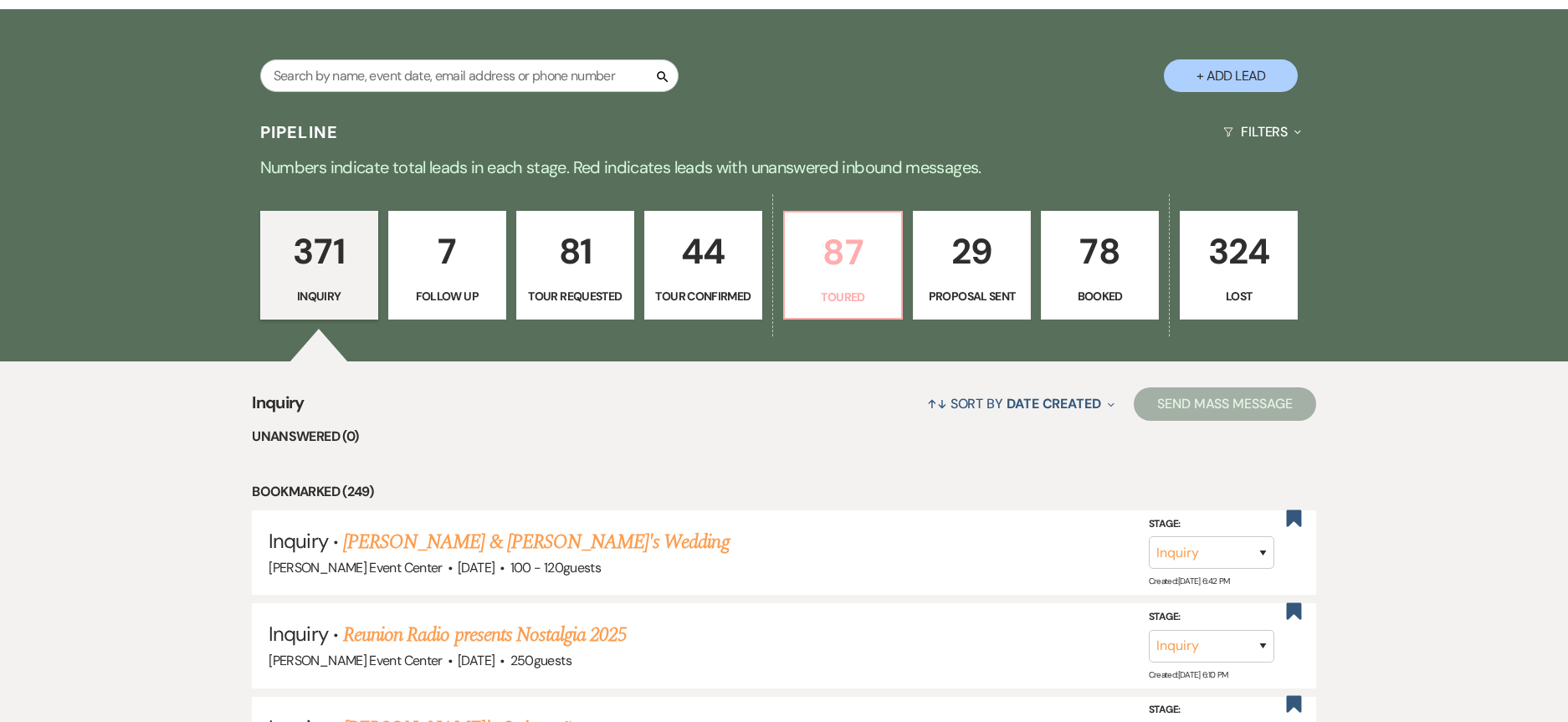
click at [865, 246] on p "87" at bounding box center [843, 252] width 96 height 56
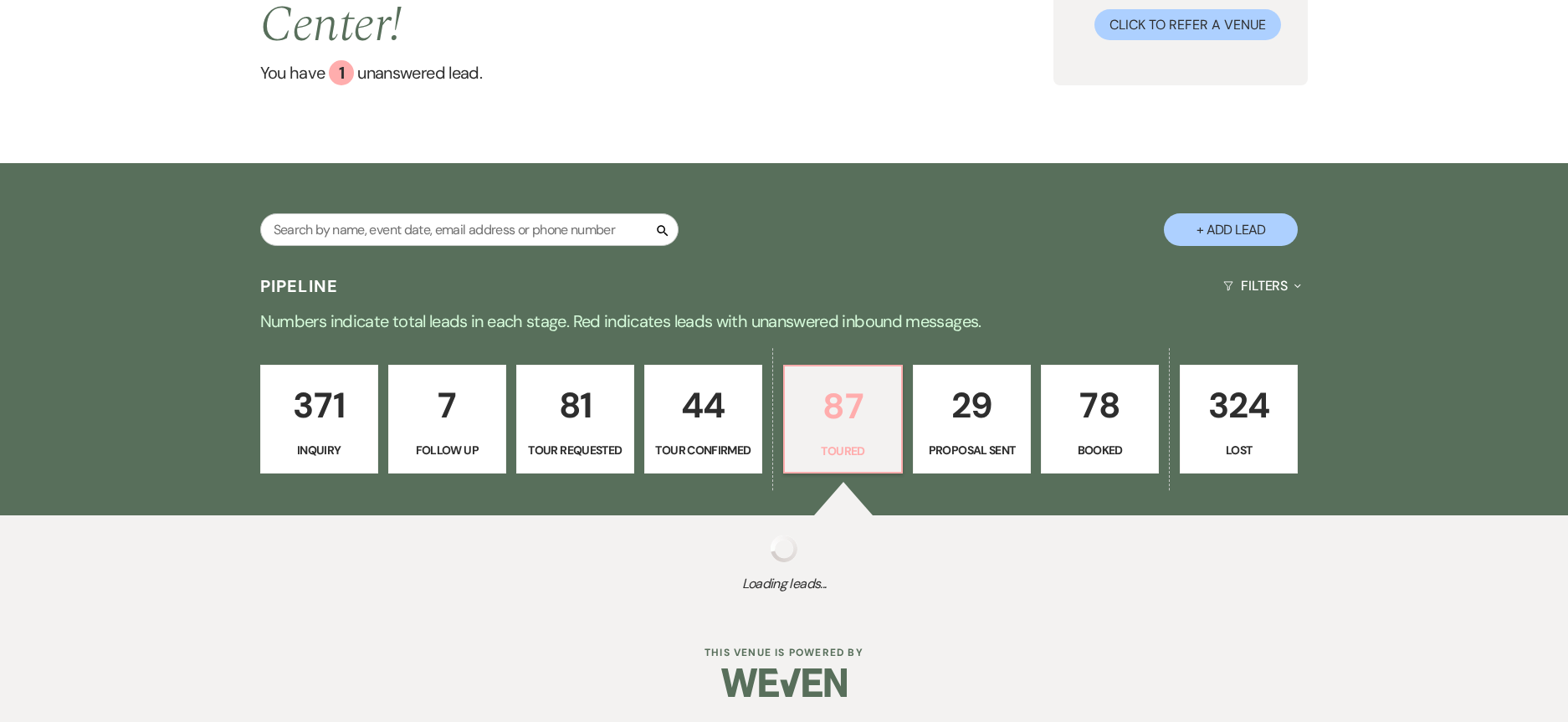
select select "5"
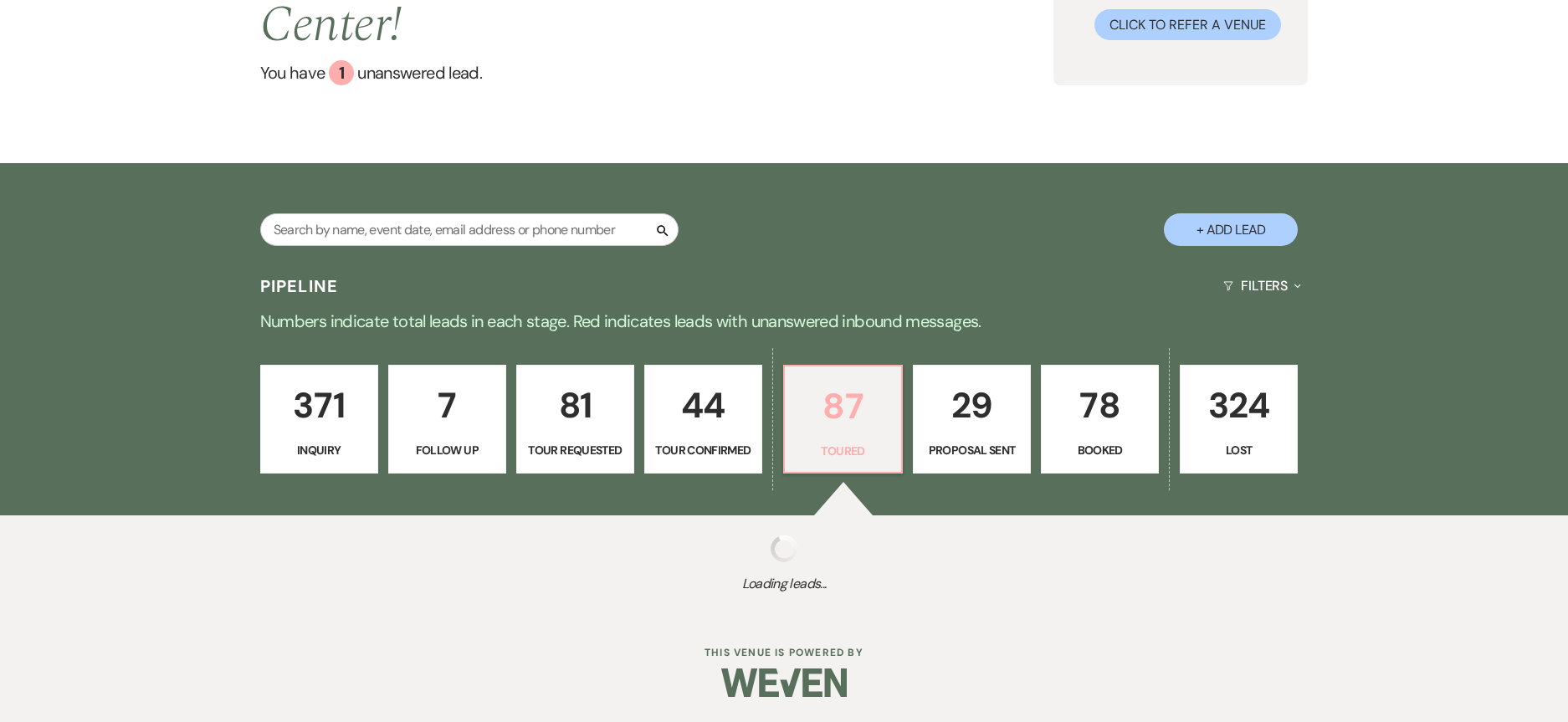
select select "5"
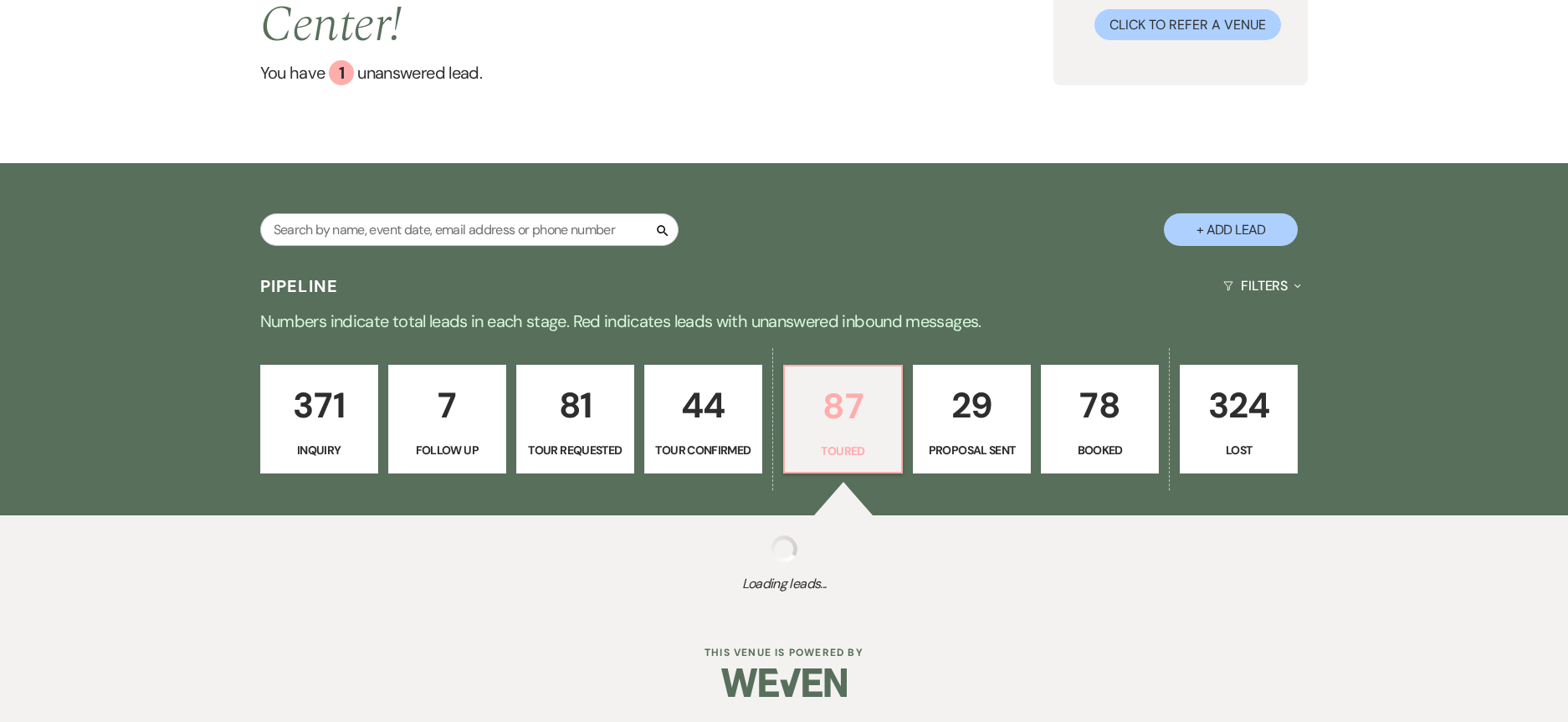
select select "5"
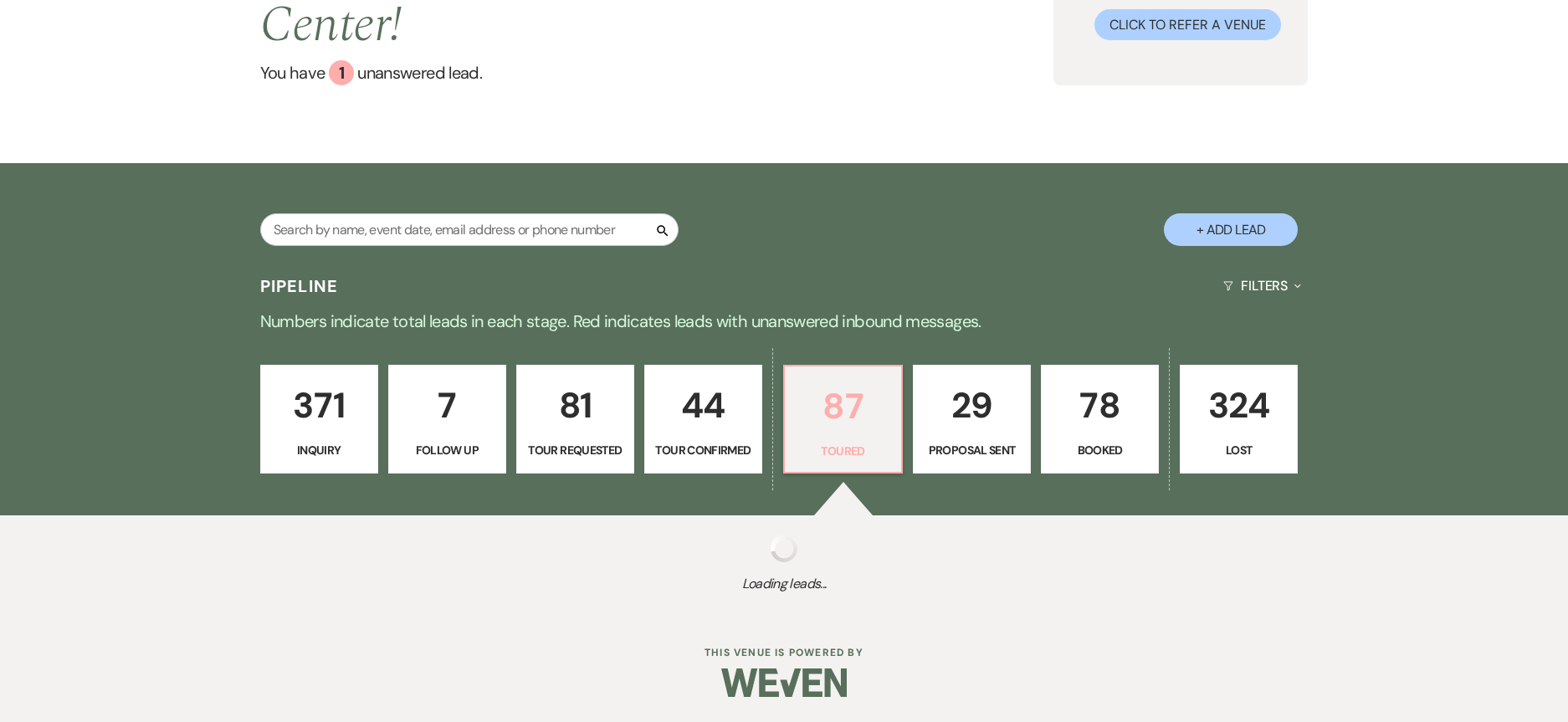
select select "5"
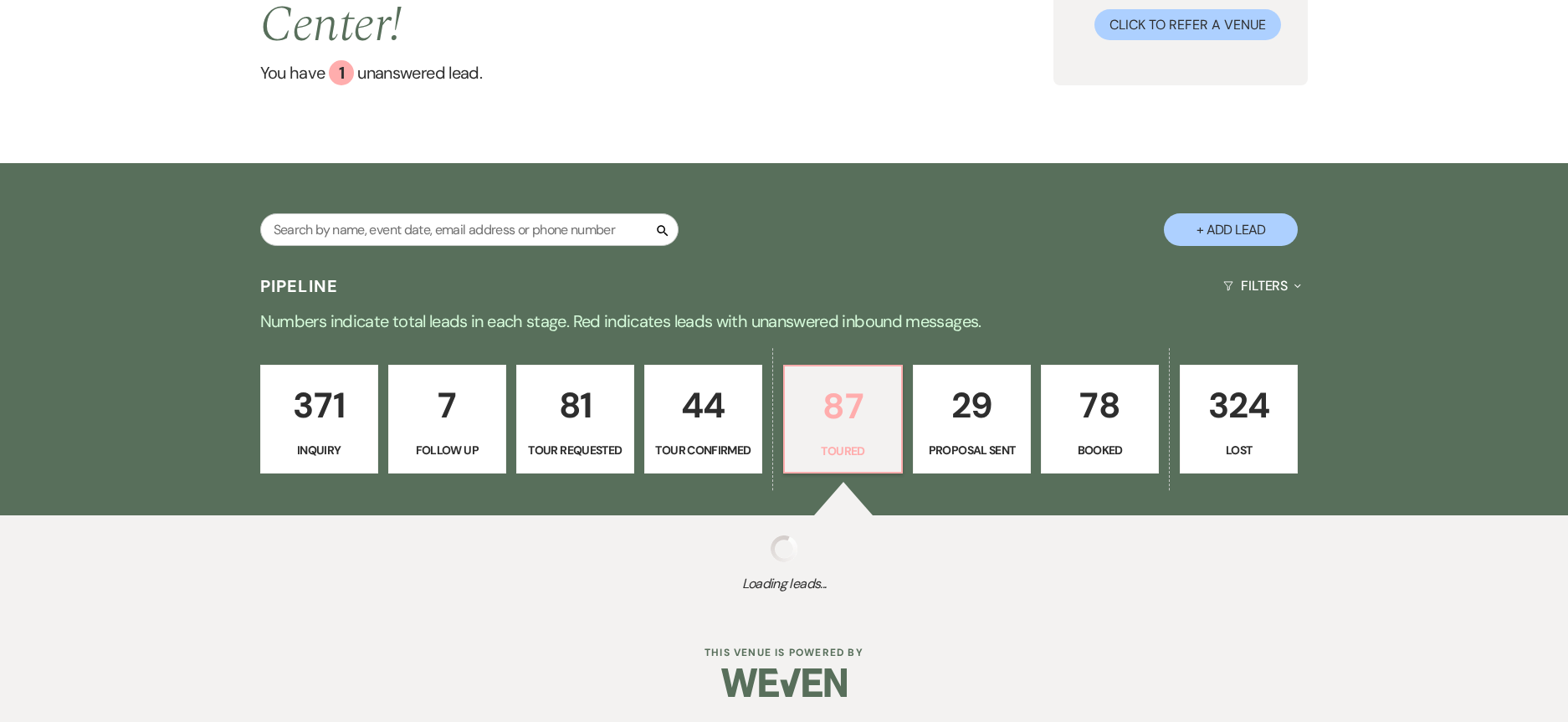
select select "5"
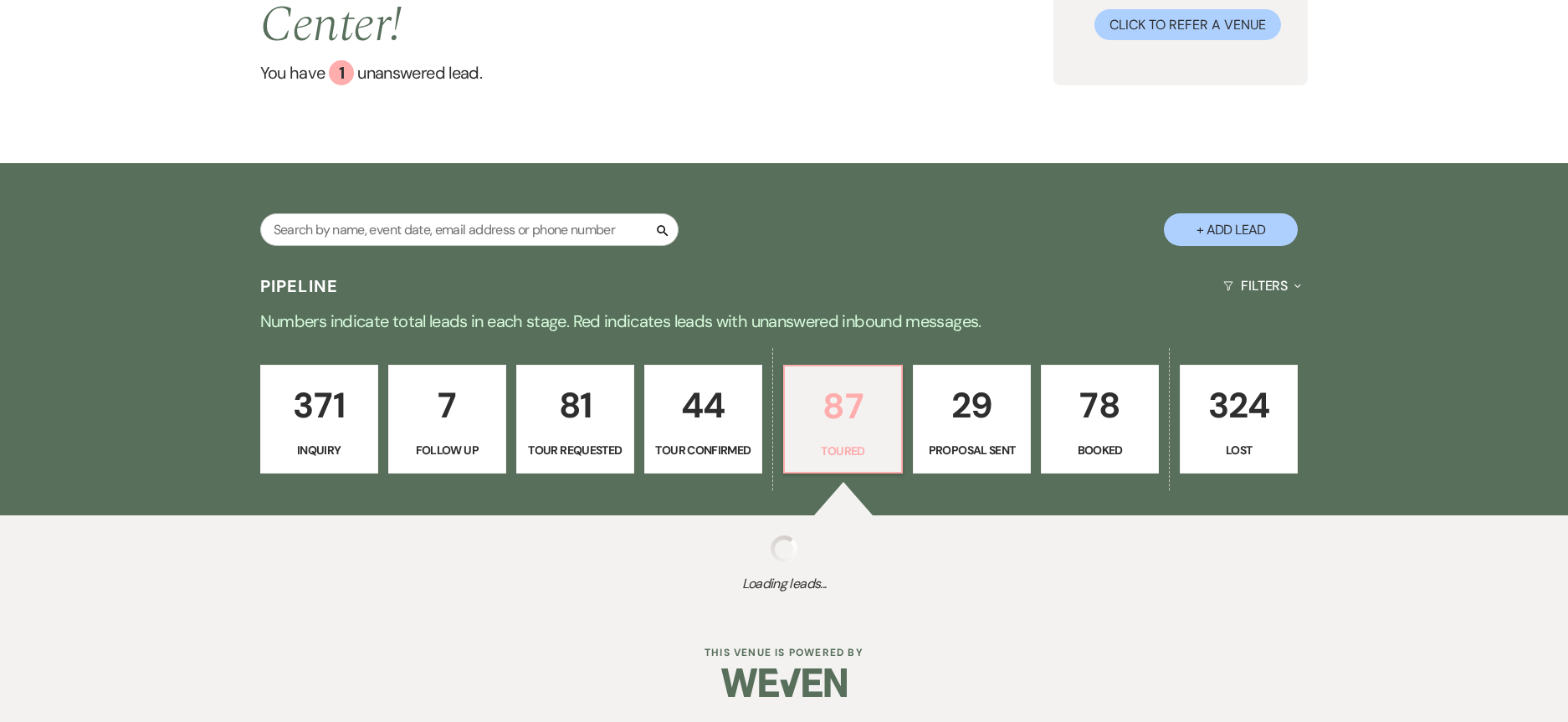
select select "5"
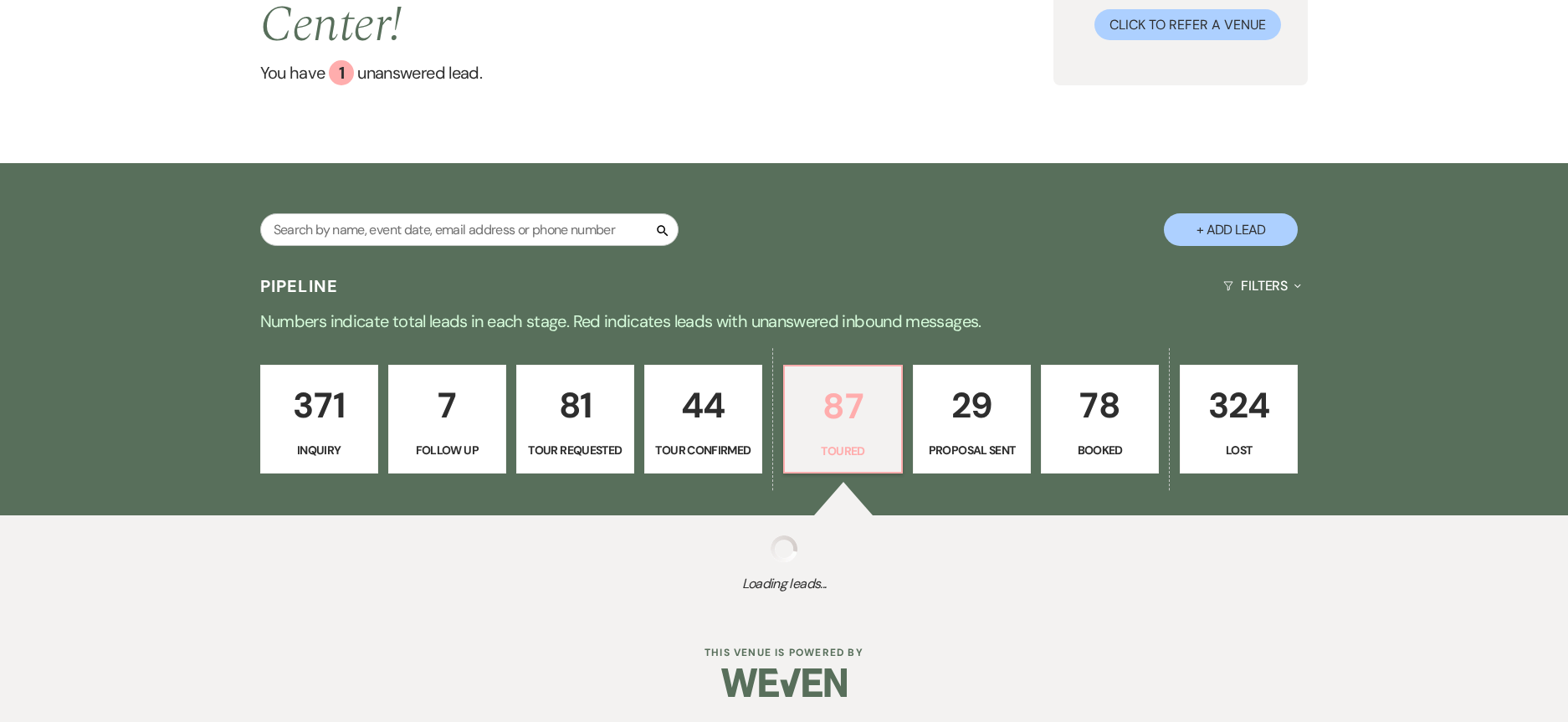
select select "5"
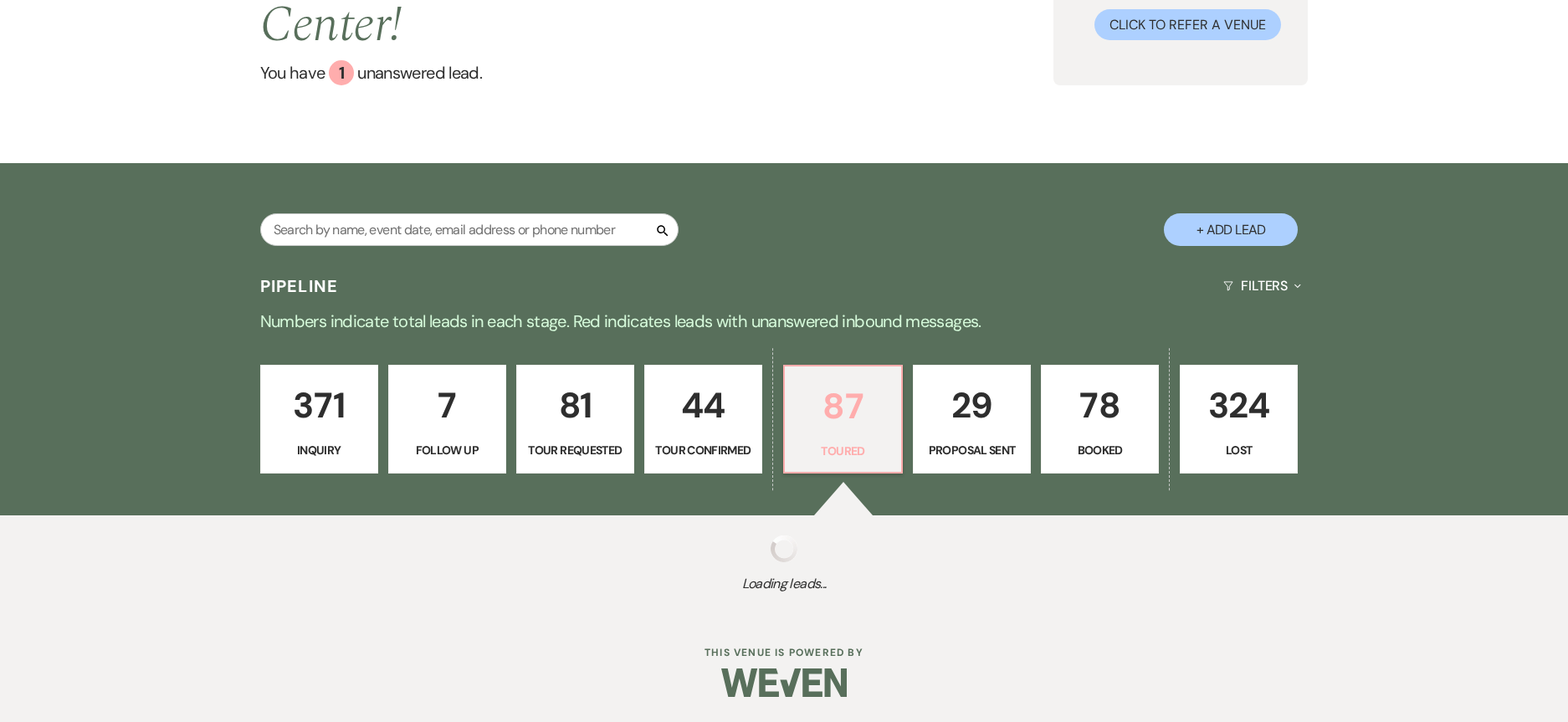
select select "5"
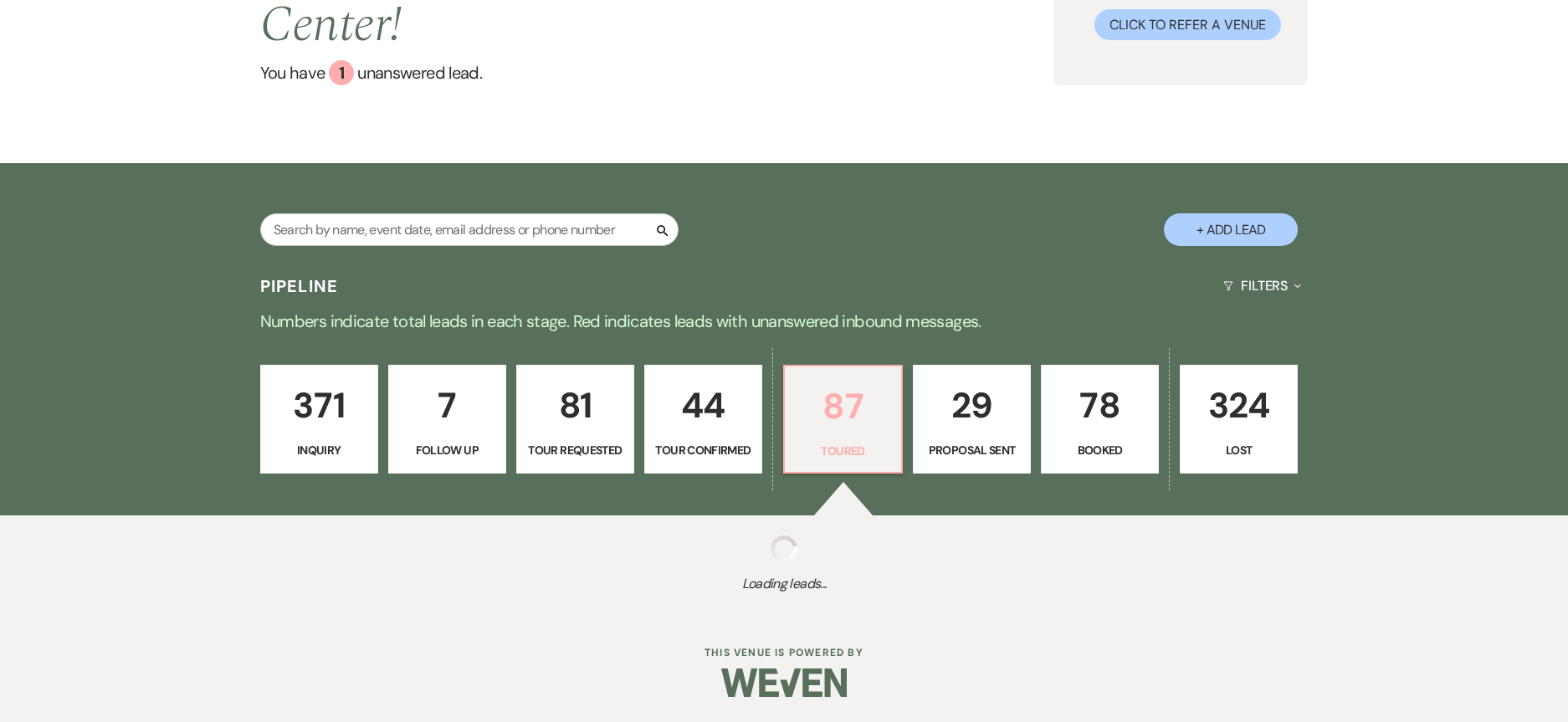
select select "5"
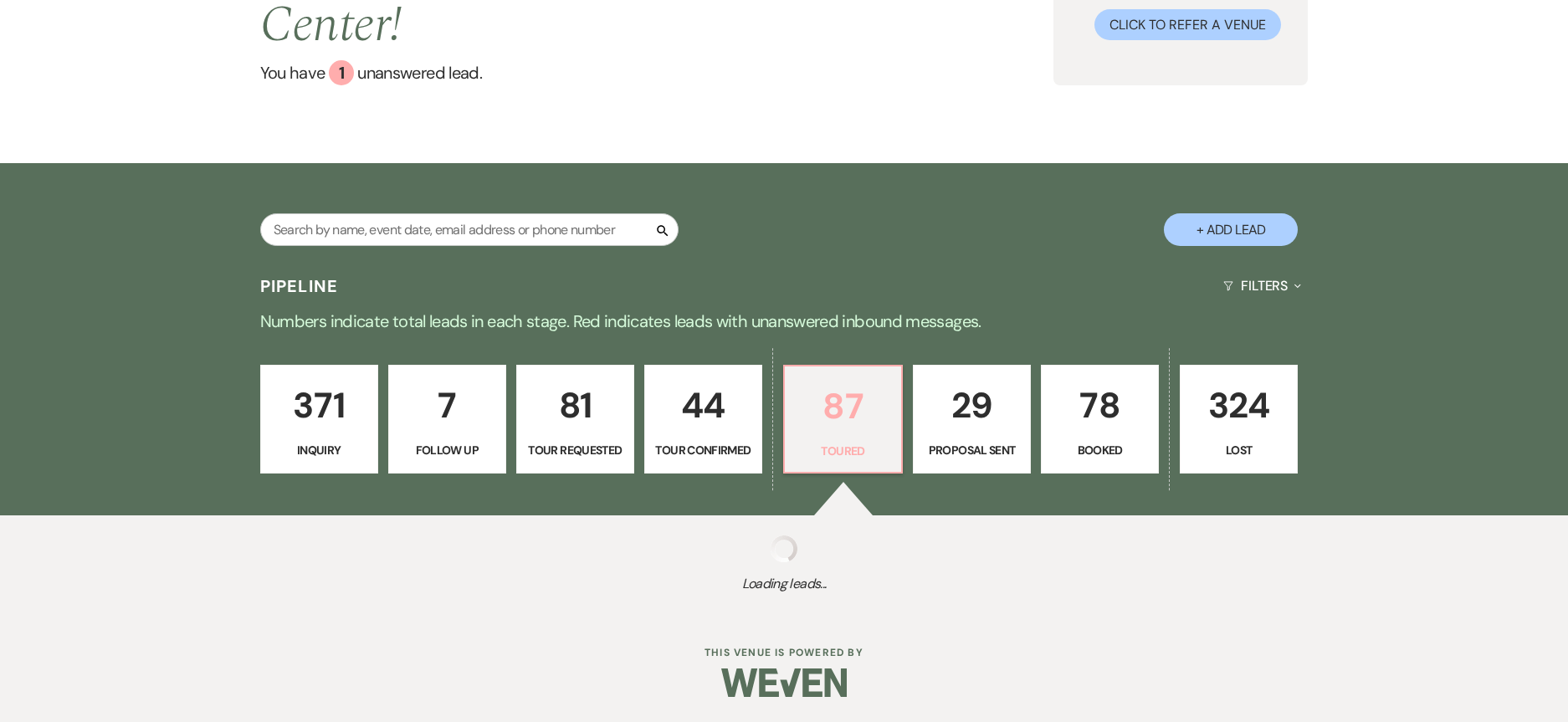
select select "5"
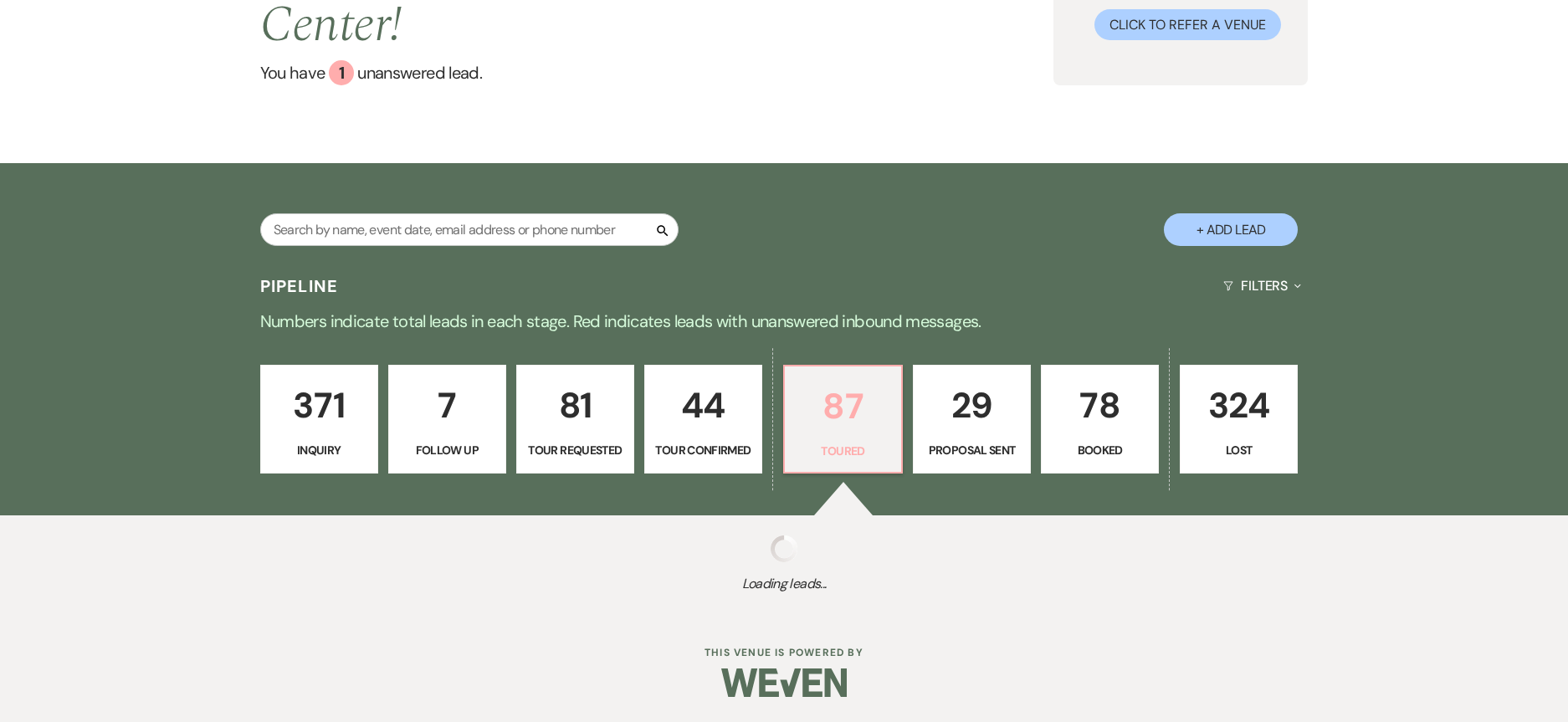
select select "5"
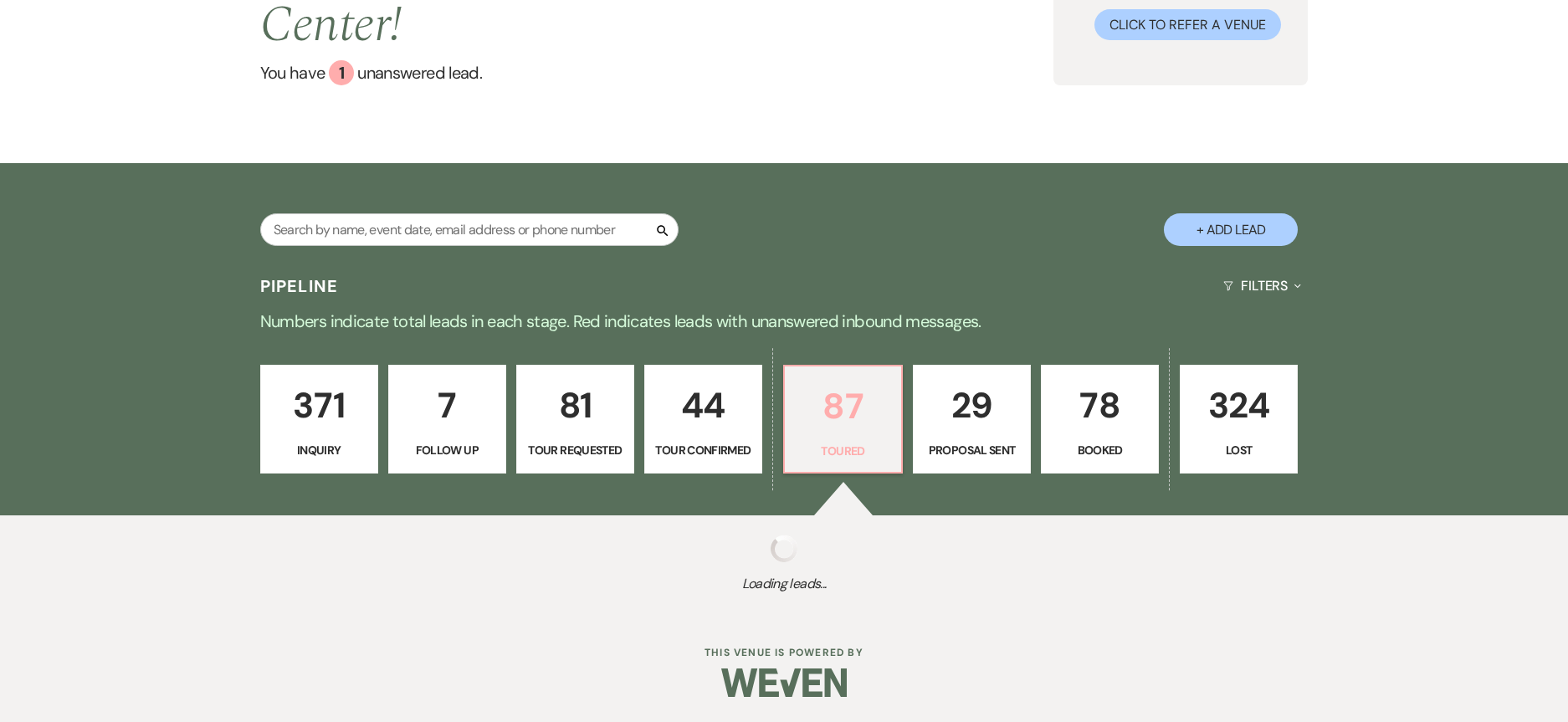
select select "5"
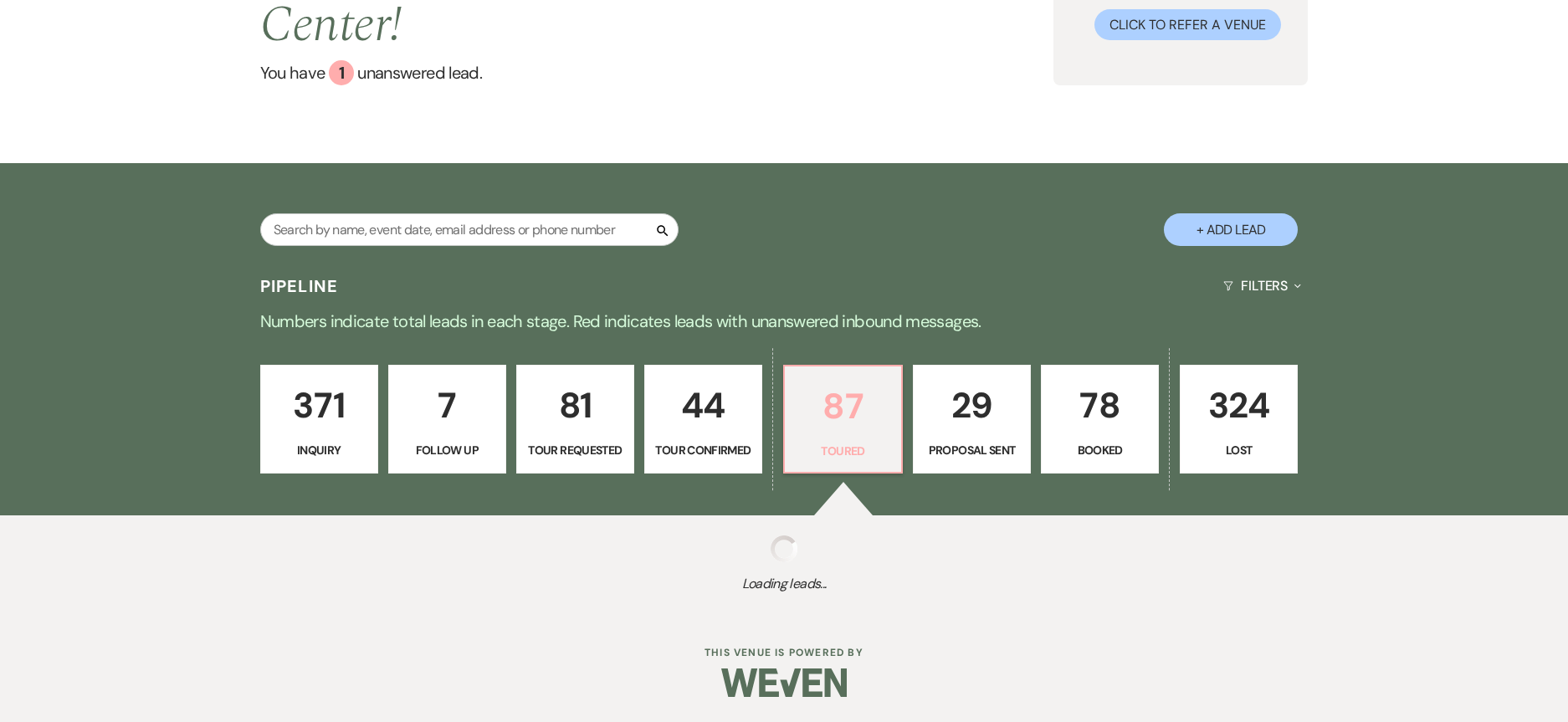
select select "5"
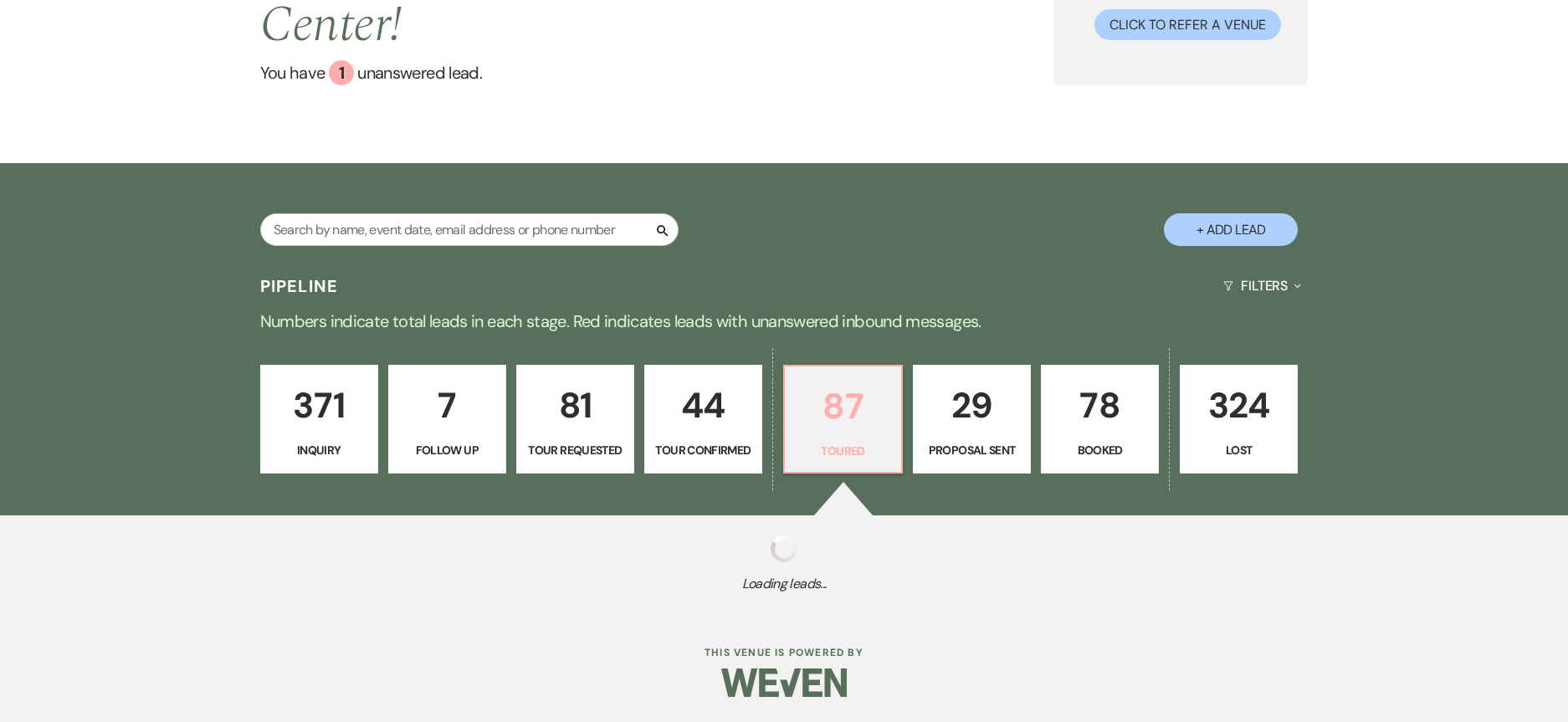
select select "5"
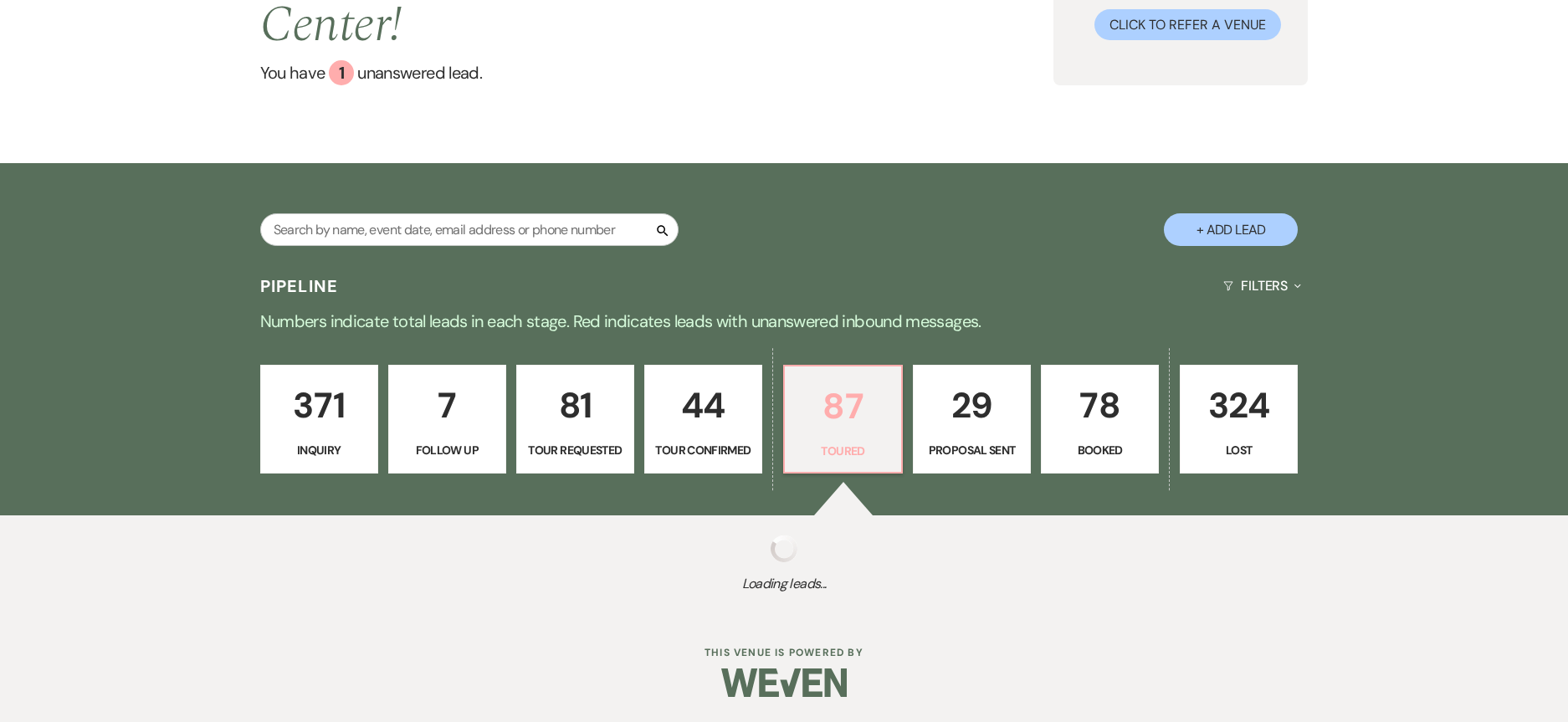
select select "5"
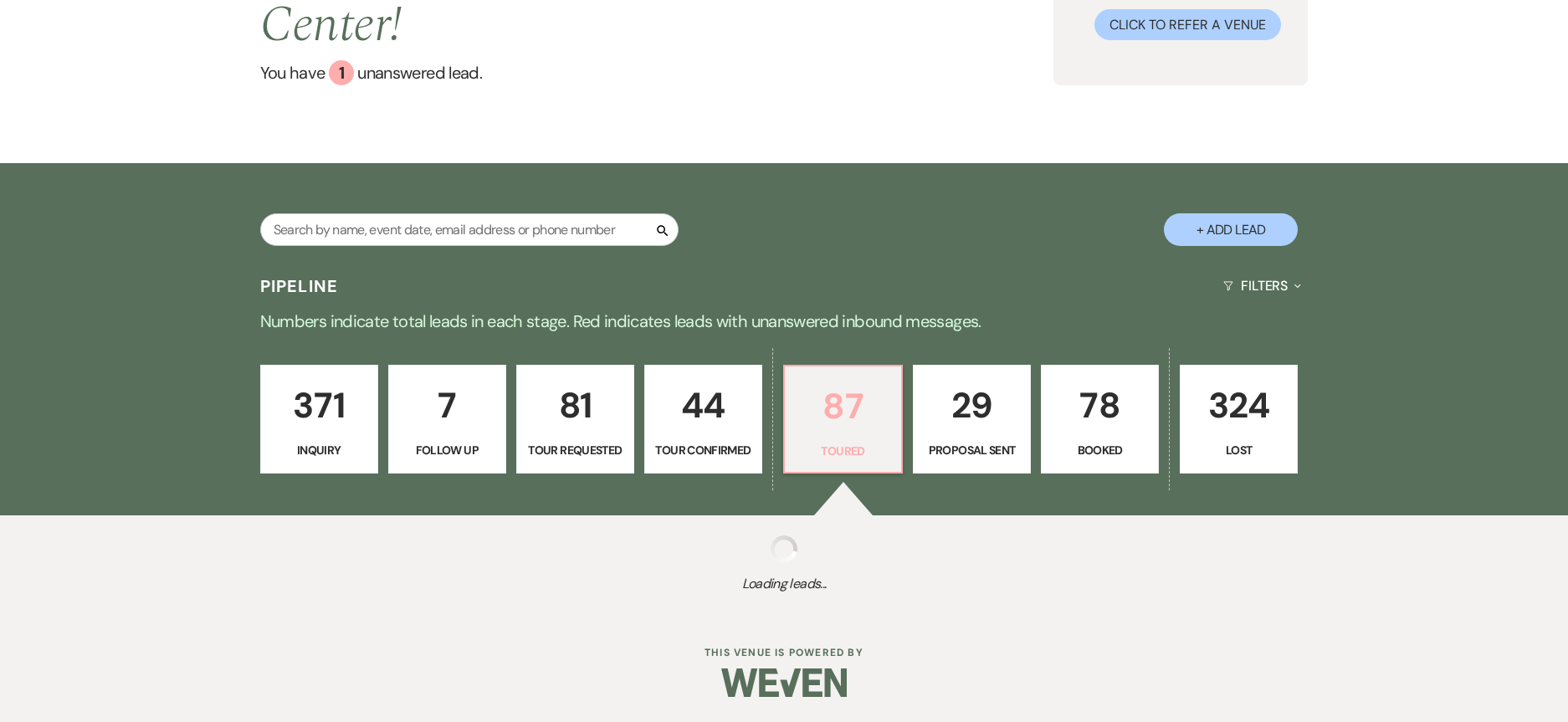
select select "5"
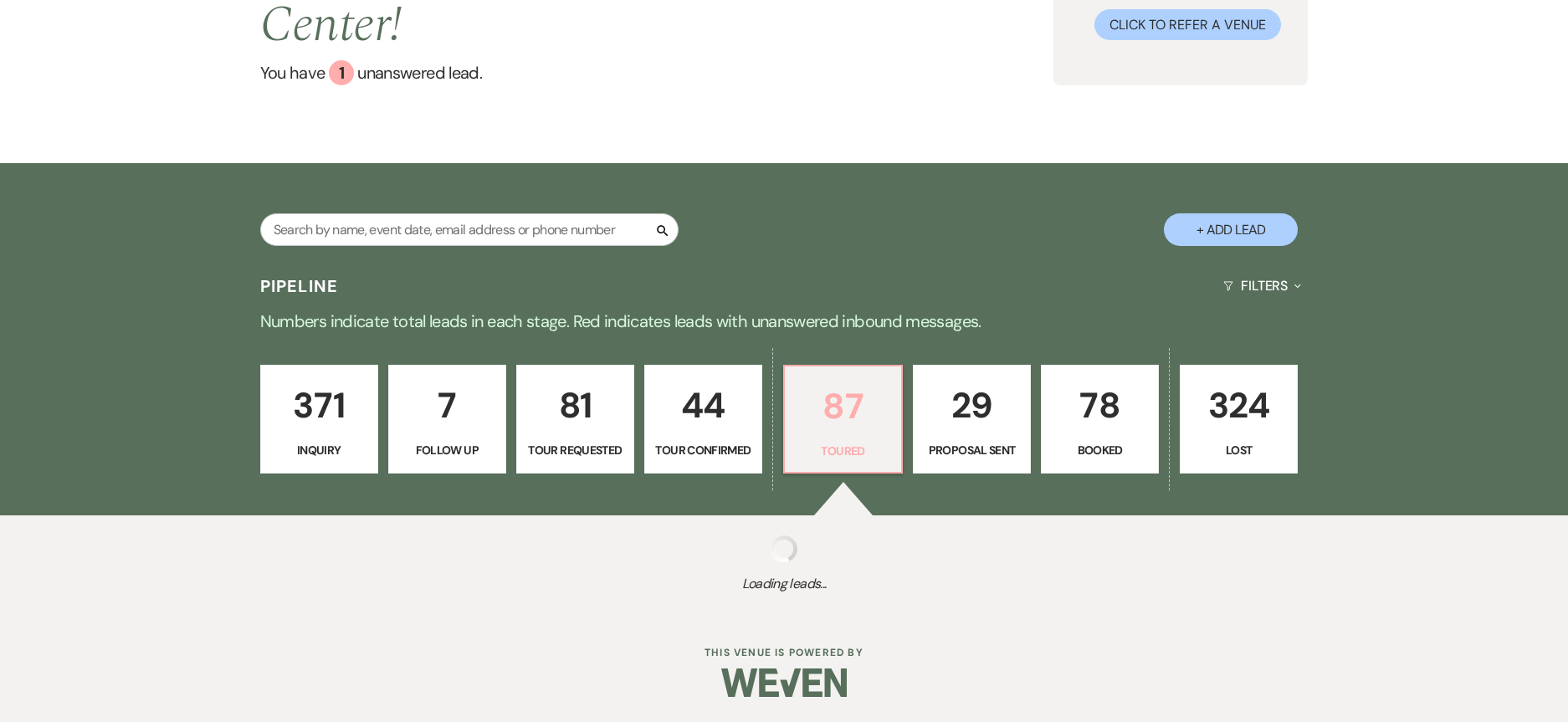
select select "5"
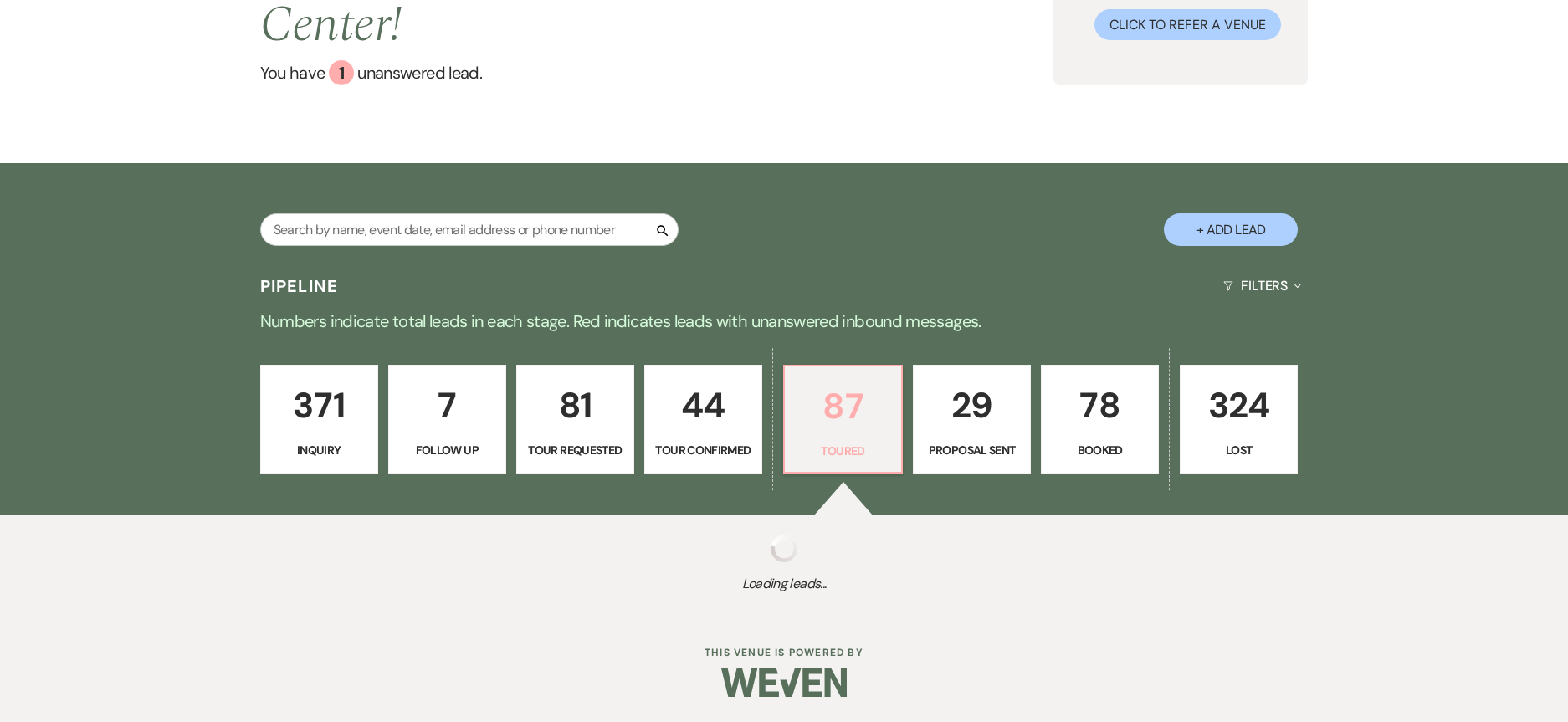
select select "5"
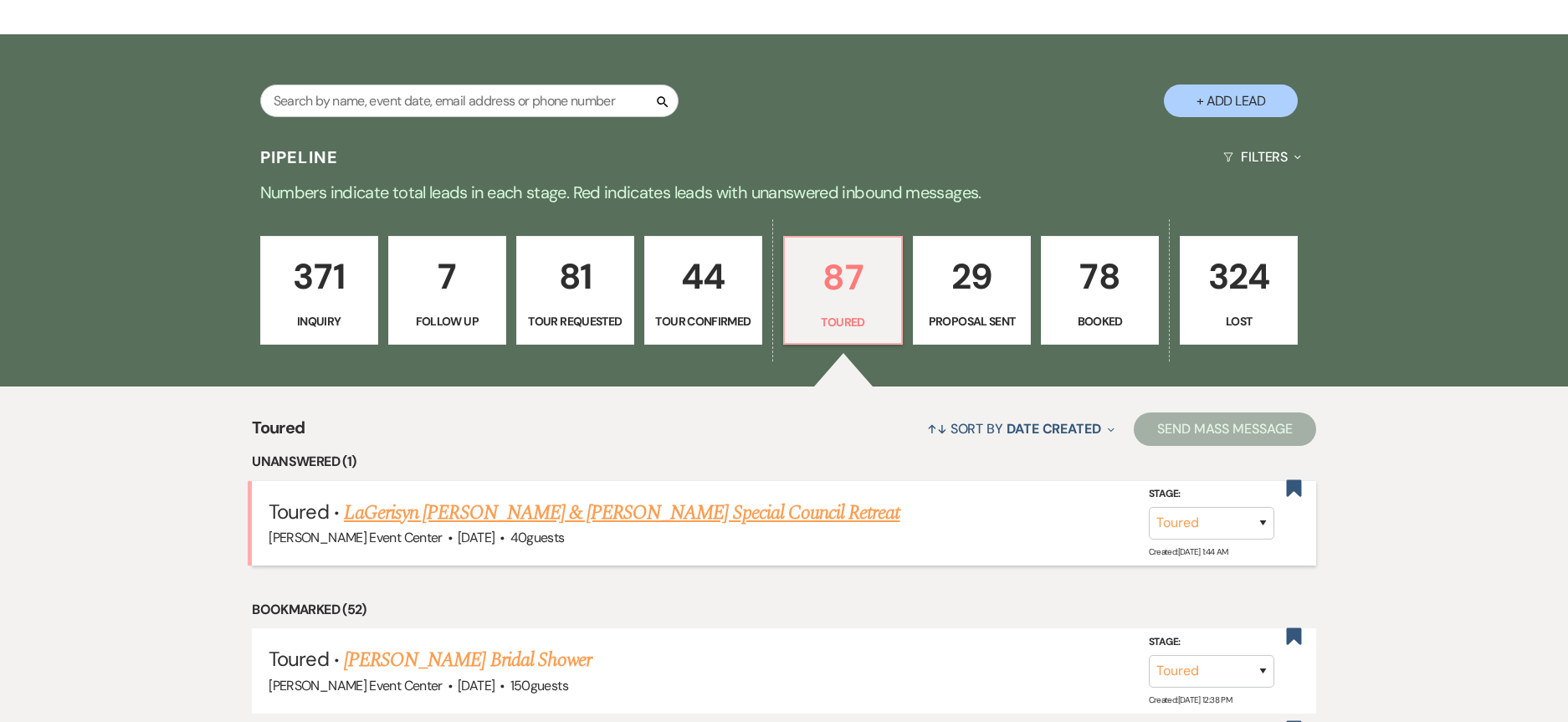
click at [649, 497] on link "LaGerisyn [PERSON_NAME] & [PERSON_NAME] Special Council Retreat" at bounding box center [622, 512] width 557 height 30
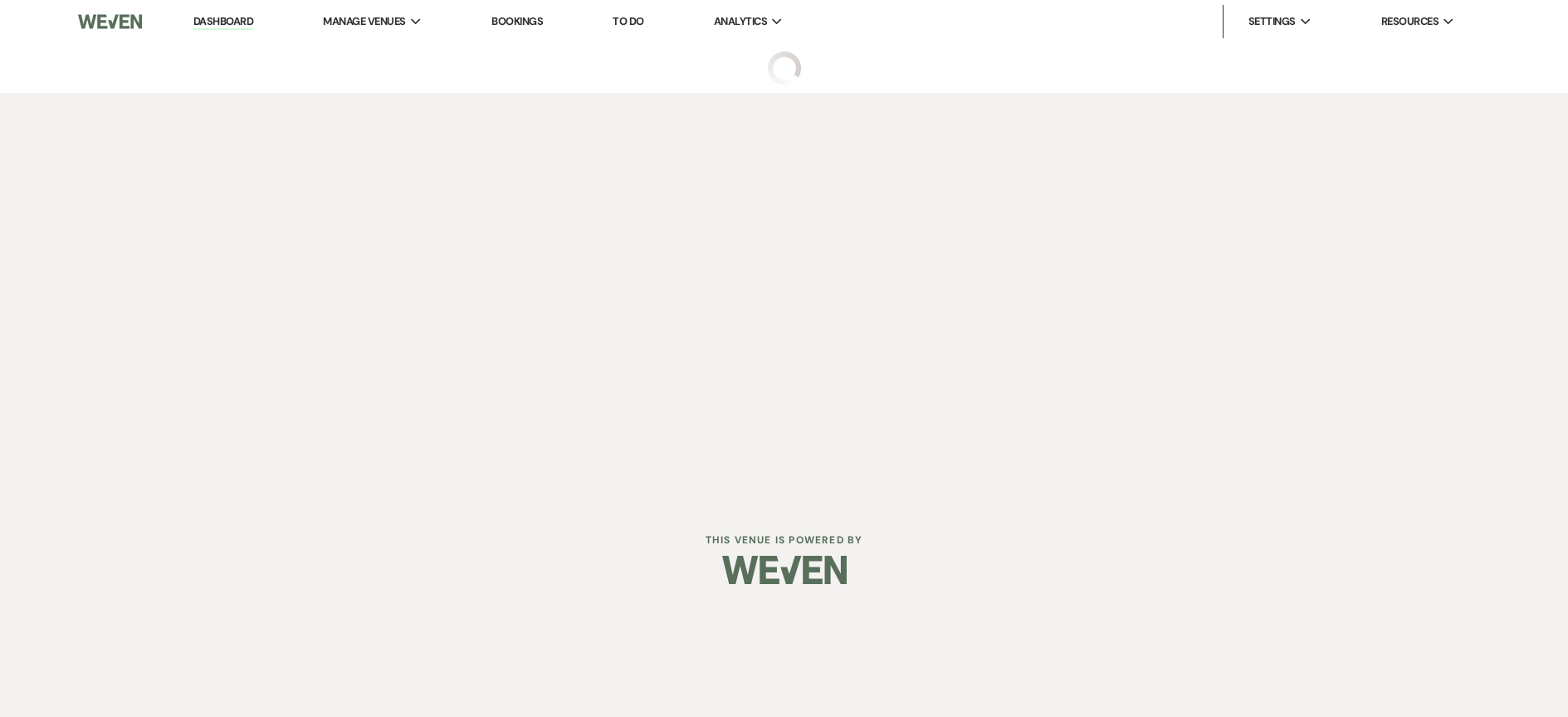
select select "5"
select select "13"
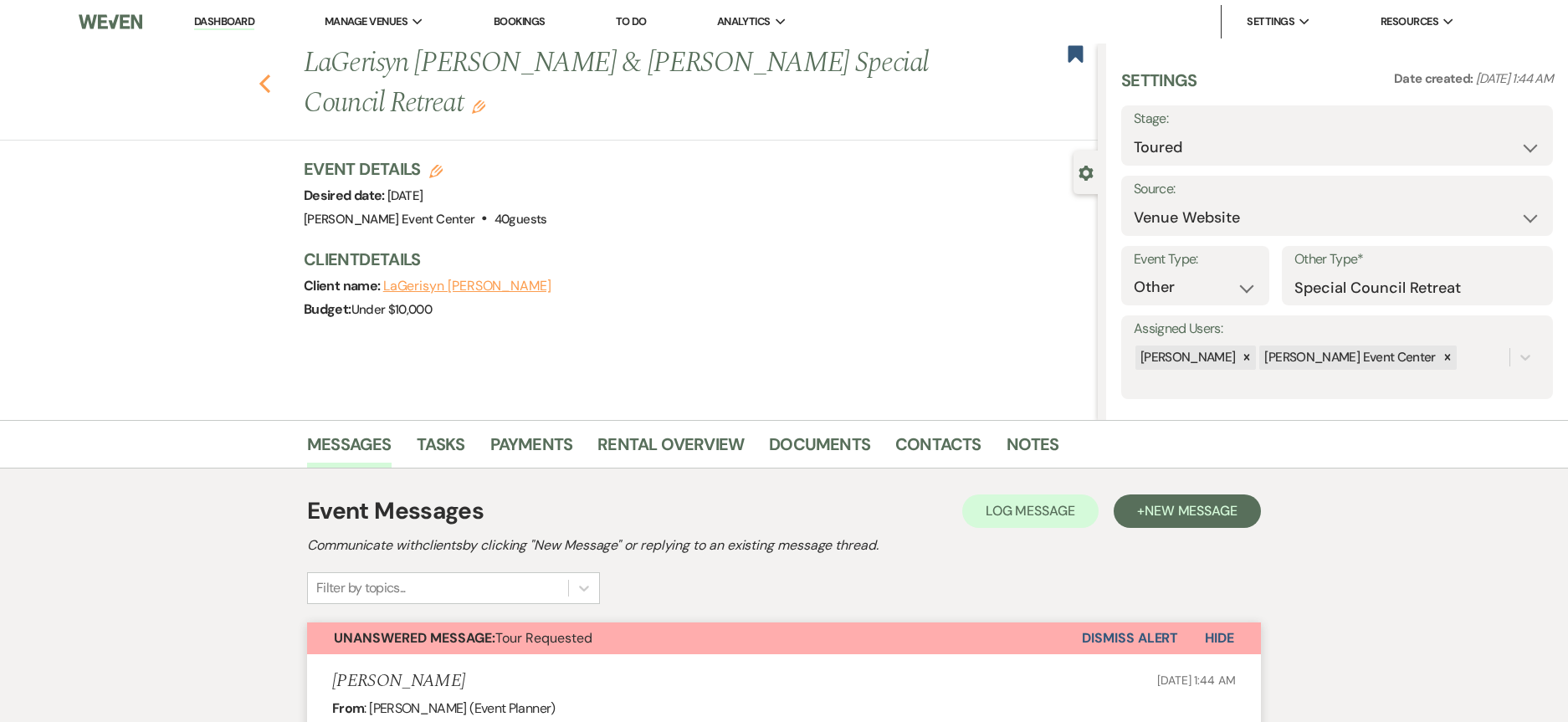
click at [266, 85] on icon "Previous" at bounding box center [265, 83] width 13 height 20
select select "5"
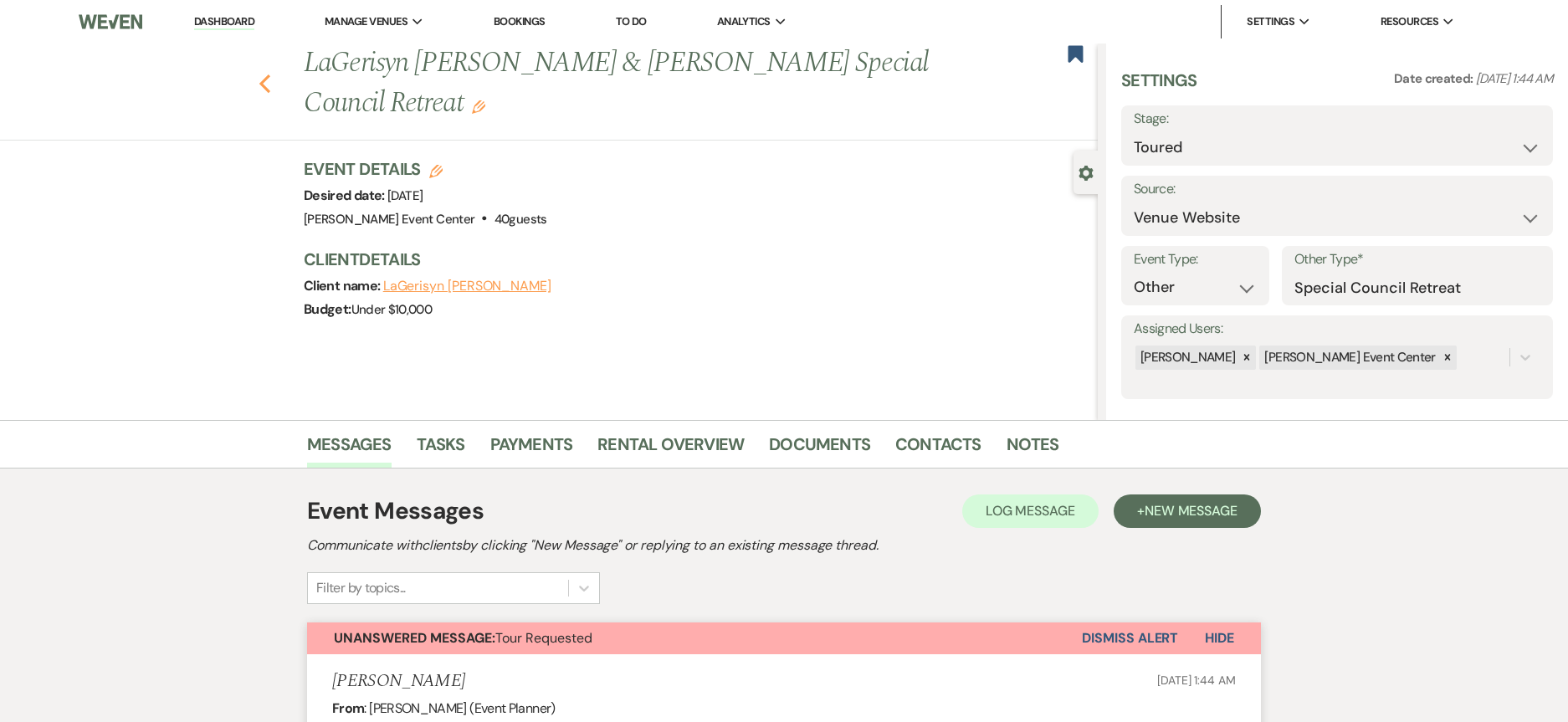
select select "5"
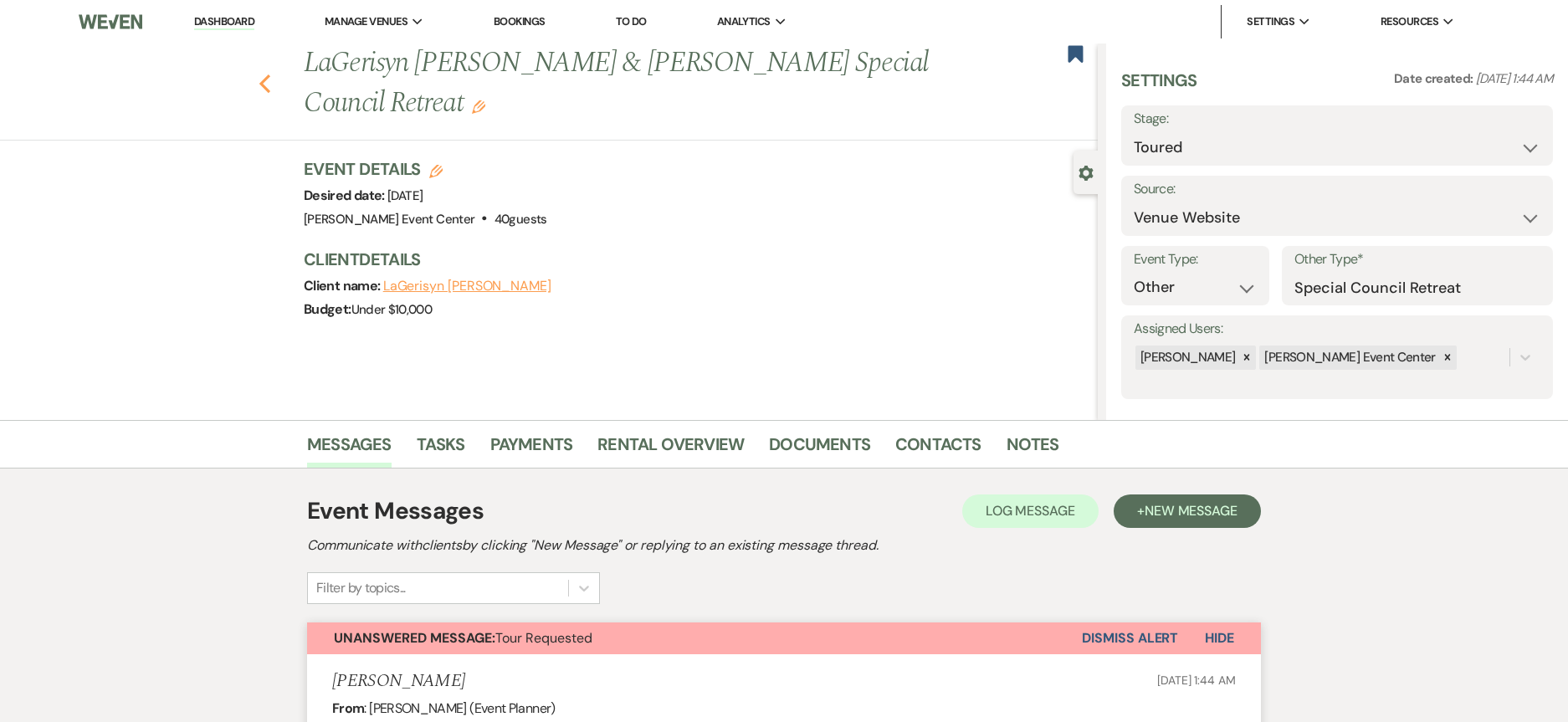
select select "5"
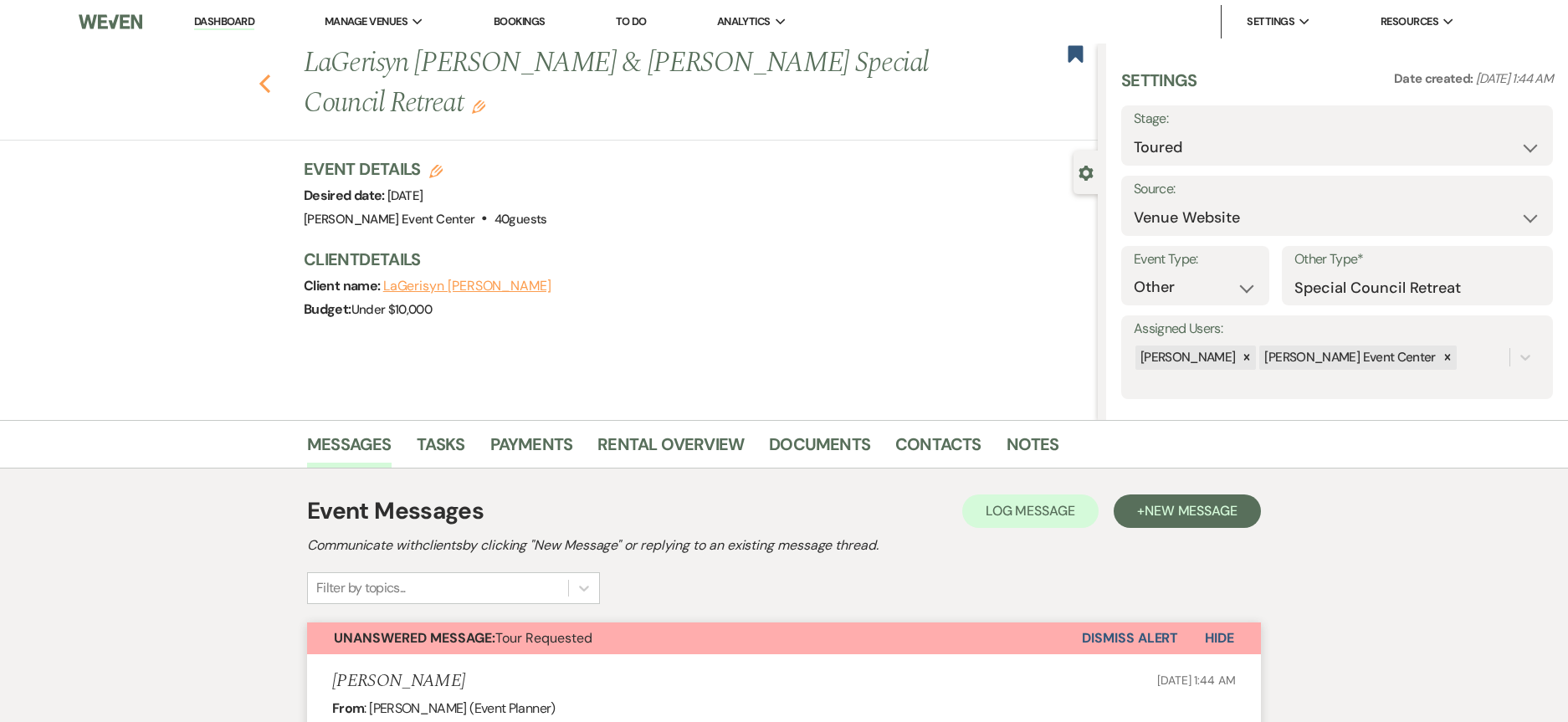
select select "5"
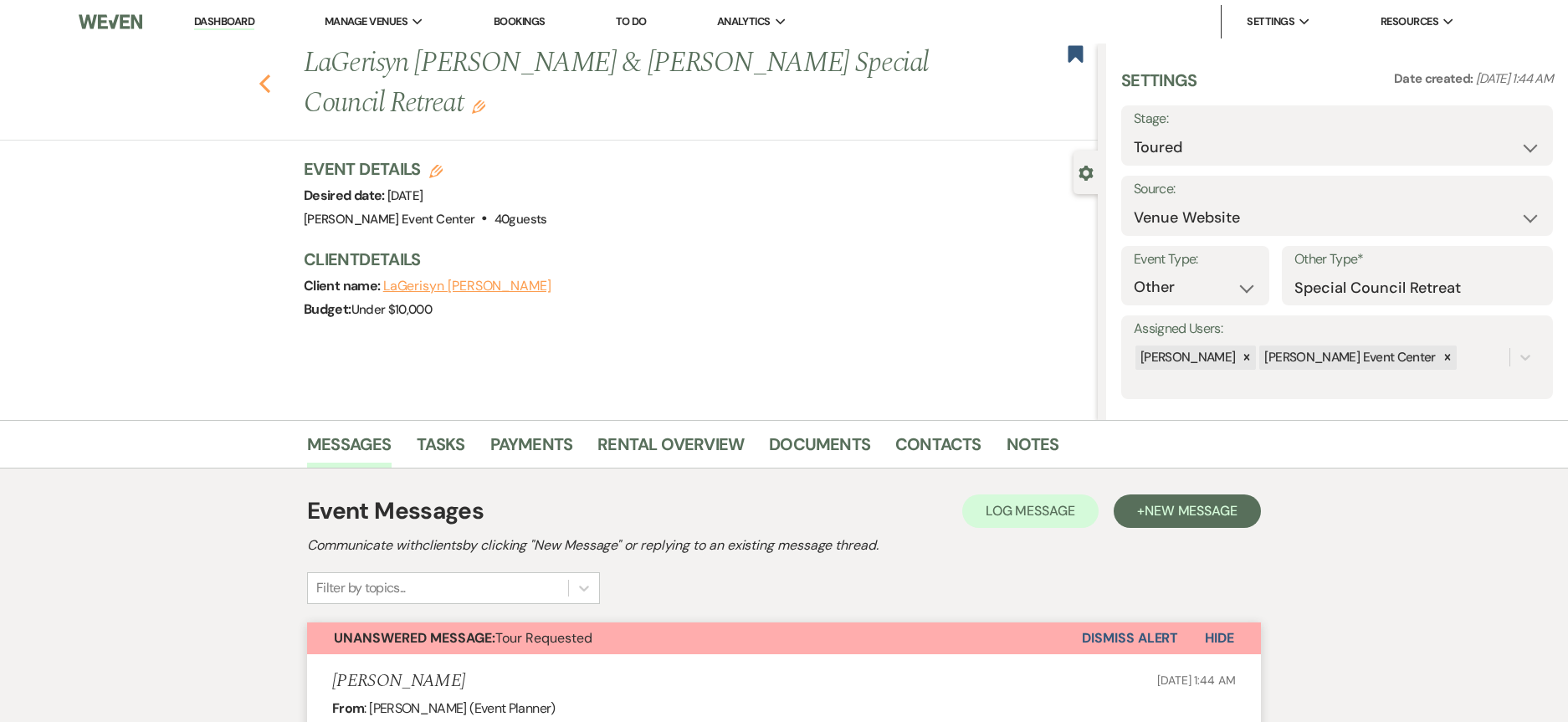
select select "5"
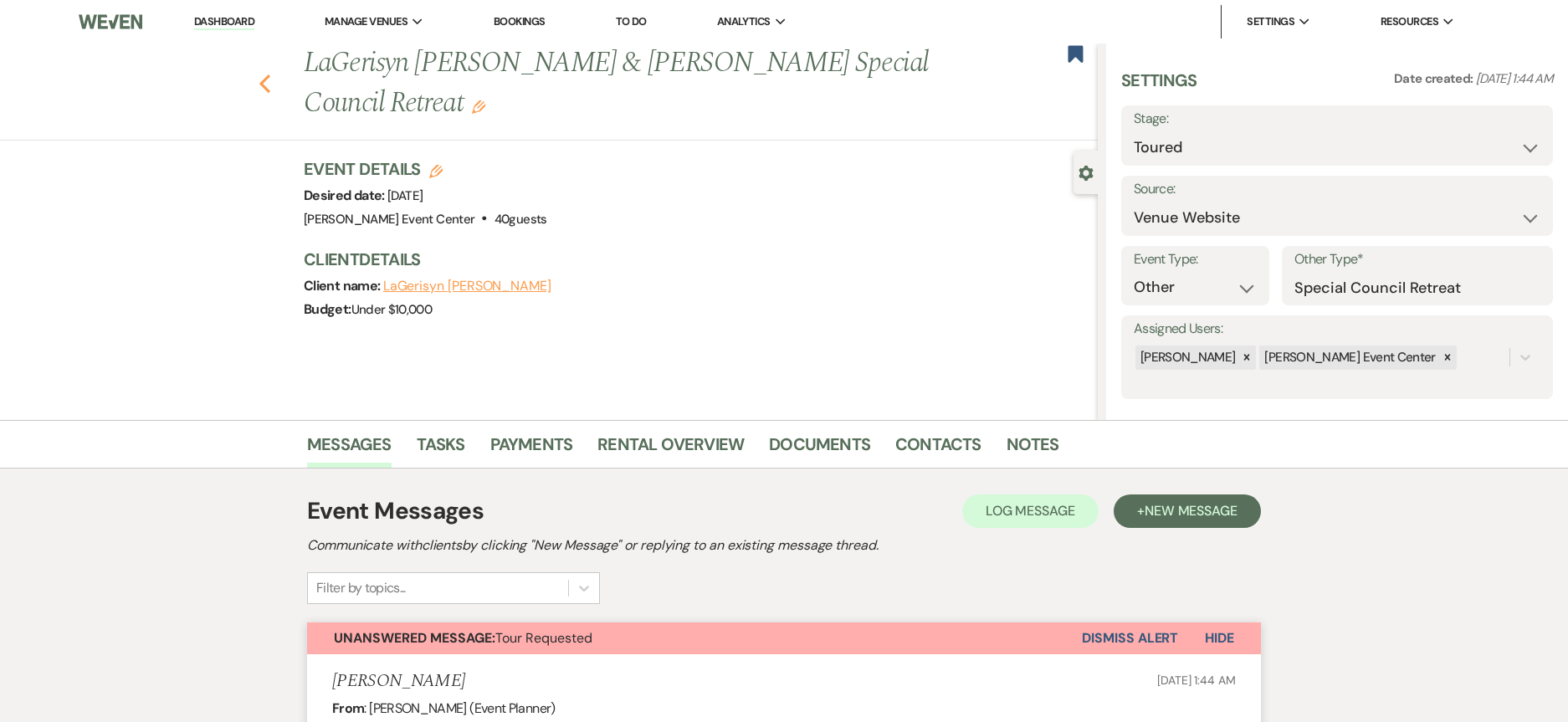
select select "5"
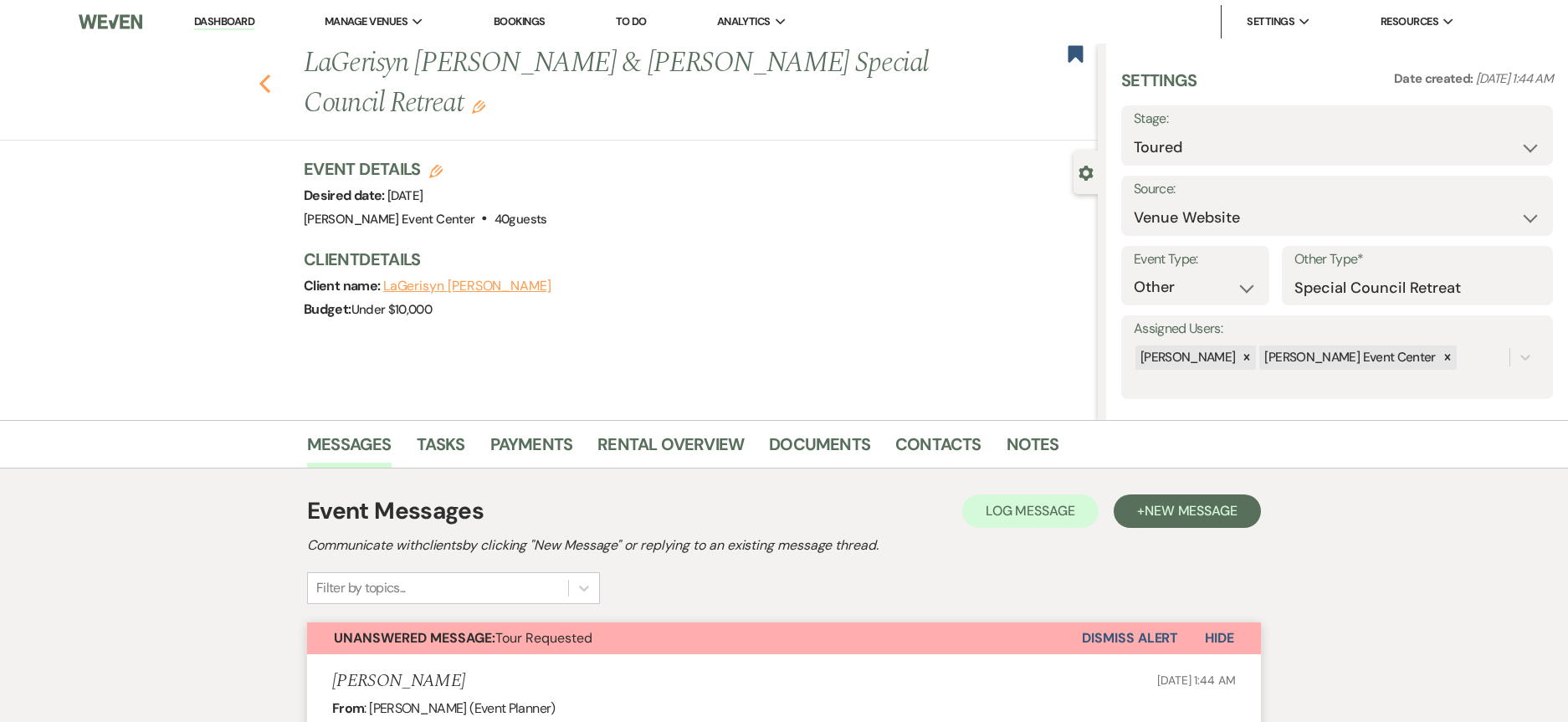
select select "5"
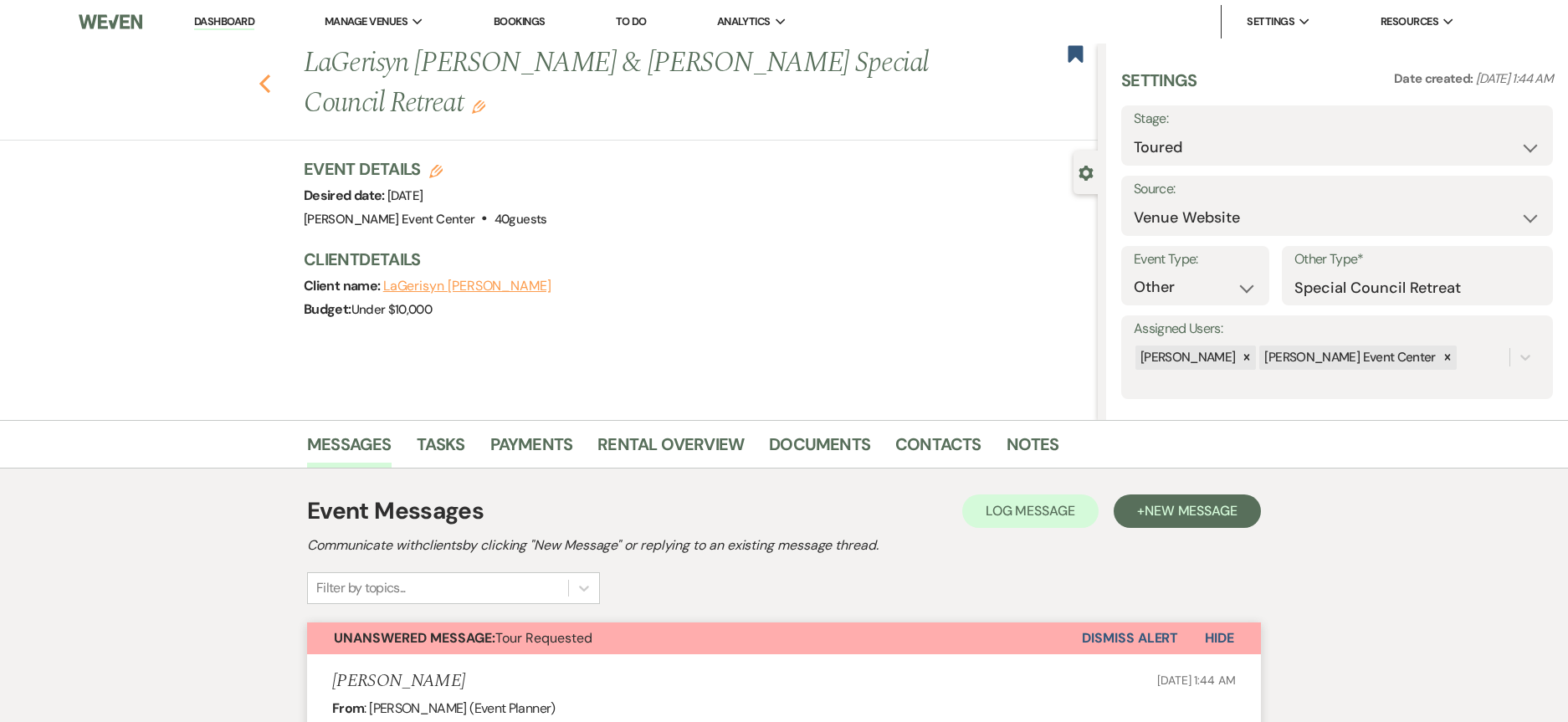
select select "5"
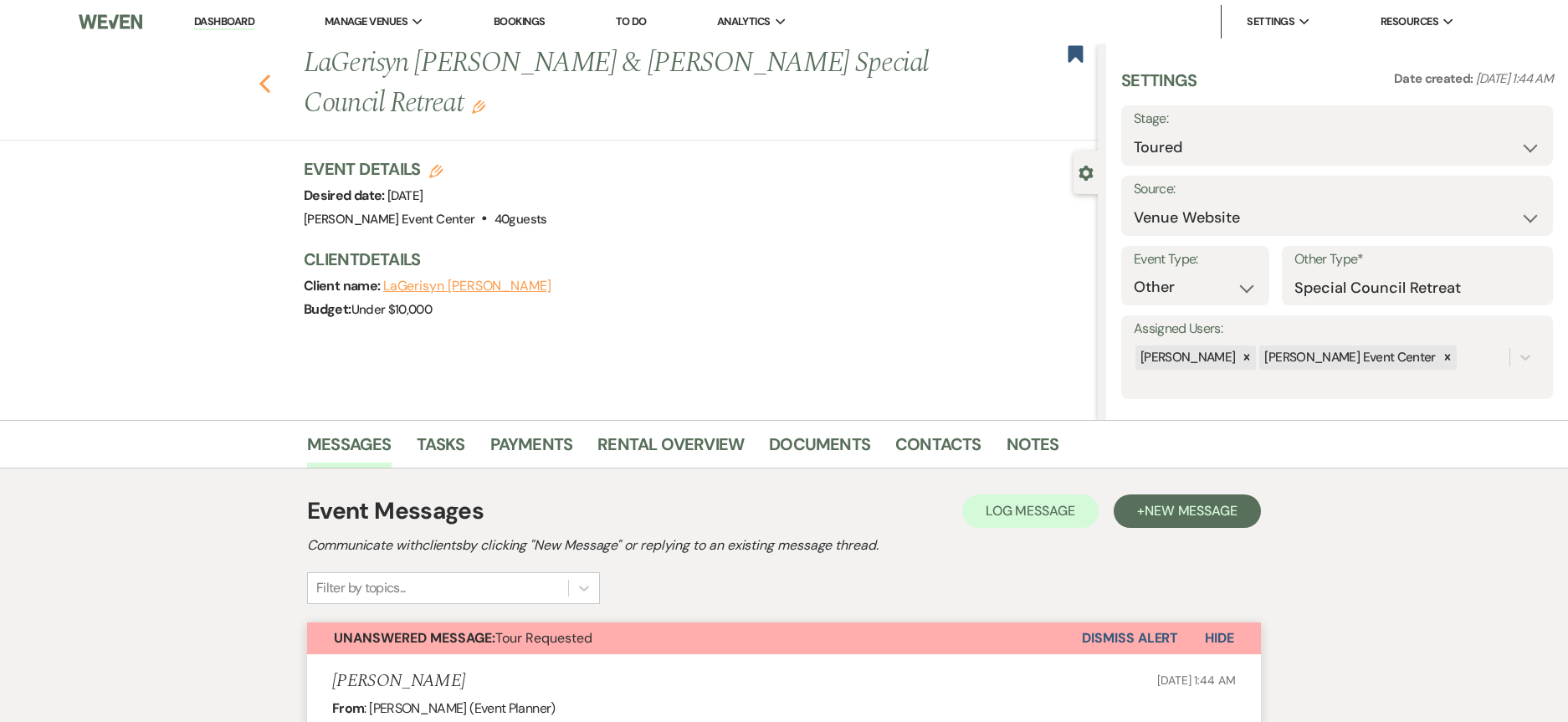
select select "5"
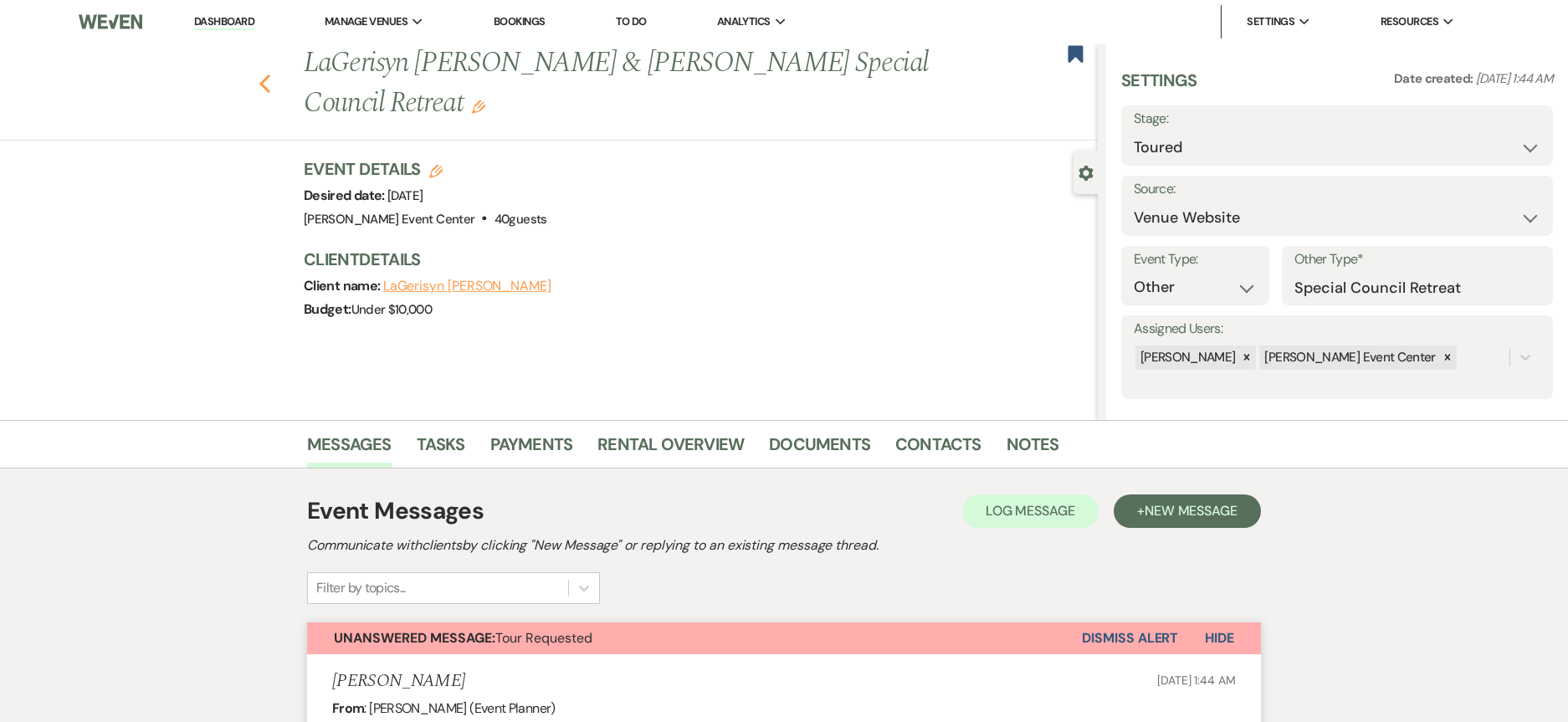
select select "5"
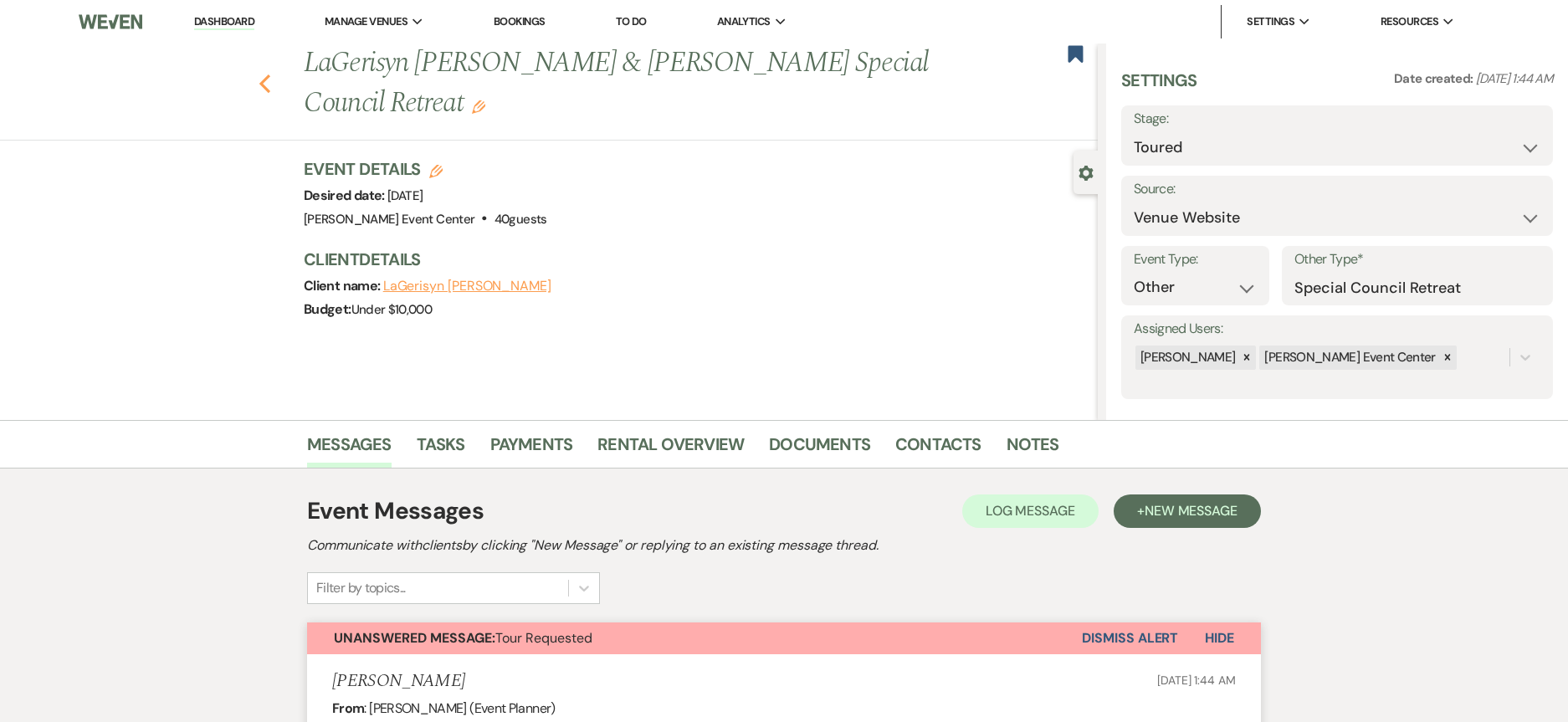
select select "5"
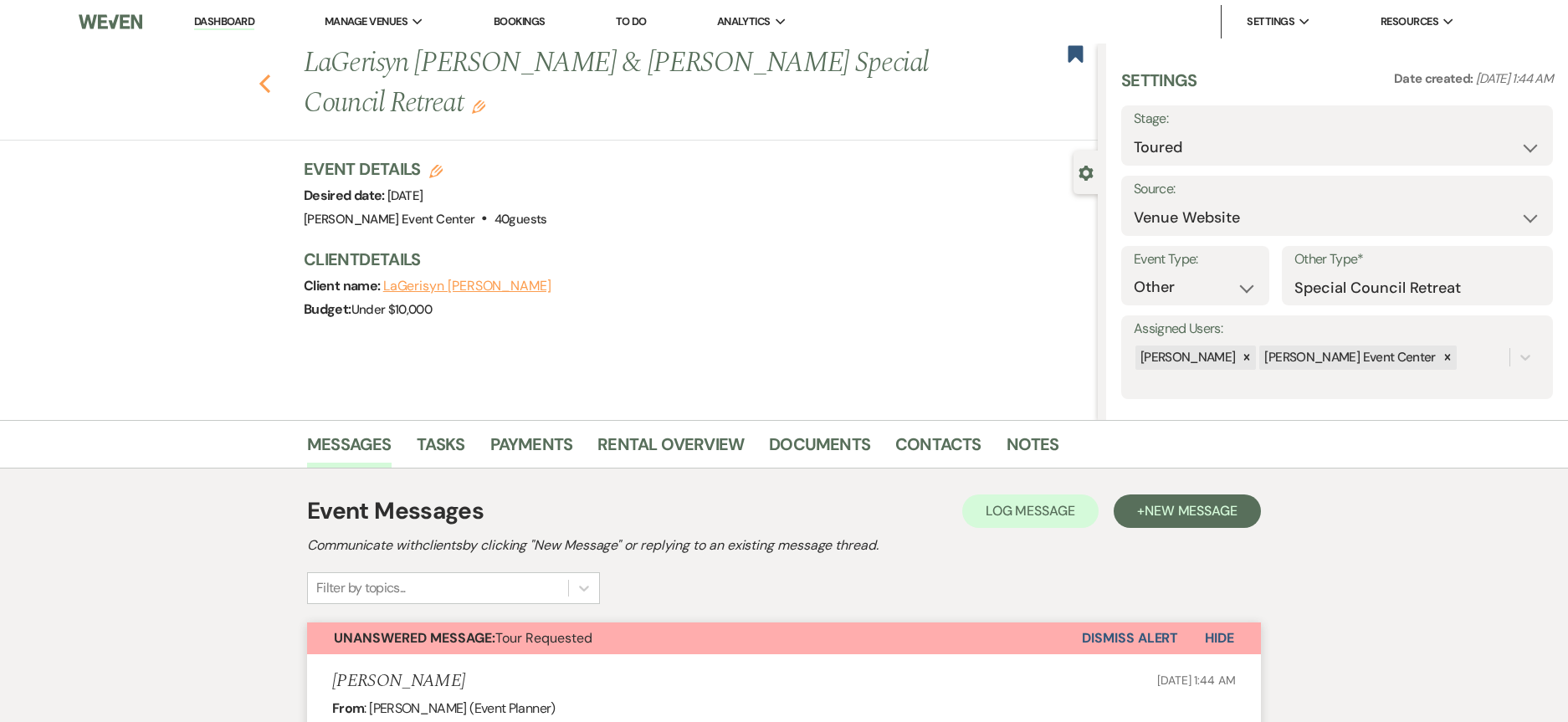
select select "5"
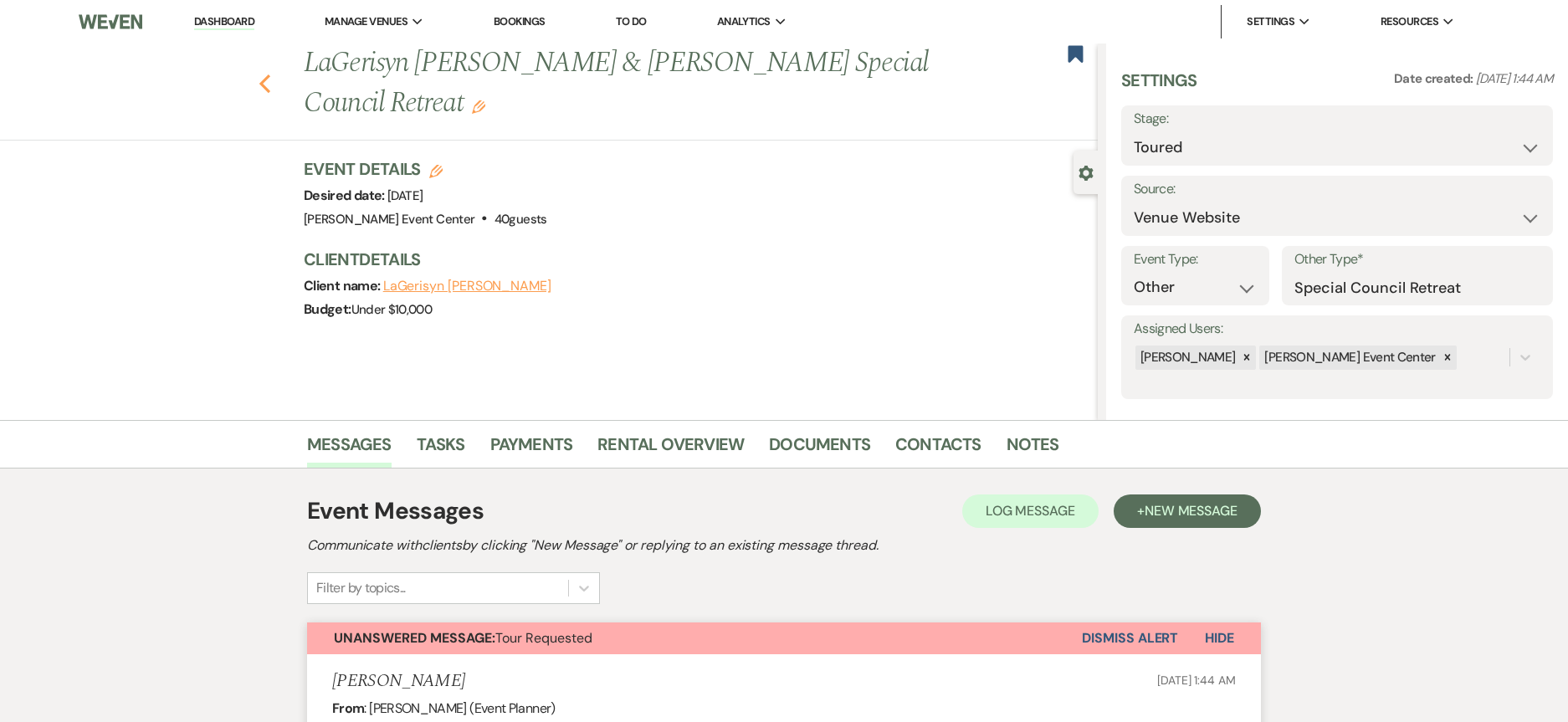
select select "5"
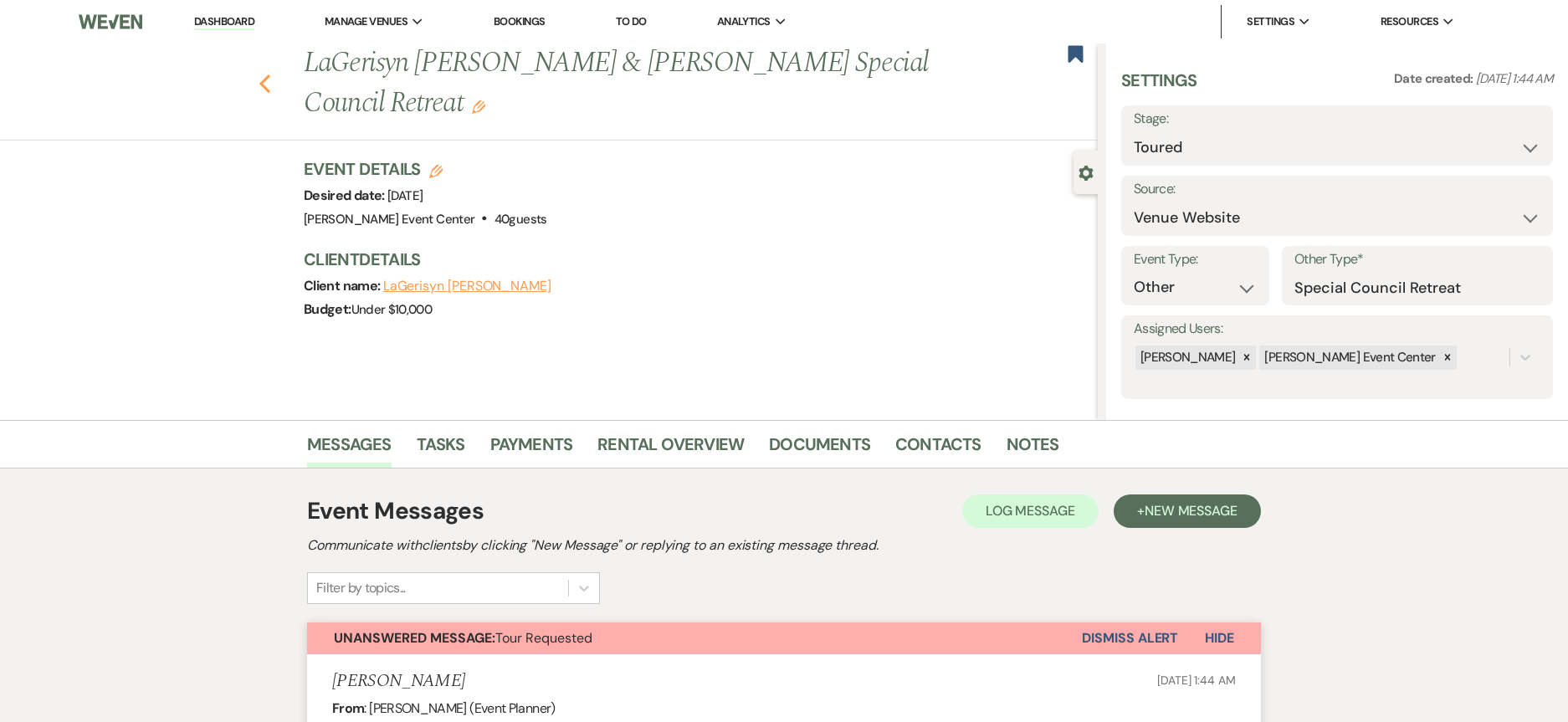
select select "5"
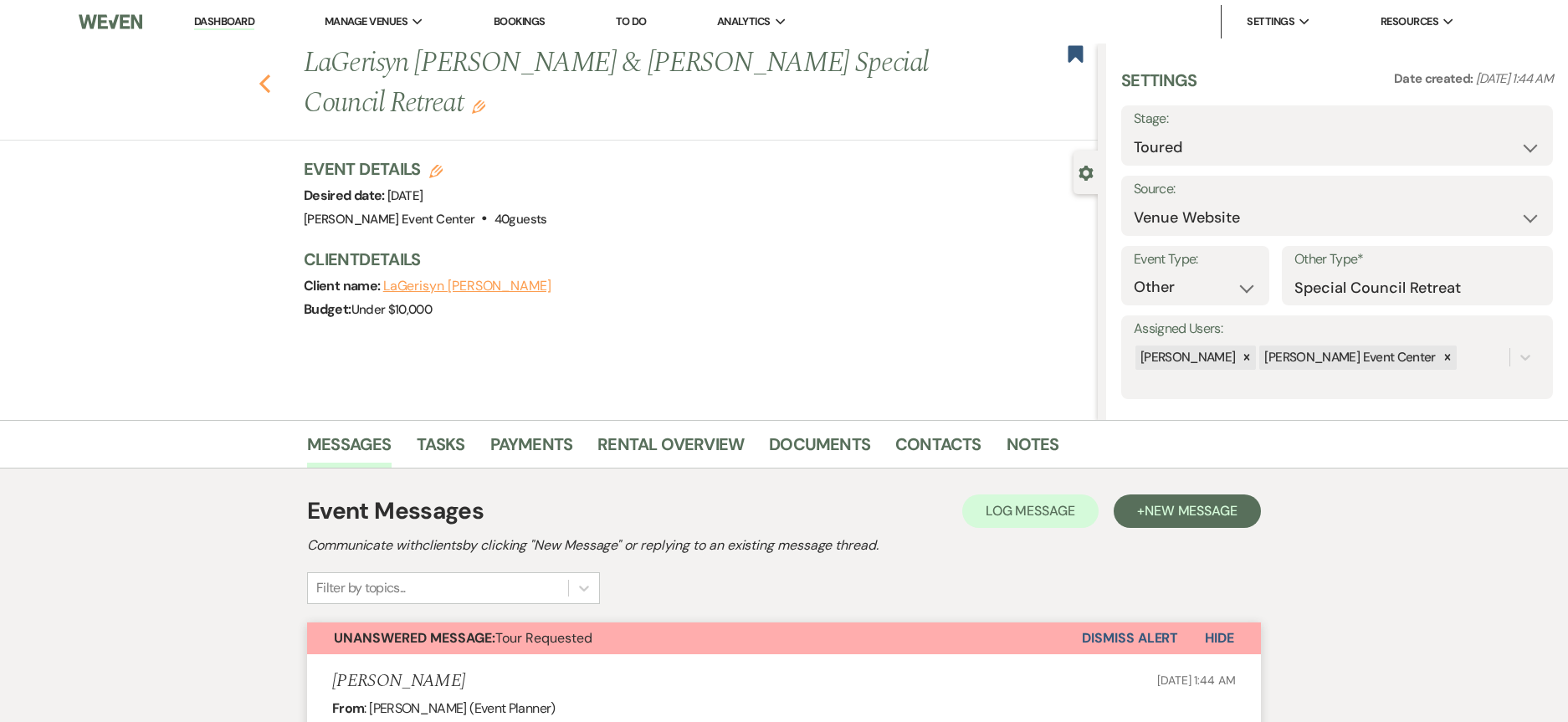
select select "5"
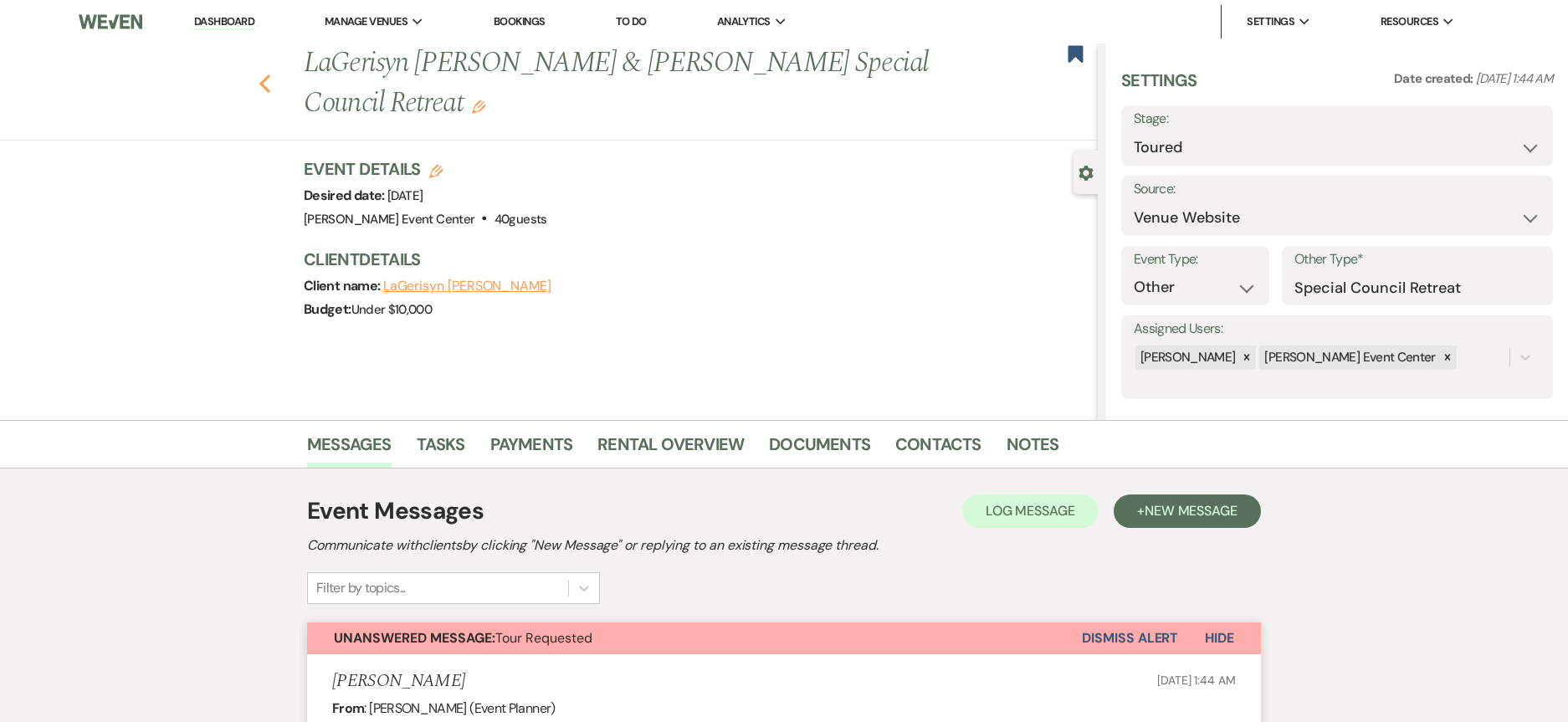
select select "5"
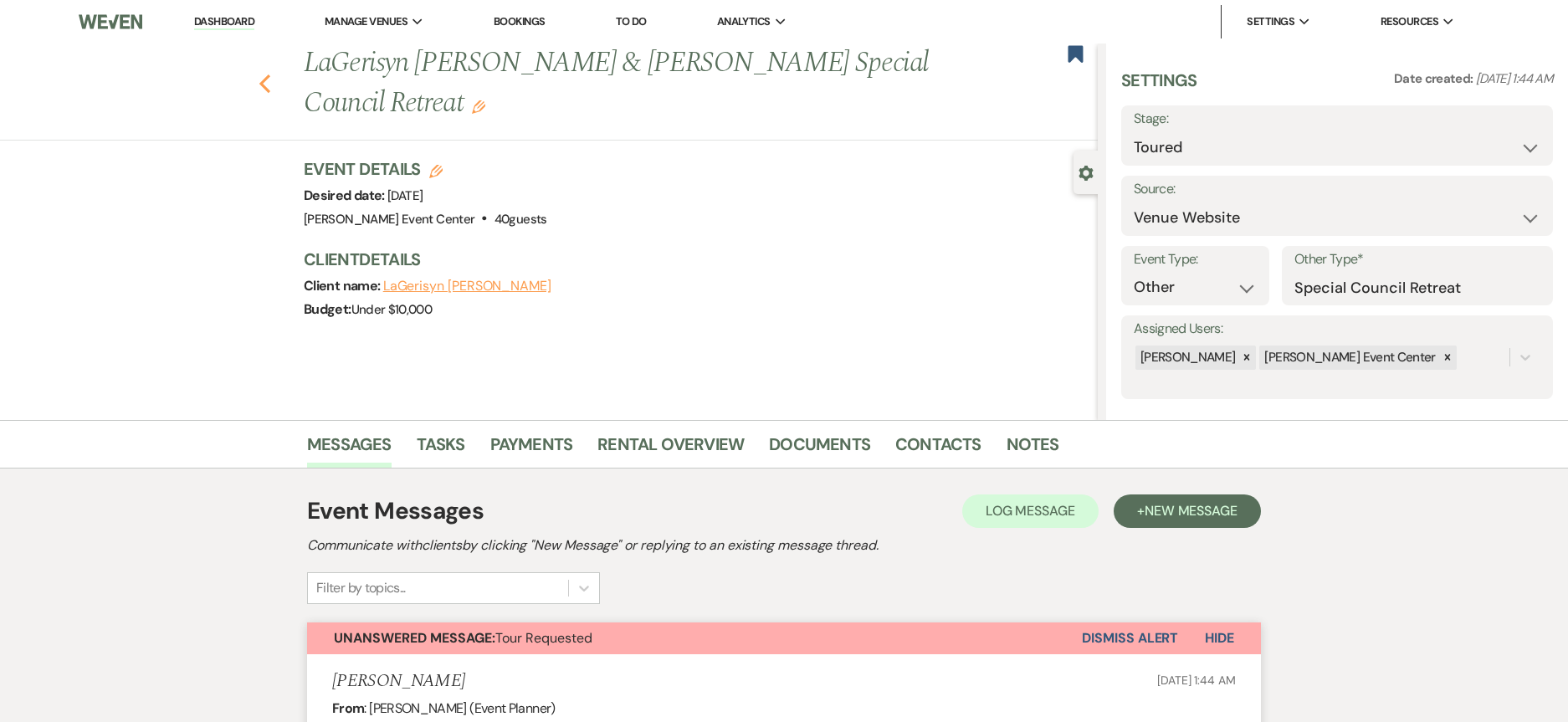
select select "5"
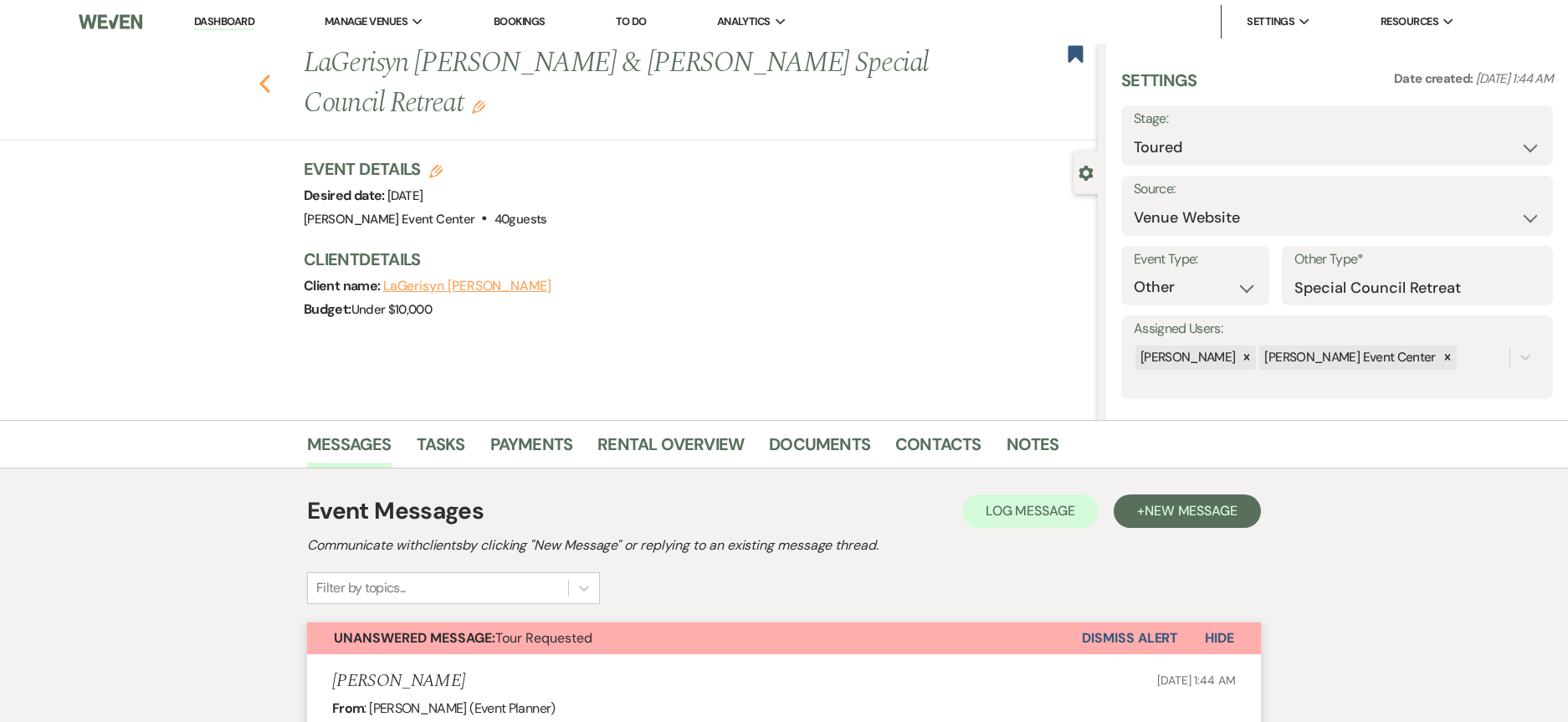
select select "5"
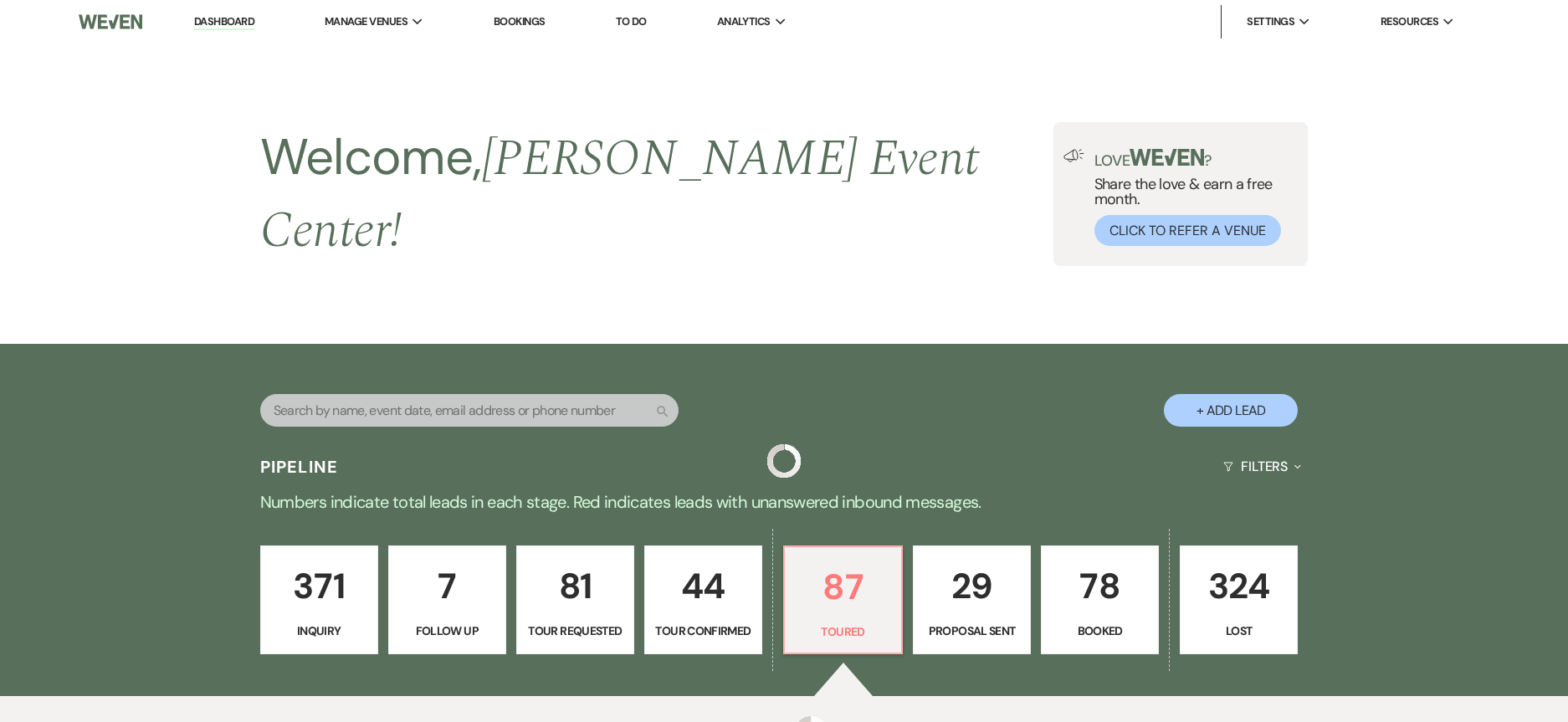
scroll to position [334, 0]
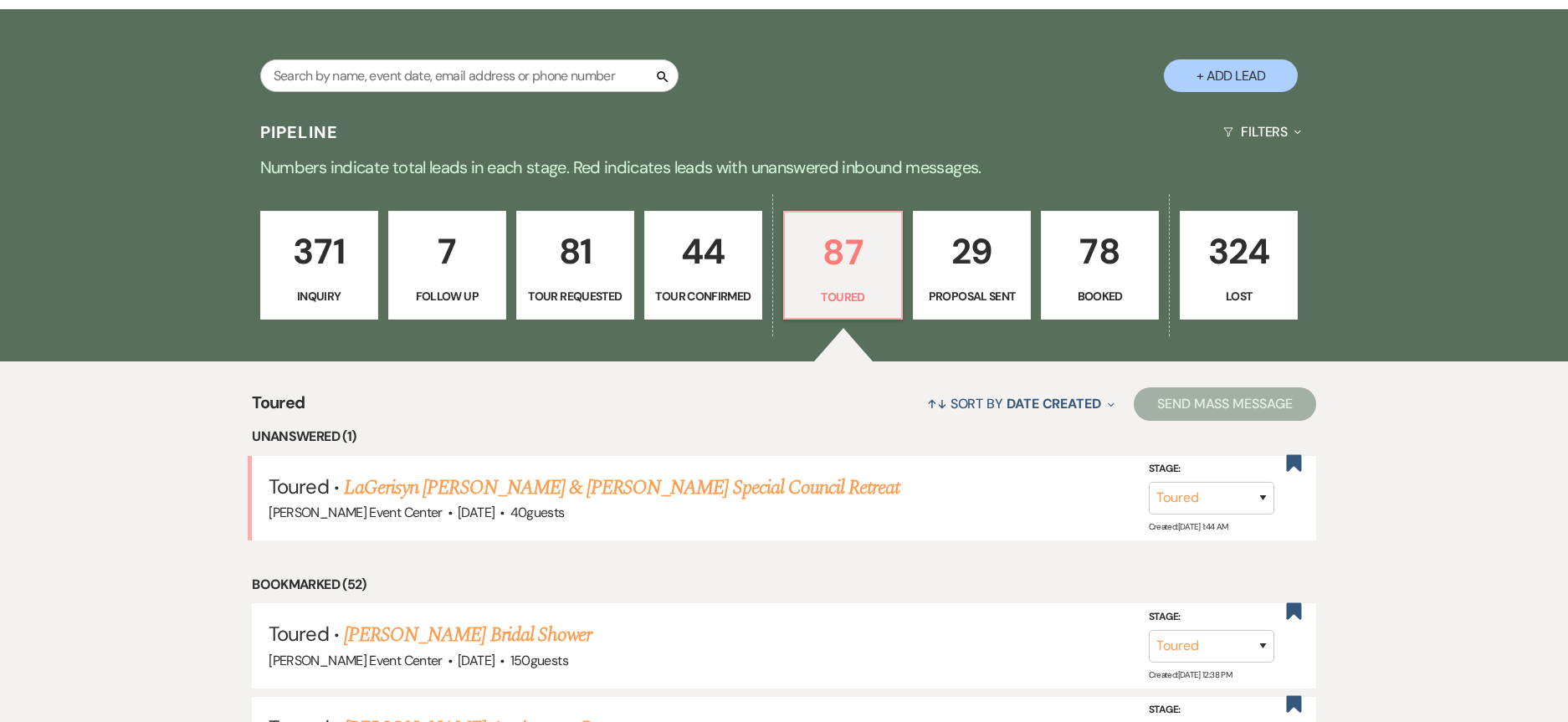
click at [997, 43] on div "Search + Add Lead" at bounding box center [784, 61] width 1205 height 88
click at [781, 400] on div "↑↓ Sort By Date Created Expand Send Mass Message" at bounding box center [810, 403] width 1011 height 44
